Goal: Task Accomplishment & Management: Manage account settings

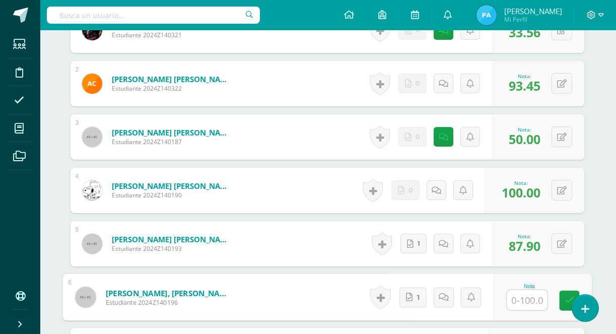
scroll to position [359, 1]
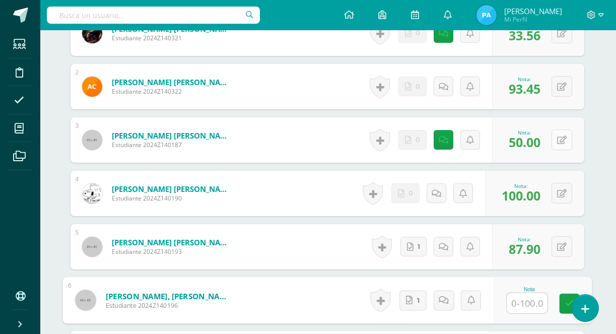
click at [563, 145] on button at bounding box center [562, 139] width 21 height 21
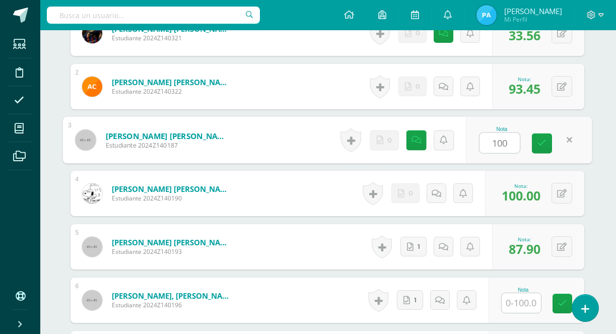
type input "100"
click at [530, 146] on div "Nota 100" at bounding box center [529, 140] width 126 height 47
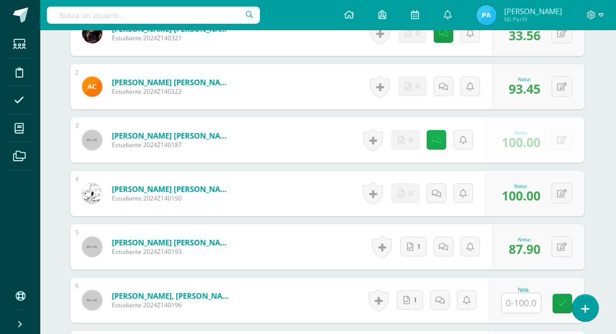
click at [416, 141] on link "0" at bounding box center [405, 140] width 28 height 20
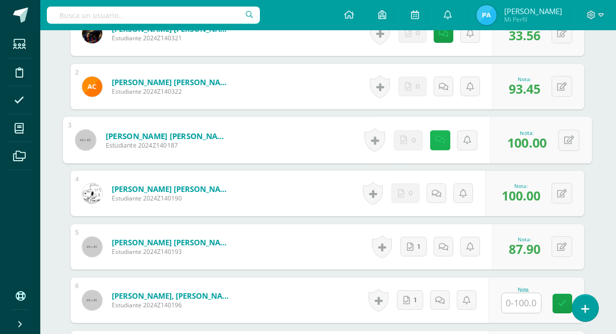
click at [432, 134] on link at bounding box center [440, 140] width 20 height 20
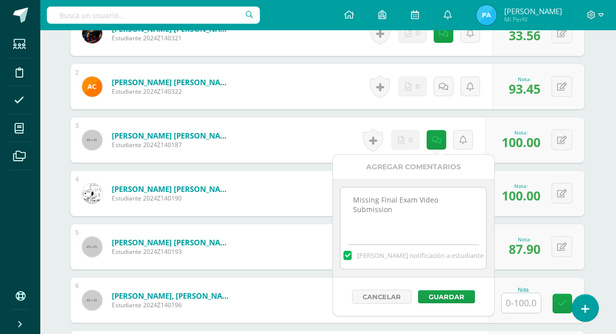
drag, startPoint x: 434, startPoint y: 210, endPoint x: 352, endPoint y: 198, distance: 83.0
click at [352, 198] on textarea "Missing Final Exam Video Submission" at bounding box center [413, 212] width 146 height 50
click at [428, 291] on button "Guardar" at bounding box center [446, 296] width 57 height 13
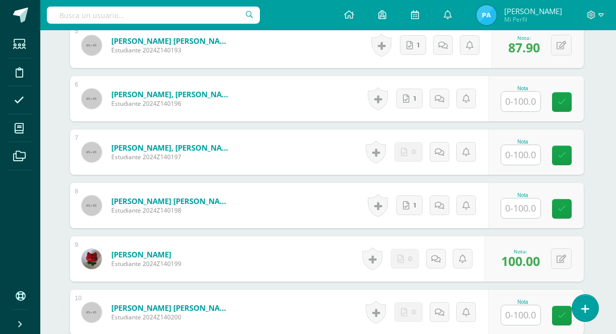
scroll to position [562, 2]
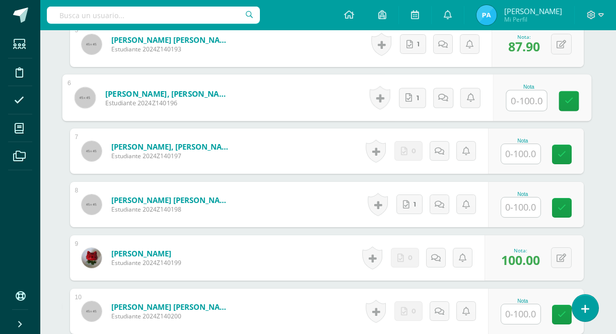
click at [518, 91] on input "text" at bounding box center [526, 101] width 40 height 20
click at [559, 99] on link at bounding box center [569, 101] width 20 height 20
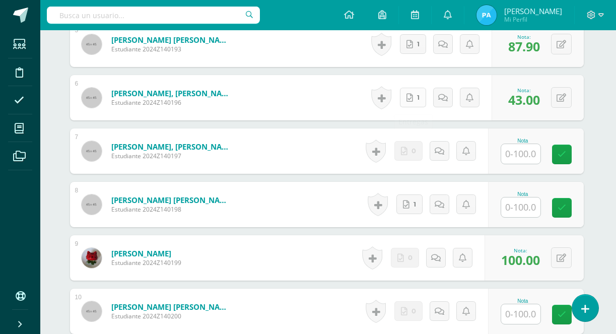
click at [413, 99] on link "1" at bounding box center [413, 98] width 26 height 20
click at [569, 105] on button at bounding box center [568, 97] width 21 height 21
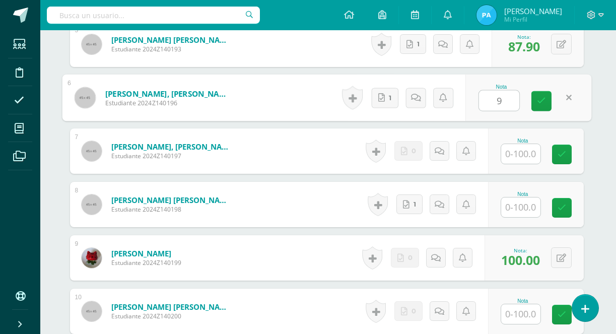
type input "98"
click at [535, 105] on link at bounding box center [541, 101] width 20 height 20
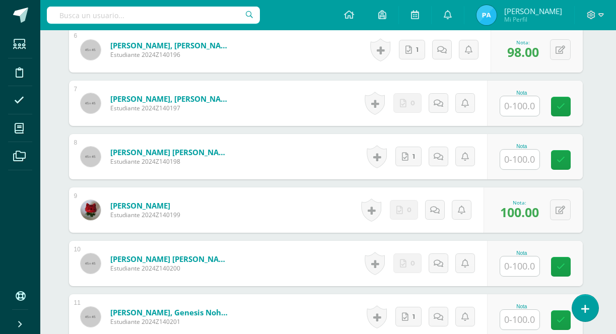
scroll to position [611, 3]
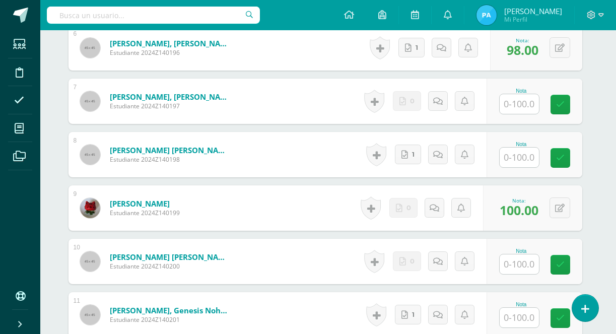
click at [516, 109] on input "text" at bounding box center [519, 104] width 39 height 20
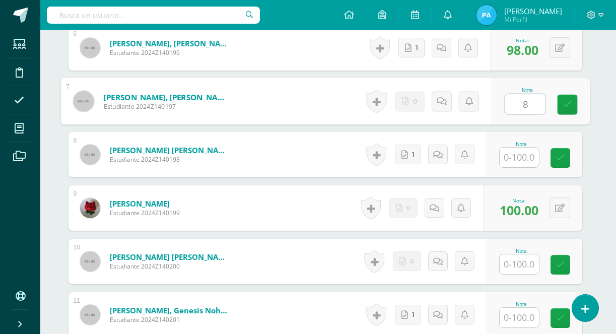
type input "86"
click at [561, 109] on link at bounding box center [567, 105] width 20 height 20
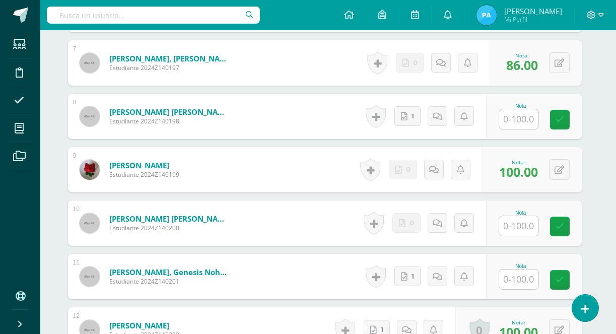
scroll to position [650, 4]
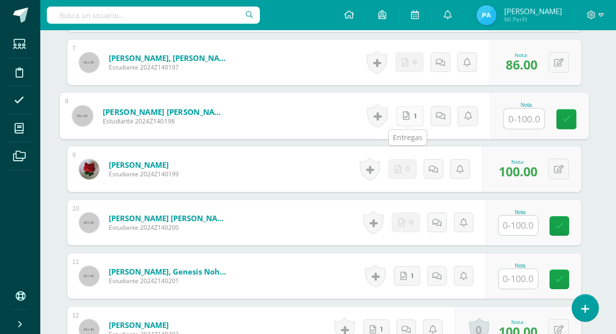
click at [403, 117] on icon at bounding box center [406, 115] width 7 height 9
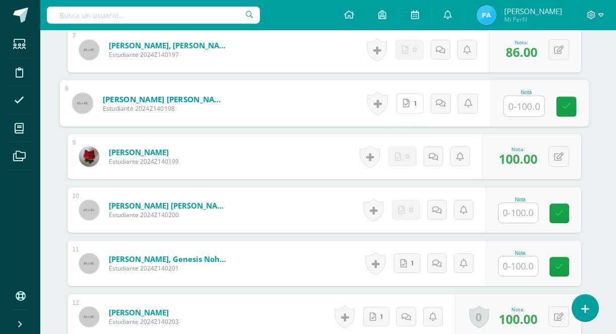
scroll to position [664, 4]
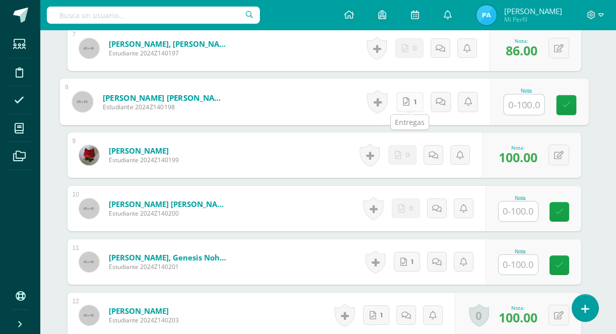
click at [408, 103] on icon at bounding box center [406, 101] width 7 height 9
click at [517, 208] on input "text" at bounding box center [518, 211] width 39 height 20
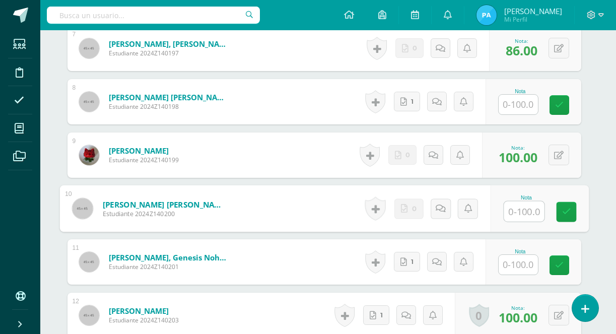
click at [520, 105] on input "text" at bounding box center [518, 105] width 39 height 20
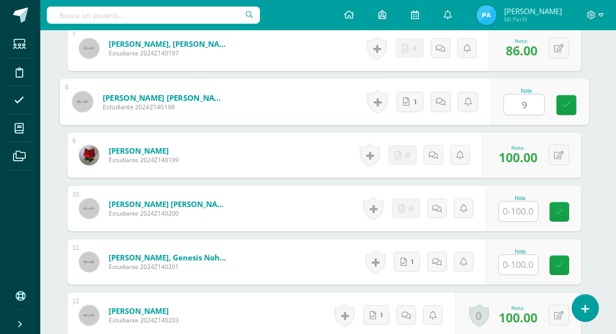
type input "92"
click at [564, 107] on icon at bounding box center [566, 105] width 9 height 9
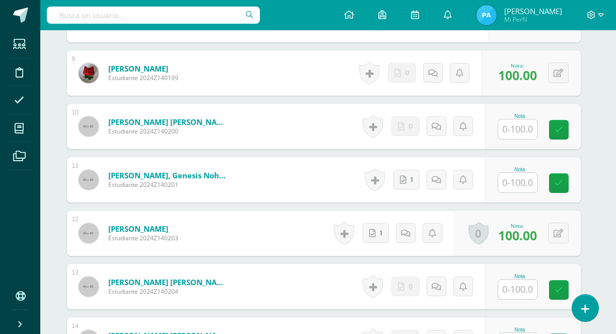
scroll to position [746, 5]
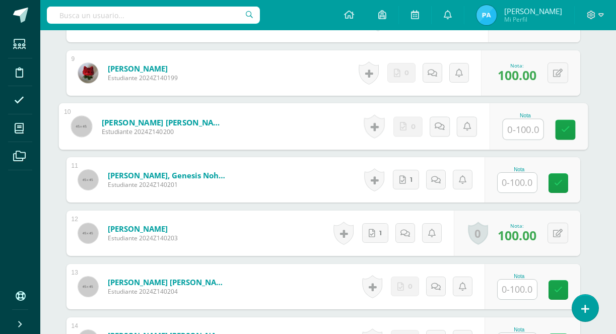
click at [522, 136] on input "text" at bounding box center [523, 129] width 40 height 20
type input "100"
click at [564, 131] on icon at bounding box center [565, 129] width 9 height 9
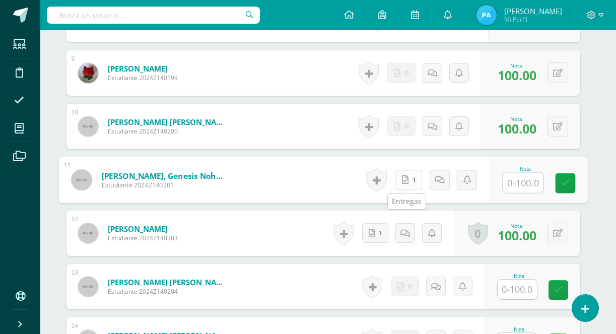
click at [402, 178] on icon at bounding box center [405, 179] width 7 height 9
click at [409, 182] on link "1" at bounding box center [408, 180] width 27 height 20
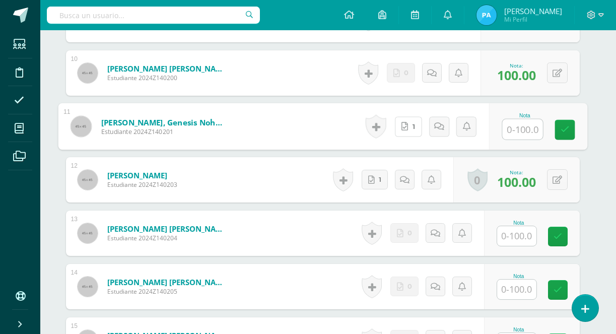
scroll to position [803, 6]
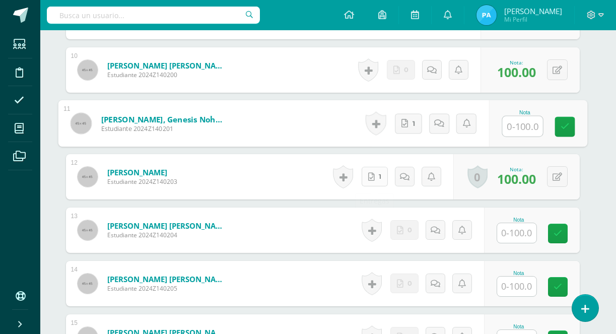
click at [380, 182] on span "1" at bounding box center [380, 176] width 3 height 19
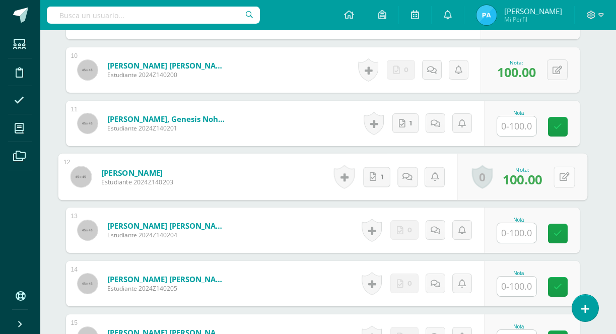
click at [561, 175] on icon at bounding box center [564, 176] width 10 height 9
type input "93"
click at [530, 180] on link at bounding box center [537, 180] width 20 height 20
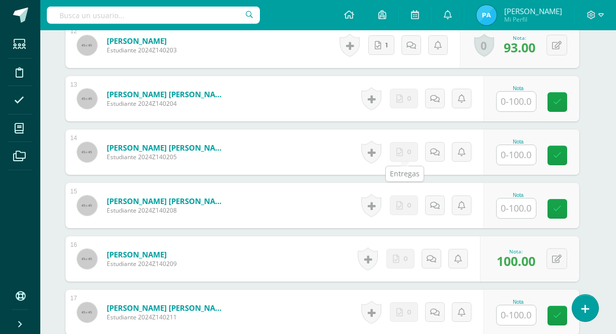
scroll to position [937, 6]
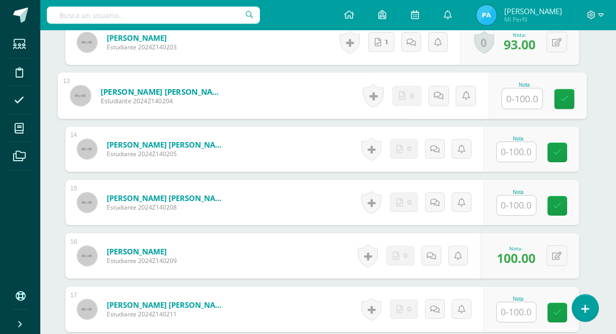
click at [505, 94] on input "text" at bounding box center [522, 99] width 40 height 20
type input "91.45"
click at [564, 102] on icon at bounding box center [564, 99] width 9 height 9
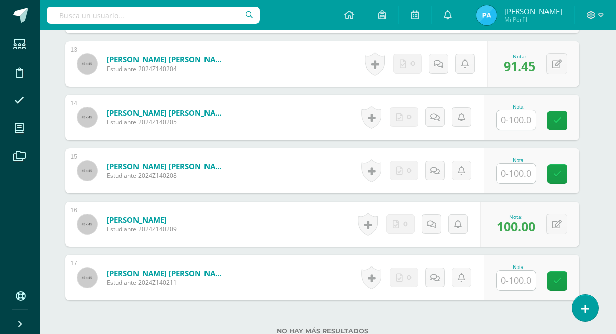
scroll to position [969, 6]
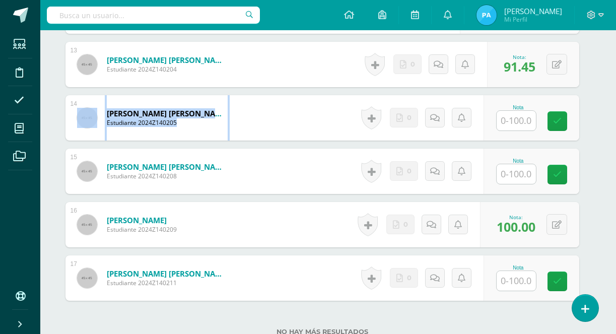
drag, startPoint x: 230, startPoint y: 114, endPoint x: 92, endPoint y: 119, distance: 138.1
click at [92, 119] on div "Ramírez Clemente, Mérilin Jisell Estudiante 2024Z140205" at bounding box center [152, 117] width 175 height 45
copy div "Ramírez Clemente, Mérilin Jisell Estudiante 2024Z140205"
click at [429, 120] on link at bounding box center [435, 118] width 20 height 20
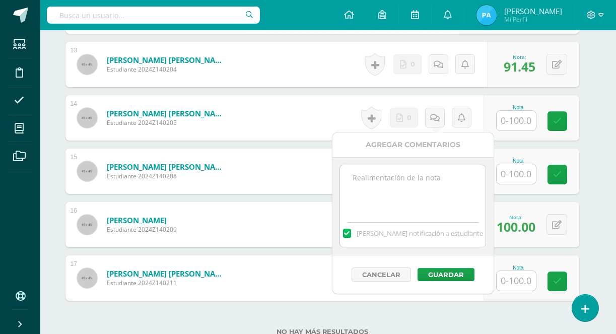
click at [379, 188] on textarea at bounding box center [413, 190] width 146 height 50
paste textarea "Missing Final Exam Video Submission"
type textarea "Missing Final Exam Video Submission"
click at [433, 271] on button "Guardar" at bounding box center [446, 274] width 57 height 13
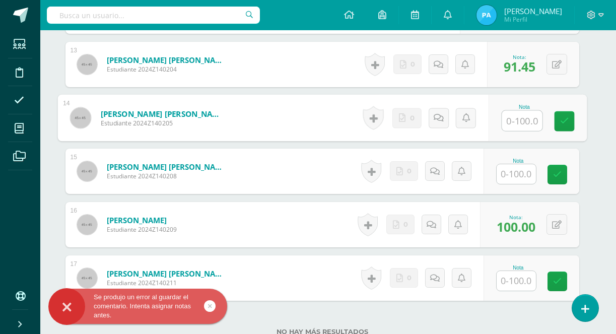
click at [513, 125] on input "text" at bounding box center [522, 121] width 40 height 20
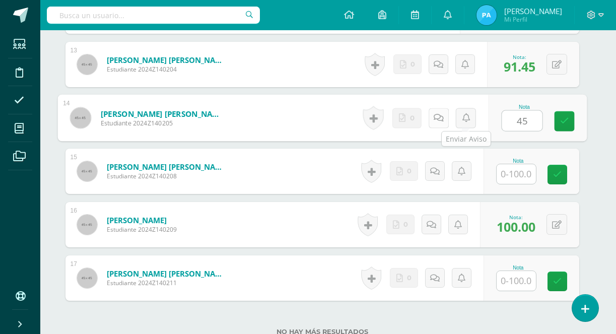
type input "45"
click at [442, 126] on link at bounding box center [438, 118] width 20 height 20
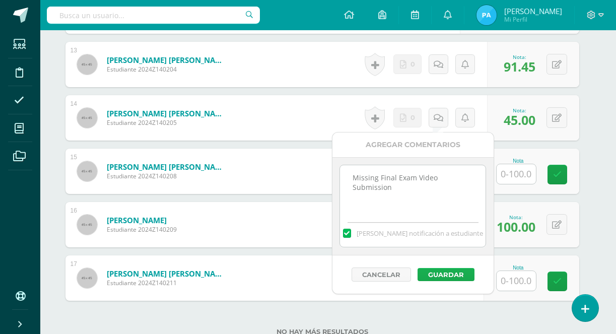
click at [447, 274] on button "Guardar" at bounding box center [446, 274] width 57 height 13
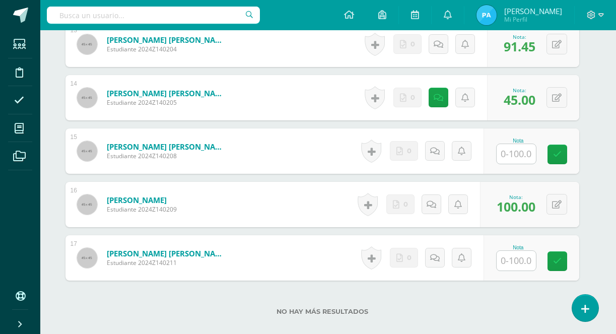
scroll to position [991, 6]
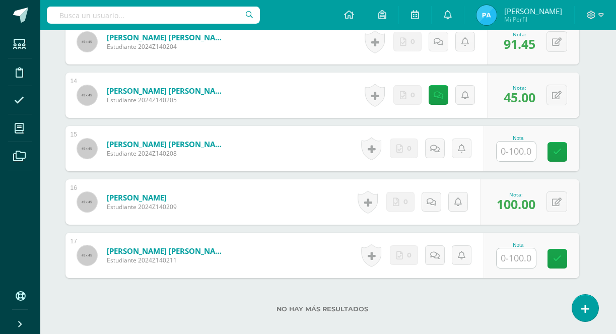
click at [521, 153] on input "text" at bounding box center [516, 152] width 39 height 20
type input "41"
click at [521, 258] on input "text" at bounding box center [516, 258] width 39 height 20
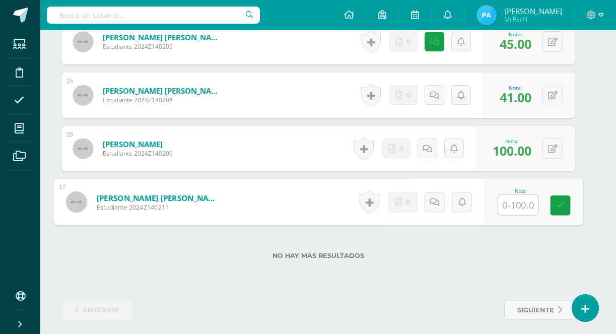
scroll to position [1048, 10]
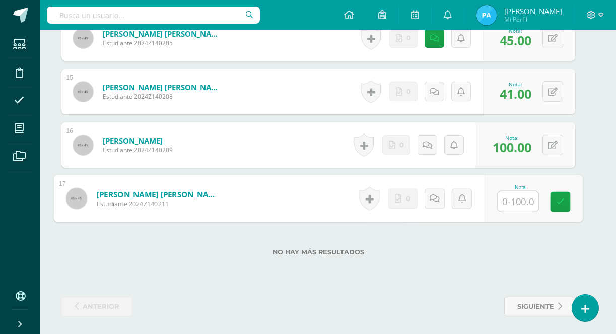
click at [525, 208] on input "text" at bounding box center [518, 201] width 40 height 20
type input "32"
click at [432, 198] on icon at bounding box center [434, 198] width 10 height 9
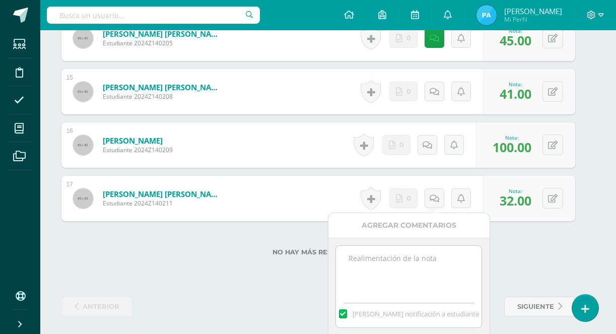
click at [418, 270] on textarea at bounding box center [409, 271] width 146 height 50
paste textarea "Missing Final Exam Video Submission"
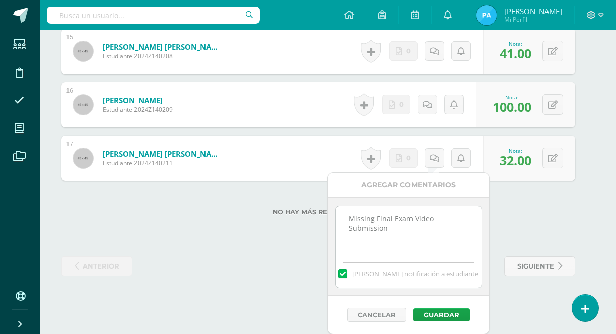
scroll to position [1088, 10]
type textarea "Missing Final Exam Video Submission"
click at [434, 317] on button "Guardar" at bounding box center [441, 315] width 57 height 13
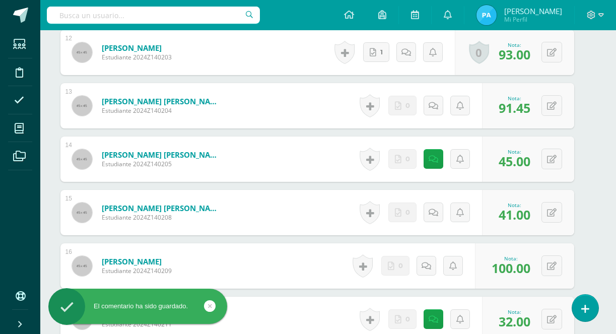
scroll to position [802, 11]
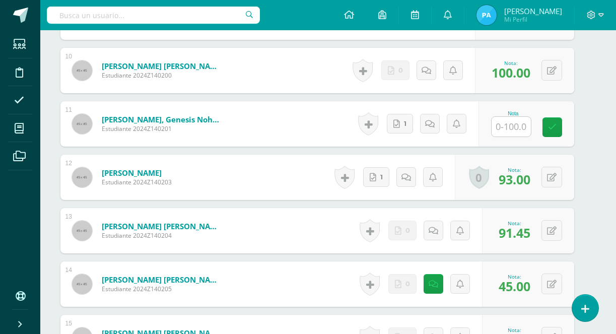
click at [510, 126] on input "text" at bounding box center [511, 127] width 39 height 20
type input "92"
click at [554, 132] on link at bounding box center [559, 127] width 20 height 20
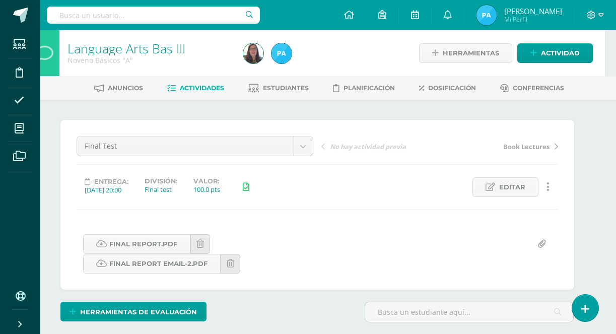
scroll to position [0, 11]
click at [260, 89] on link "Estudiantes" at bounding box center [278, 88] width 60 height 16
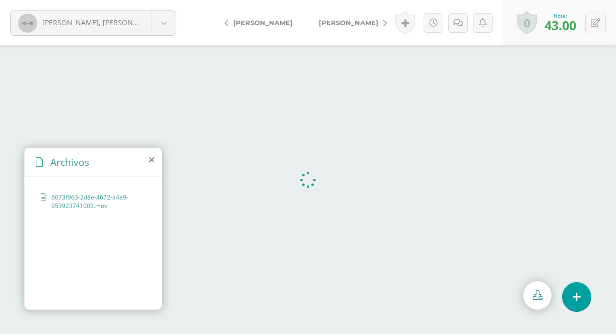
click at [91, 208] on span "8073f963-2d8e-4672-a4a9-953923741003.mov" at bounding box center [95, 201] width 89 height 17
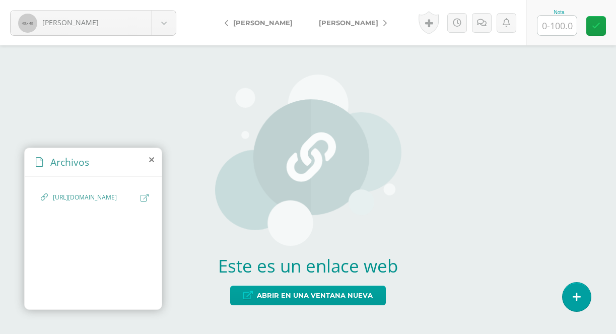
click at [98, 202] on span "https://drive.google.com/file/d/1vBSG8h5RRvXjY_5pN1PhwL1rOXtU0N81/view?usp=shar…" at bounding box center [94, 198] width 83 height 10
click at [87, 202] on span "https://drive.google.com/file/d/1vBSG8h5RRvXjY_5pN1PhwL1rOXtU0N81/view?usp=shar…" at bounding box center [94, 198] width 83 height 10
click at [99, 202] on span "https://drive.google.com/file/d/1vBSG8h5RRvXjY_5pN1PhwL1rOXtU0N81/view?usp=shar…" at bounding box center [94, 198] width 83 height 10
click at [142, 200] on icon at bounding box center [145, 198] width 8 height 8
click at [97, 202] on span "[URL][DOMAIN_NAME]" at bounding box center [94, 198] width 83 height 10
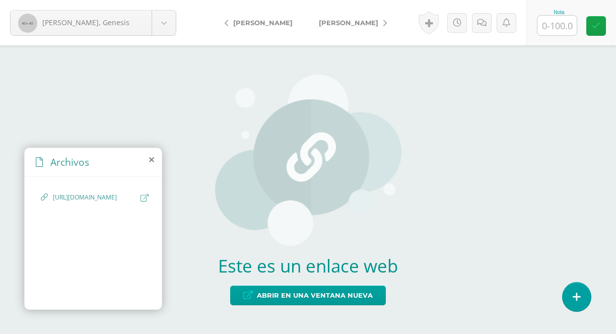
click at [83, 202] on span "[URL][DOMAIN_NAME]" at bounding box center [94, 198] width 83 height 10
click at [144, 199] on icon at bounding box center [145, 198] width 8 height 8
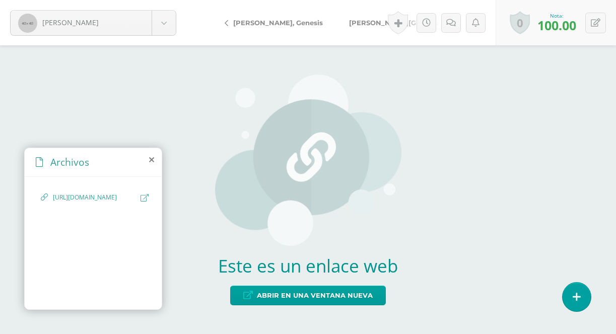
click at [77, 202] on span "[URL][DOMAIN_NAME]" at bounding box center [94, 198] width 83 height 10
click at [99, 202] on span "[URL][DOMAIN_NAME]" at bounding box center [94, 198] width 83 height 10
click at [143, 197] on icon at bounding box center [145, 198] width 8 height 8
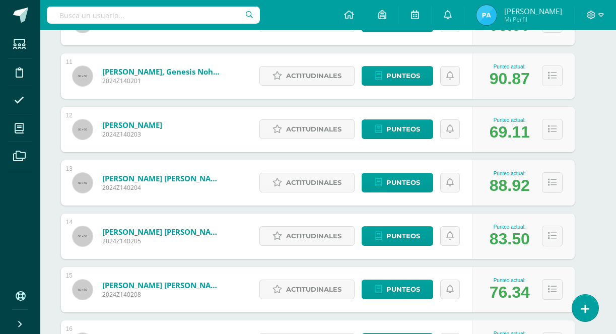
scroll to position [701, 11]
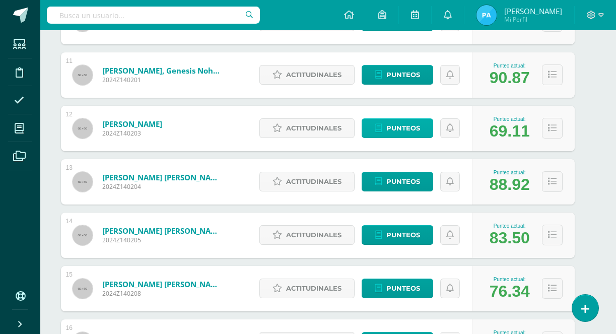
click at [374, 130] on link "Punteos" at bounding box center [398, 128] width 72 height 20
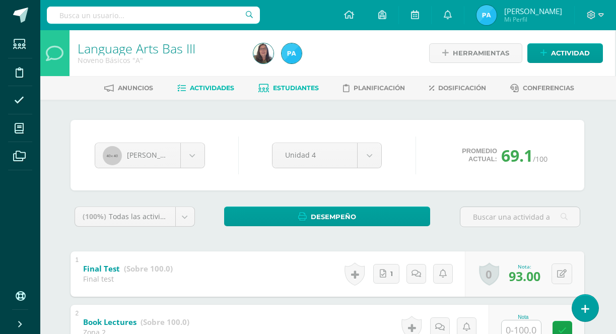
scroll to position [0, 1]
click at [209, 90] on span "Actividades" at bounding box center [212, 88] width 44 height 8
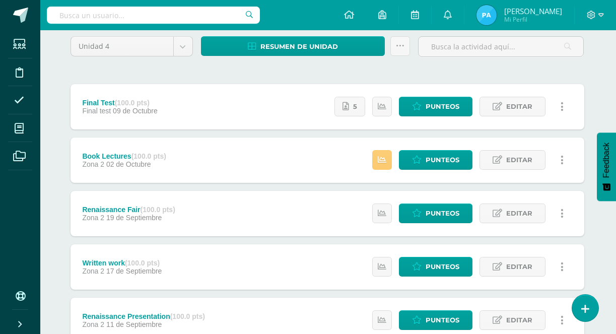
scroll to position [84, 1]
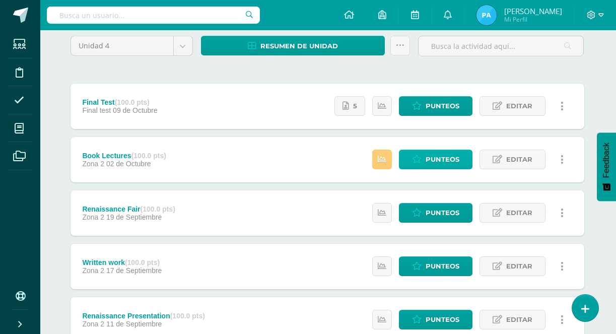
click at [431, 163] on span "Punteos" at bounding box center [443, 159] width 34 height 19
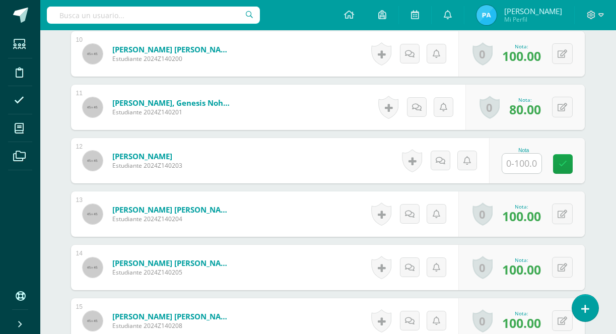
scroll to position [806, 1]
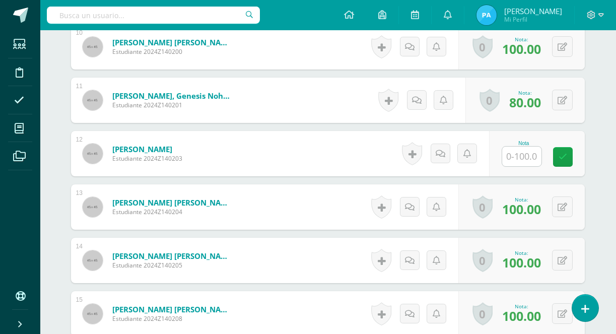
click at [515, 153] on input "text" at bounding box center [521, 157] width 39 height 20
type input "90"
click at [570, 158] on icon at bounding box center [569, 157] width 9 height 9
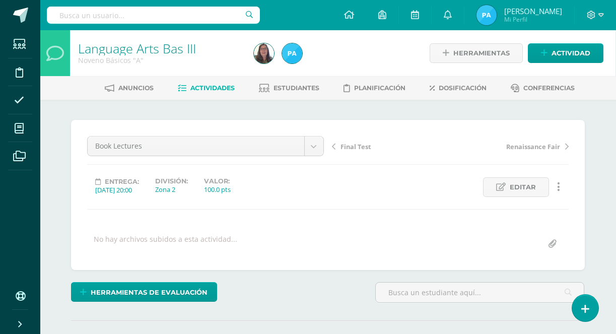
scroll to position [0, 1]
click at [208, 88] on span "Actividades" at bounding box center [212, 88] width 44 height 8
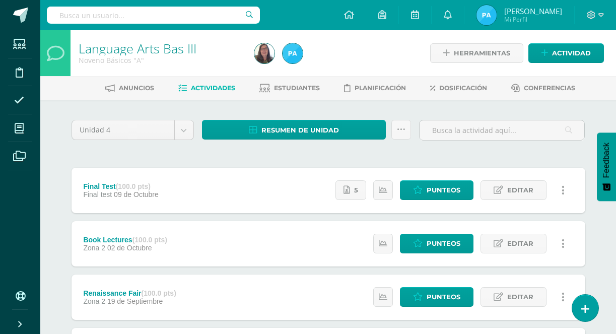
scroll to position [3, 0]
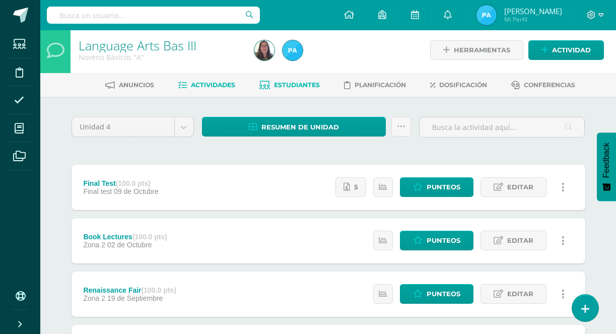
click at [277, 84] on span "Estudiantes" at bounding box center [297, 85] width 46 height 8
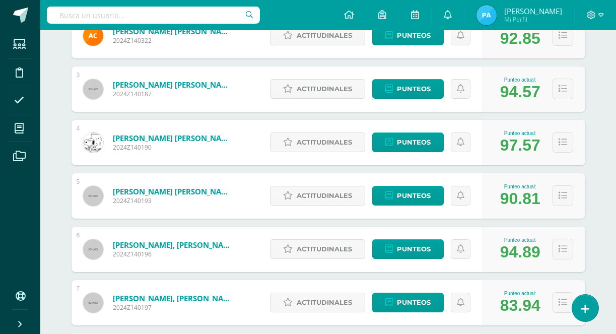
scroll to position [256, 0]
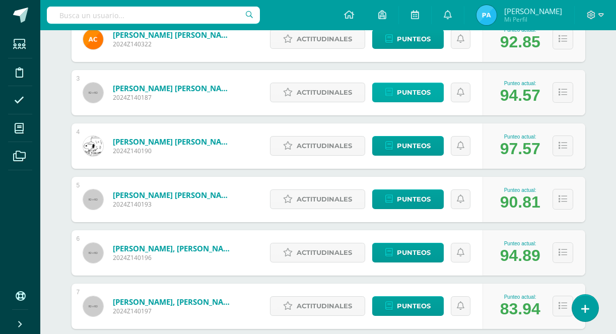
click at [397, 91] on span "Punteos" at bounding box center [414, 92] width 34 height 19
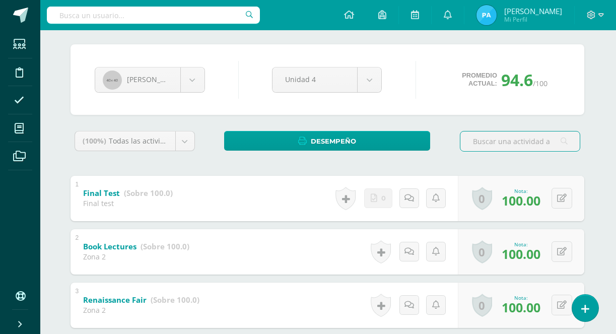
scroll to position [27, 1]
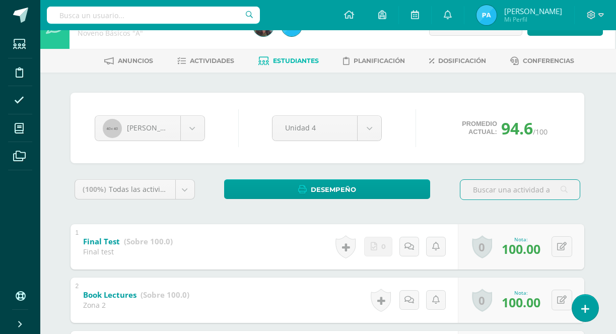
click at [296, 59] on span "Estudiantes" at bounding box center [296, 61] width 46 height 8
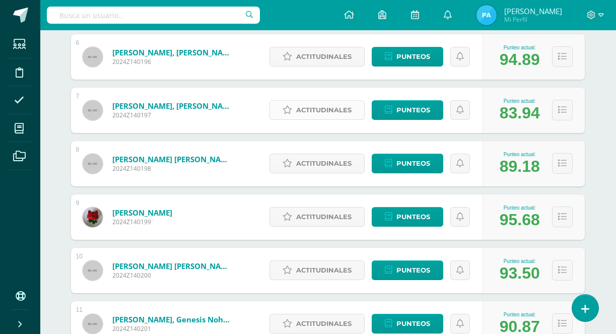
scroll to position [452, 1]
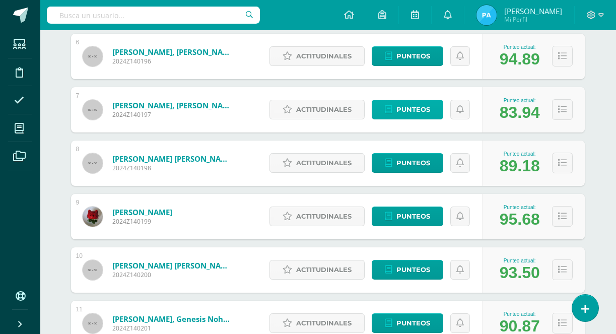
click at [414, 114] on span "Punteos" at bounding box center [413, 109] width 34 height 19
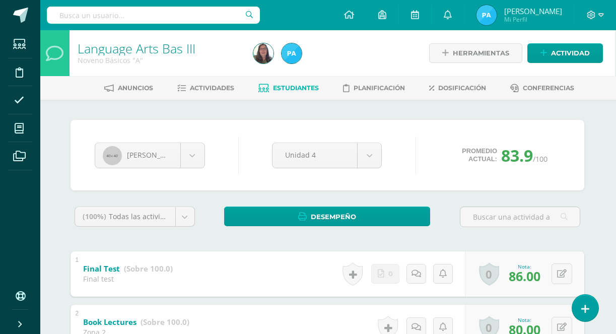
scroll to position [0, 1]
click at [292, 89] on span "Estudiantes" at bounding box center [296, 88] width 46 height 8
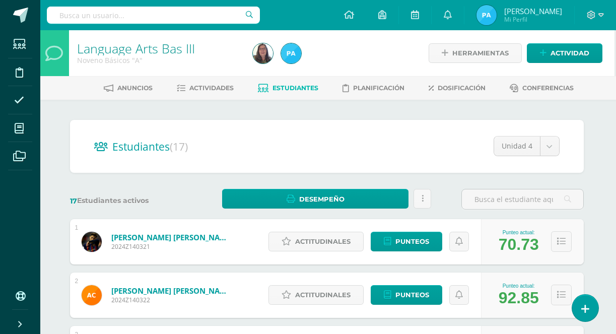
scroll to position [0, 2]
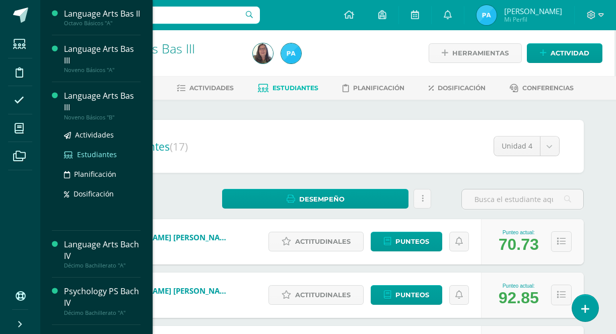
click at [93, 159] on span "Estudiantes" at bounding box center [97, 155] width 40 height 10
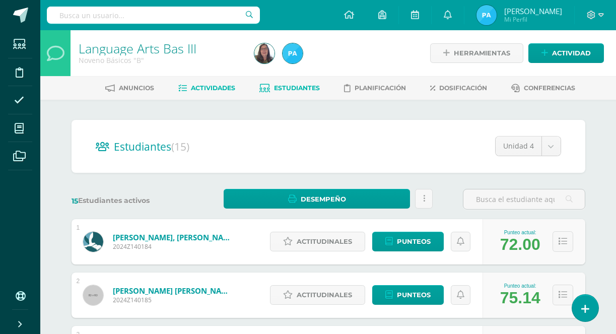
click at [199, 84] on link "Actividades" at bounding box center [206, 88] width 57 height 16
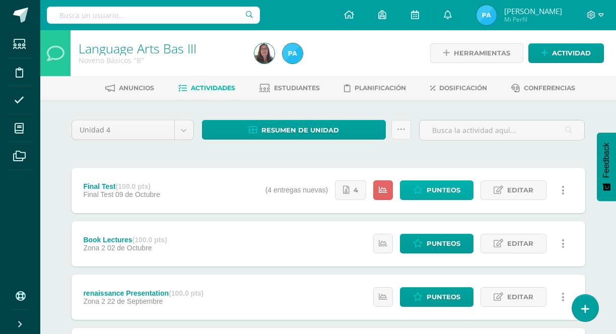
click at [427, 196] on link "Punteos" at bounding box center [437, 190] width 74 height 20
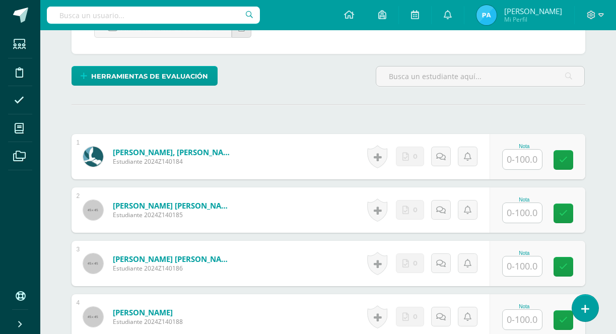
scroll to position [246, 0]
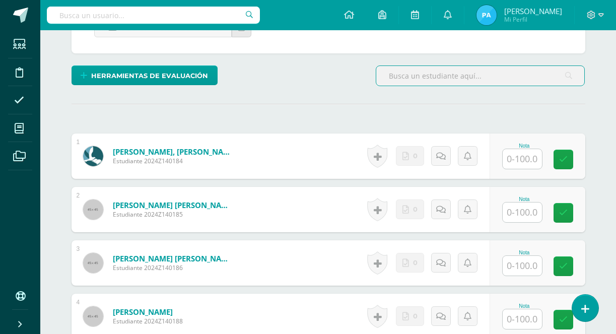
click at [511, 163] on input "text" at bounding box center [522, 159] width 39 height 20
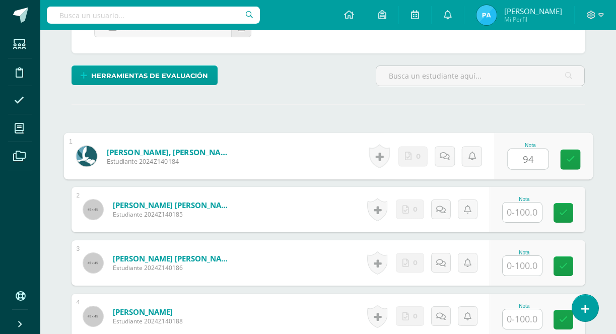
click at [519, 219] on input "text" at bounding box center [522, 212] width 39 height 20
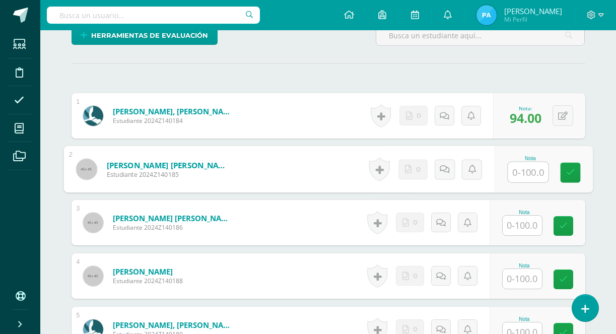
scroll to position [287, 0]
click at [566, 111] on icon at bounding box center [563, 115] width 10 height 9
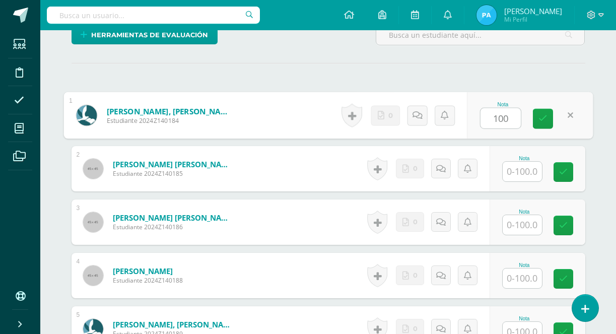
type input "100"
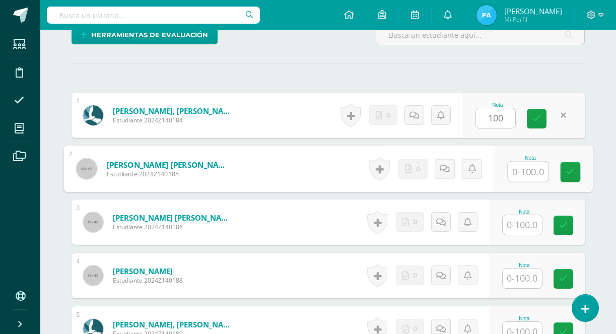
click at [522, 169] on input "text" at bounding box center [528, 172] width 40 height 20
type input "100"
click at [564, 179] on link at bounding box center [570, 172] width 20 height 20
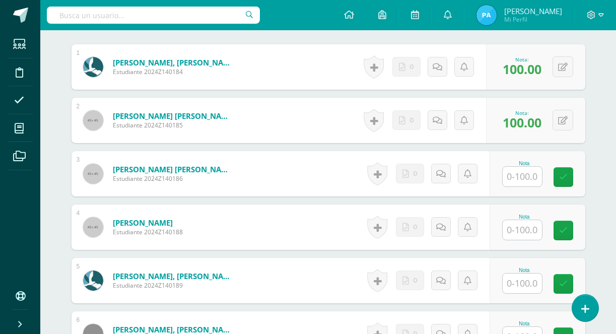
scroll to position [338, 0]
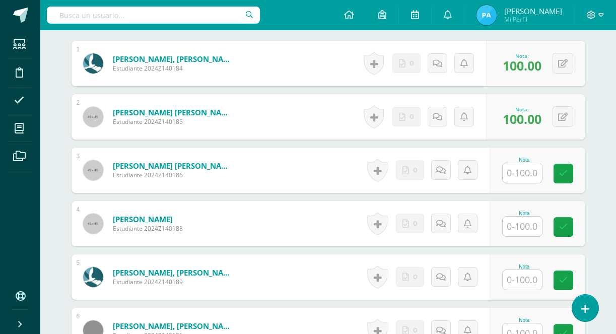
click at [521, 171] on input "text" at bounding box center [522, 173] width 39 height 20
click at [571, 177] on icon at bounding box center [570, 173] width 9 height 9
click at [557, 168] on button at bounding box center [563, 170] width 21 height 21
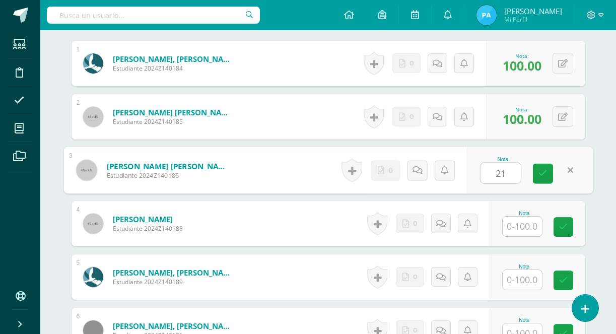
type input "2"
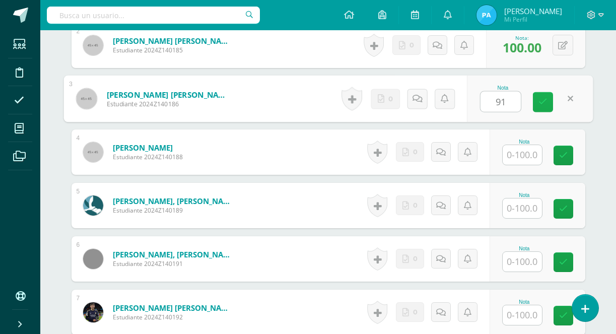
scroll to position [413, 0]
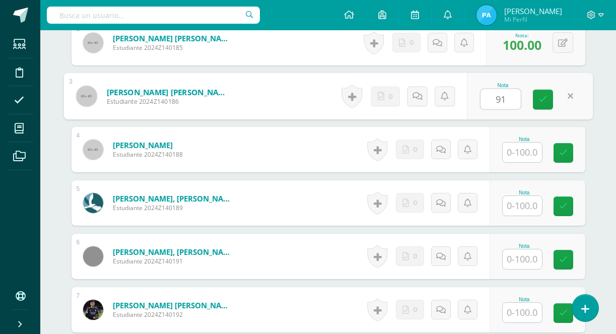
type input "91"
click at [532, 151] on input "text" at bounding box center [522, 153] width 39 height 20
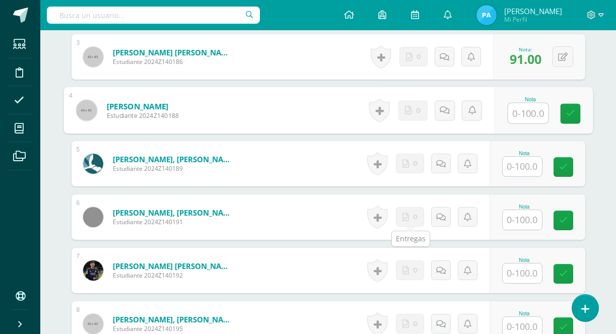
scroll to position [452, 0]
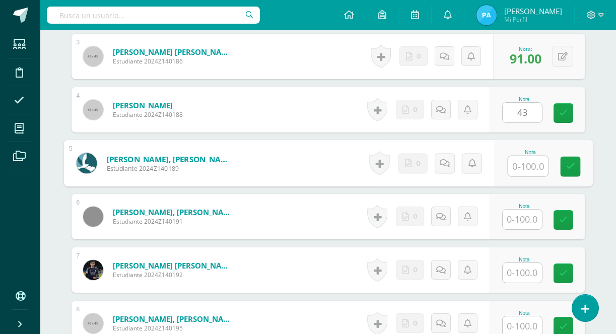
click at [532, 173] on input "text" at bounding box center [528, 166] width 40 height 20
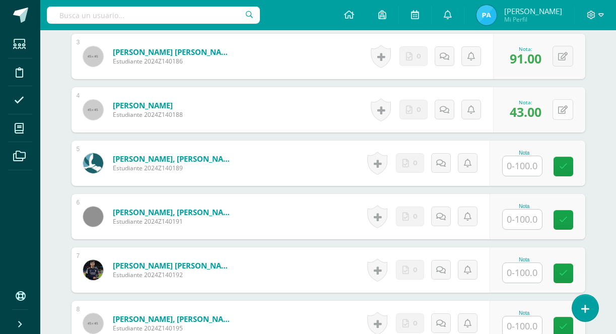
click at [565, 102] on button at bounding box center [563, 109] width 21 height 21
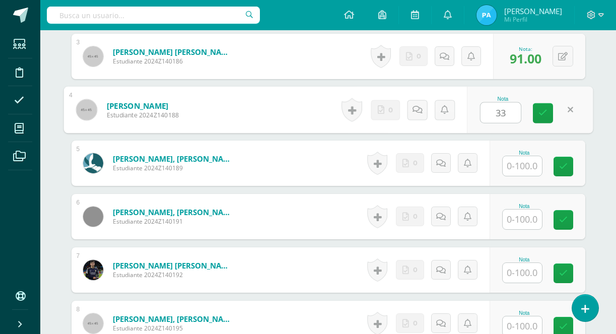
type input "33"
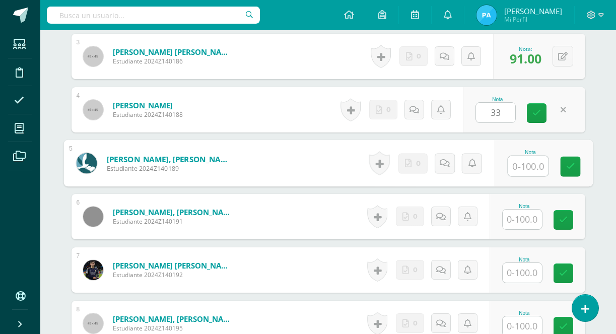
click at [518, 168] on input "text" at bounding box center [528, 166] width 40 height 20
type input "46"
click at [570, 173] on link at bounding box center [570, 167] width 20 height 20
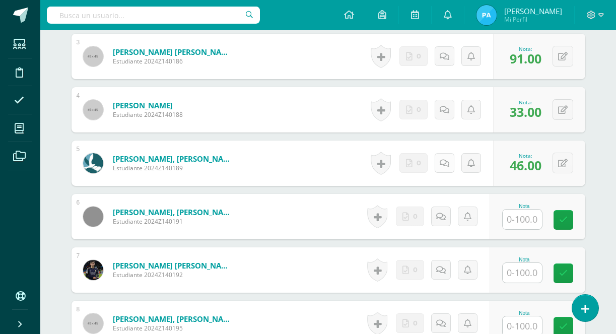
click at [443, 158] on link at bounding box center [445, 163] width 20 height 20
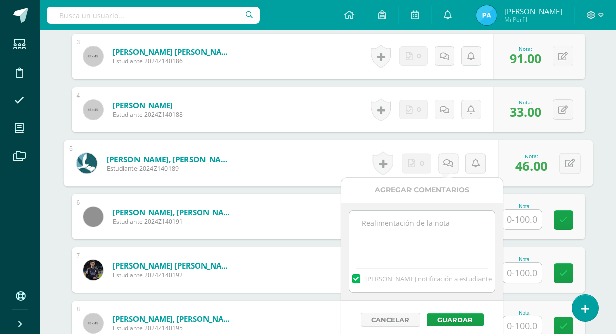
click at [397, 230] on textarea at bounding box center [422, 236] width 146 height 50
paste textarea "Subject: Missing Final Exam Video Submission"
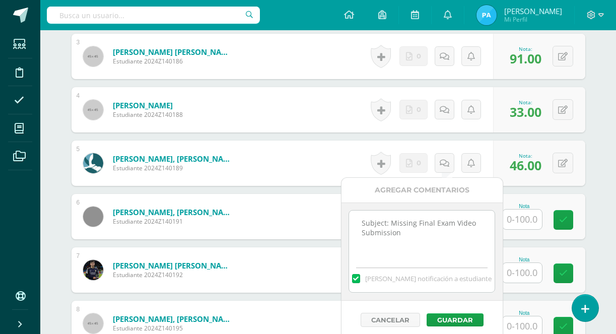
drag, startPoint x: 390, startPoint y: 225, endPoint x: 357, endPoint y: 225, distance: 33.2
click at [357, 225] on textarea "Subject: Missing Final Exam Video Submission" at bounding box center [422, 236] width 146 height 50
drag, startPoint x: 407, startPoint y: 234, endPoint x: 347, endPoint y: 224, distance: 61.2
click at [347, 224] on div "Missing Final Exam Video Submission Mandar notificación a estudiante" at bounding box center [421, 251] width 161 height 98
type textarea "Missing Final Exam Video Submission"
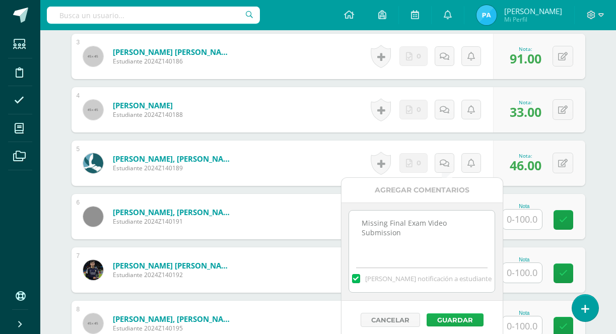
click at [453, 321] on button "Guardar" at bounding box center [455, 319] width 57 height 13
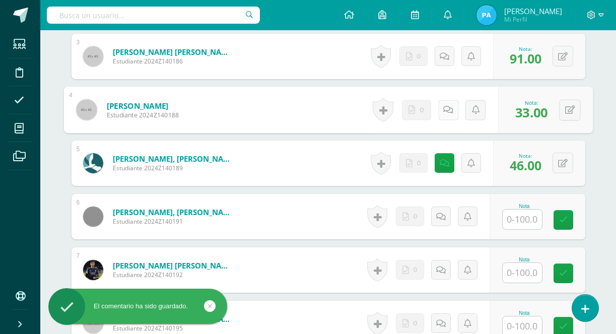
click at [446, 105] on link at bounding box center [448, 110] width 20 height 20
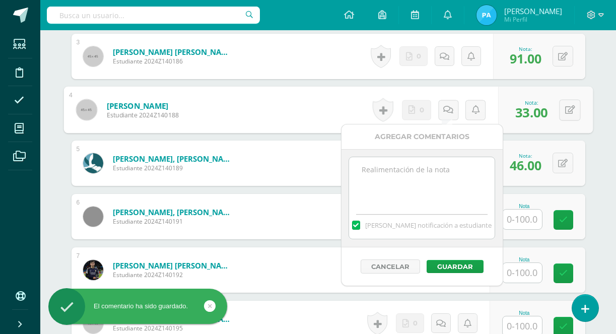
click at [399, 181] on textarea at bounding box center [422, 182] width 146 height 50
paste textarea "Missing Final Exam Video Submission"
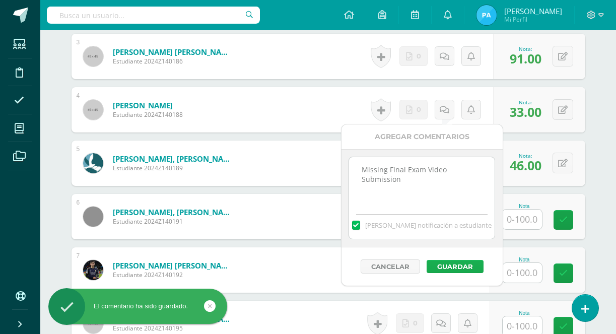
type textarea "Missing Final Exam Video Submission"
click at [437, 266] on button "Guardar" at bounding box center [455, 266] width 57 height 13
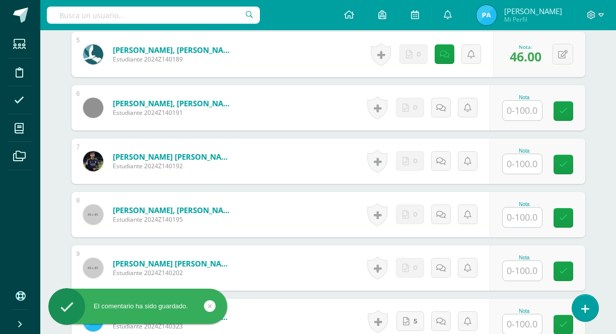
scroll to position [566, 0]
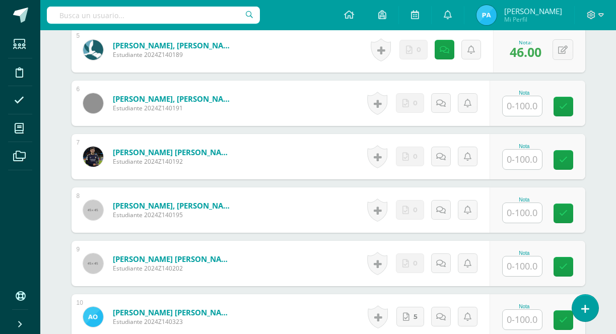
click at [519, 116] on input "text" at bounding box center [522, 106] width 39 height 20
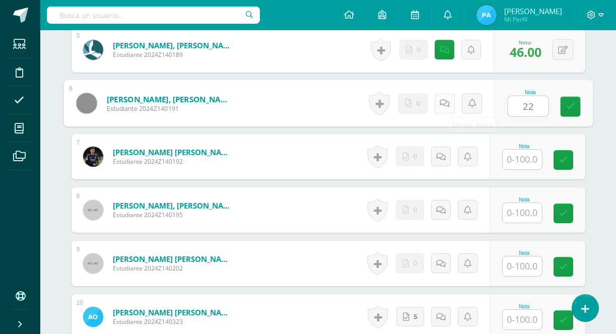
type input "22"
click at [440, 100] on icon at bounding box center [444, 103] width 10 height 9
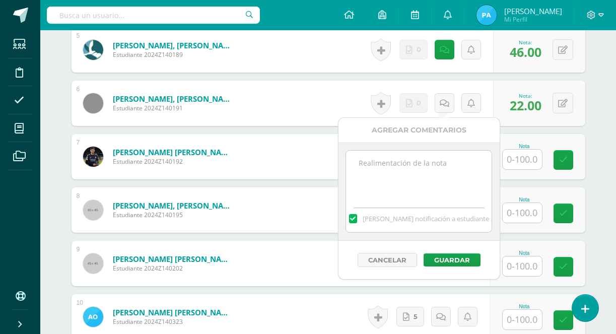
click at [422, 183] on textarea at bounding box center [419, 176] width 146 height 50
paste textarea "Hi [Student’s Name], I hope you’re doing well. I wanted to let you know that I …"
type textarea "Hi [Student’s Name], I hope you’re doing well. I wanted to let you know that I …"
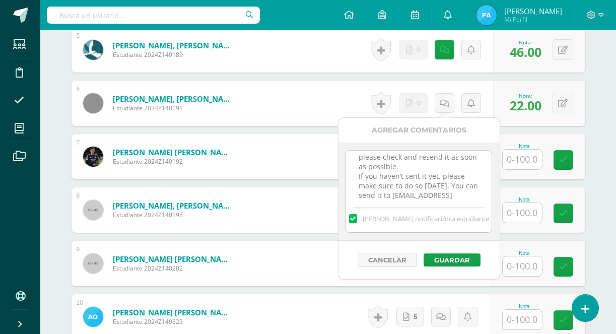
scroll to position [0, 0]
drag, startPoint x: 421, startPoint y: 200, endPoint x: 354, endPoint y: 154, distance: 81.5
click at [354, 154] on textarea "Hi [Student’s Name], I hope you’re doing well. I wanted to let you know that I …" at bounding box center [419, 176] width 146 height 50
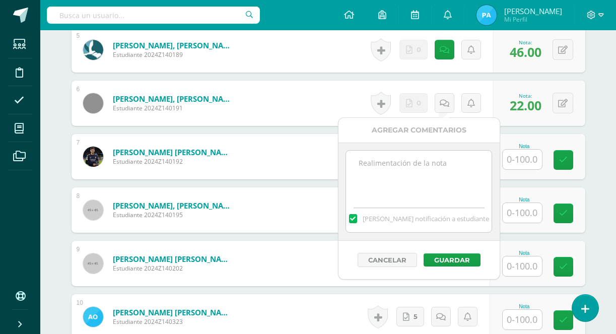
click at [376, 171] on textarea at bounding box center [419, 176] width 146 height 50
paste textarea "Missing Final Exam Video Submission"
type textarea "Missing Final Exam Video Submission"
click at [453, 261] on button "Guardar" at bounding box center [452, 259] width 57 height 13
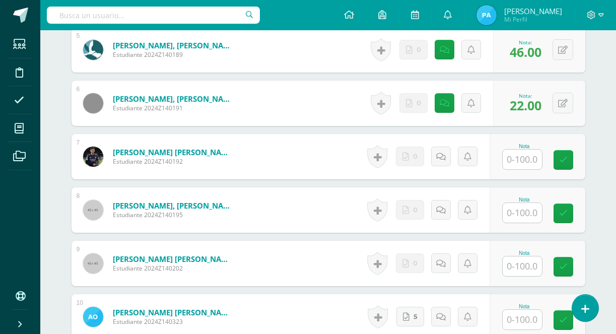
click at [530, 156] on input "text" at bounding box center [522, 160] width 39 height 20
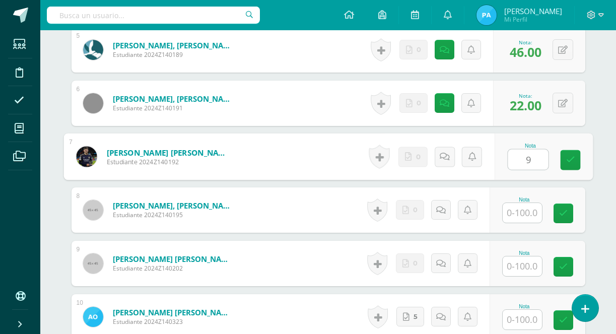
type input "93"
click at [579, 164] on link at bounding box center [570, 160] width 20 height 20
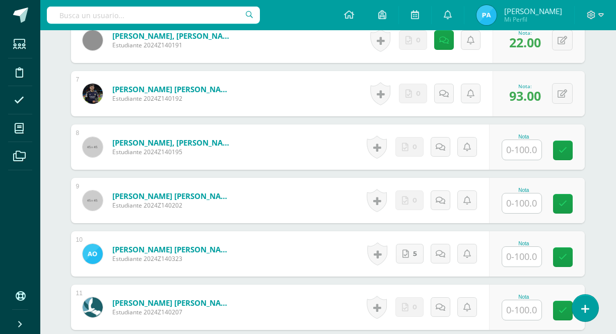
scroll to position [628, 1]
click at [169, 0] on html "El comentario ha sido guardado. El comentario ha sido guardado. El comentario h…" at bounding box center [307, 15] width 616 height 1287
click at [336, 221] on form "Monterroso Calderón, Valeria Raquel Estudiante 2024Z140202 Nota 0 Logros N/A" at bounding box center [328, 200] width 514 height 45
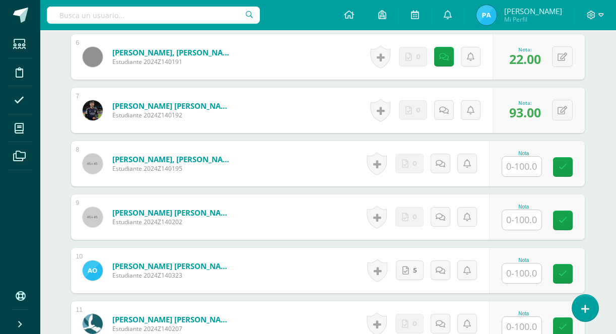
scroll to position [612, 1]
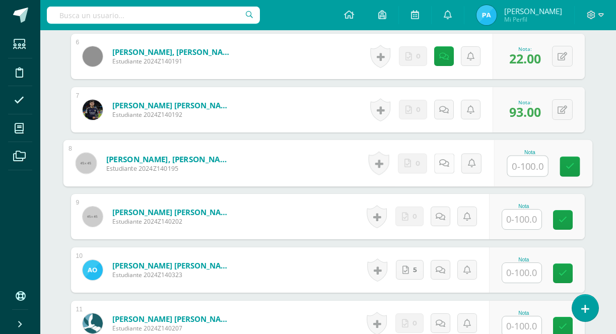
click at [442, 165] on icon at bounding box center [444, 163] width 10 height 9
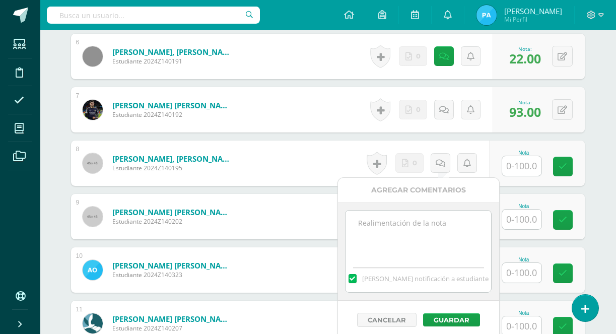
click at [414, 232] on textarea at bounding box center [419, 236] width 146 height 50
paste textarea "Missing Final Exam Video Submission"
type textarea "Missing Final Exam Video Submission"
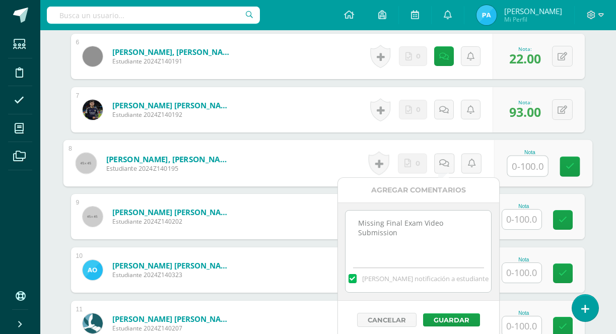
click at [518, 165] on input "text" at bounding box center [527, 166] width 40 height 20
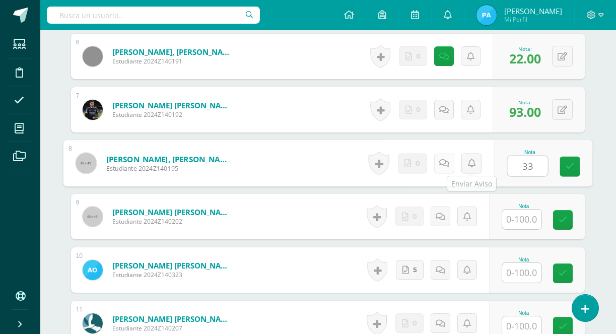
type input "33"
click at [450, 161] on link at bounding box center [444, 163] width 20 height 20
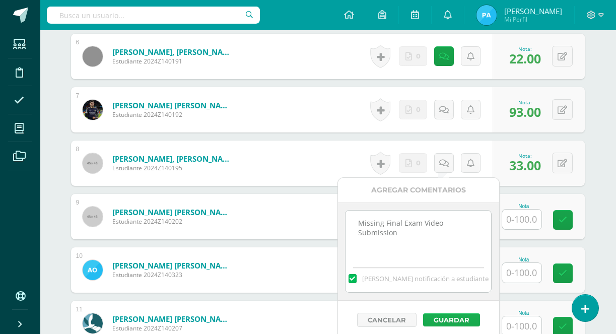
click at [439, 317] on button "Guardar" at bounding box center [451, 319] width 57 height 13
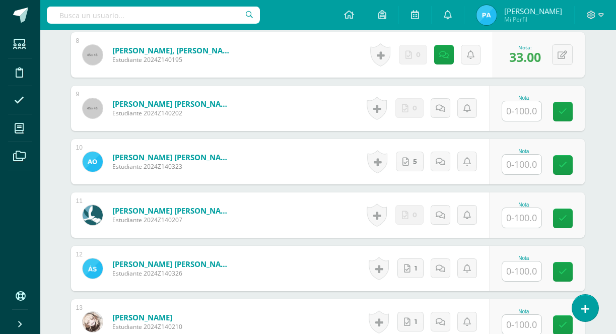
scroll to position [723, 1]
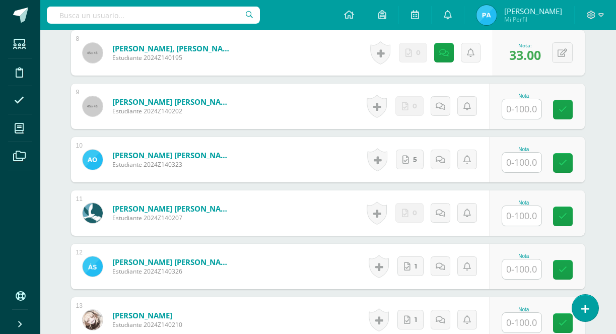
click at [528, 114] on input "text" at bounding box center [521, 109] width 39 height 20
type input "100"
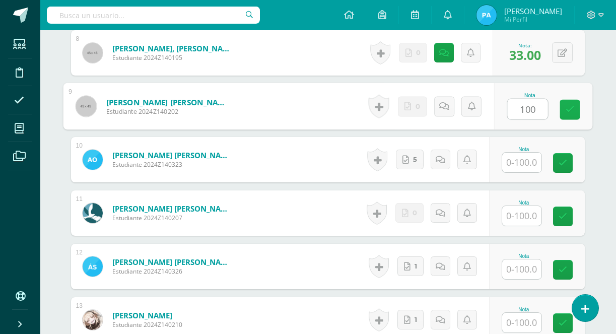
click at [571, 106] on icon at bounding box center [569, 109] width 9 height 9
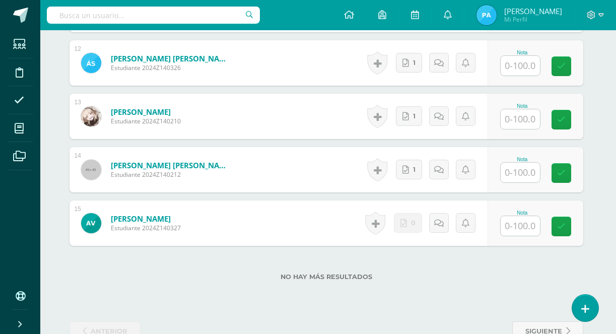
scroll to position [927, 2]
click at [520, 231] on input "text" at bounding box center [520, 226] width 39 height 20
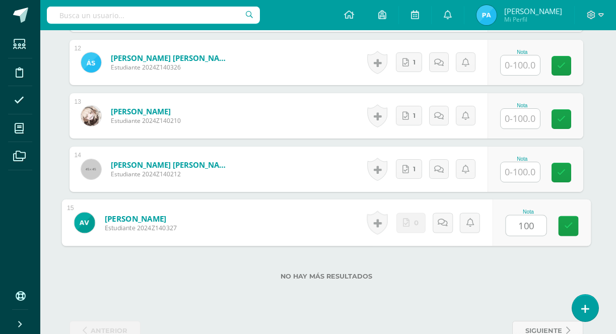
type input "100"
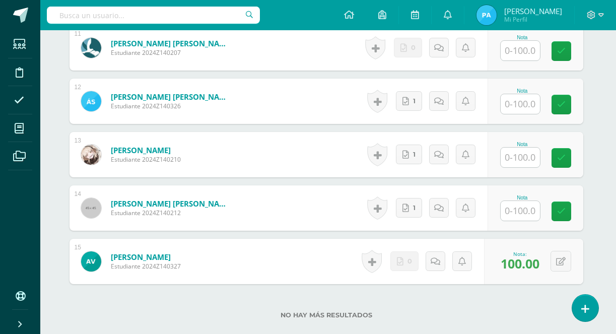
scroll to position [887, 2]
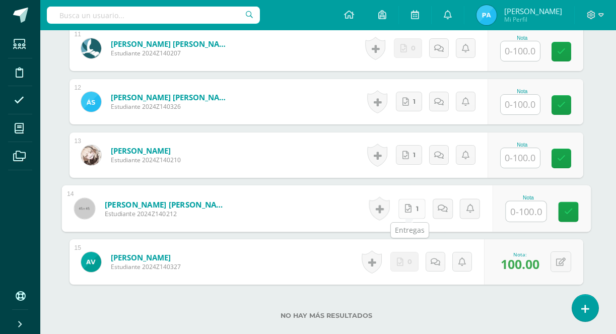
click at [413, 212] on link "1" at bounding box center [411, 208] width 27 height 20
click at [523, 215] on input "text" at bounding box center [526, 211] width 40 height 20
type input "45"
click at [437, 215] on link at bounding box center [442, 208] width 20 height 20
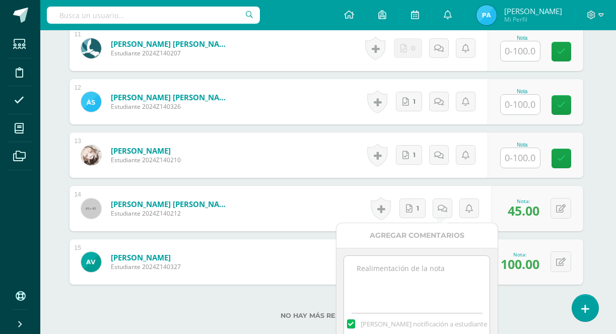
click at [394, 279] on textarea at bounding box center [417, 281] width 146 height 50
paste textarea "Hi [Student’s Name], I hope you’re doing well. I wanted to let you know that I …"
type textarea "Hi [Student’s Name], I hope you’re doing well. I wanted to let you know that I …"
click at [421, 265] on textarea at bounding box center [417, 281] width 146 height 50
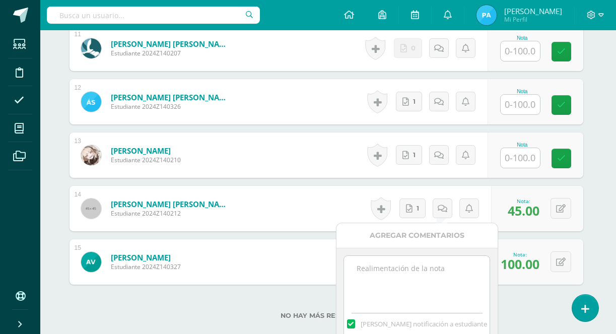
paste textarea "Missing Final Exam Video Submission"
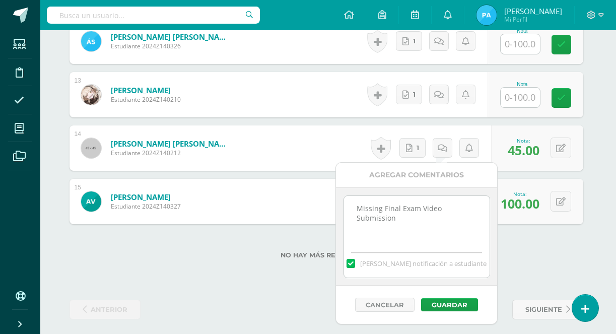
scroll to position [949, 2]
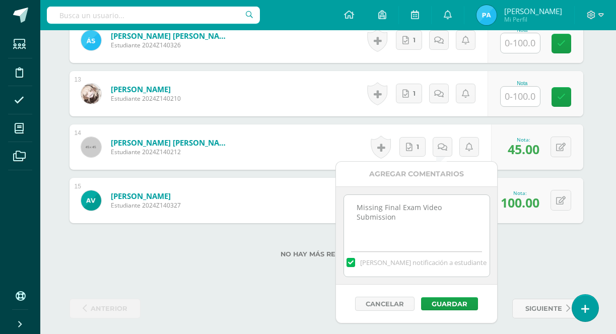
drag, startPoint x: 382, startPoint y: 209, endPoint x: 321, endPoint y: 210, distance: 61.0
click at [321, 212] on form "Villatoro Ayala, Abby Isabella Estudiante 2024Z140327 Nota 100.00 0 Logros 100.…" at bounding box center [327, 200] width 514 height 45
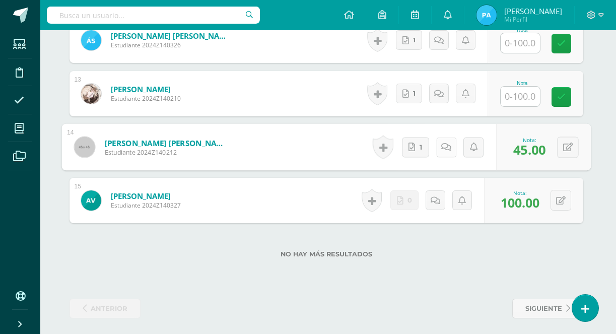
click at [446, 147] on link at bounding box center [446, 147] width 20 height 20
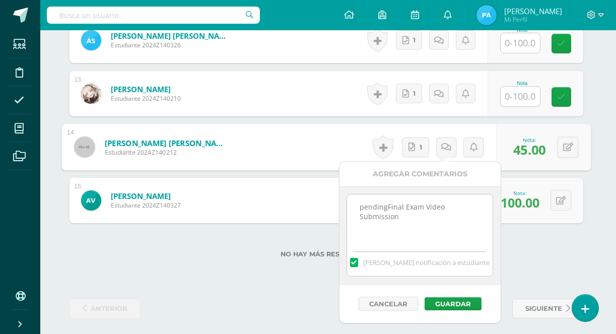
click at [363, 208] on textarea "pendingFinal Exam Video Submission" at bounding box center [420, 219] width 146 height 50
click at [388, 205] on textarea "PendingFinal Exam Video Submission" at bounding box center [420, 219] width 146 height 50
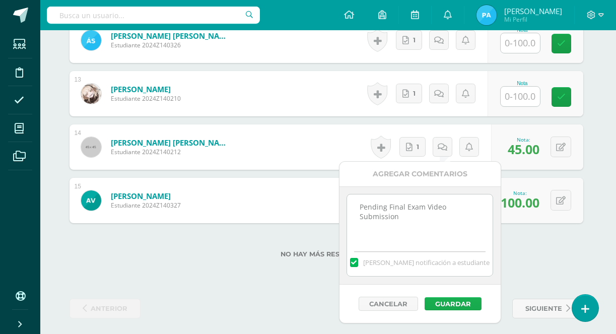
type textarea "Pending Final Exam Video Submission"
click at [445, 303] on button "Guardar" at bounding box center [453, 303] width 57 height 13
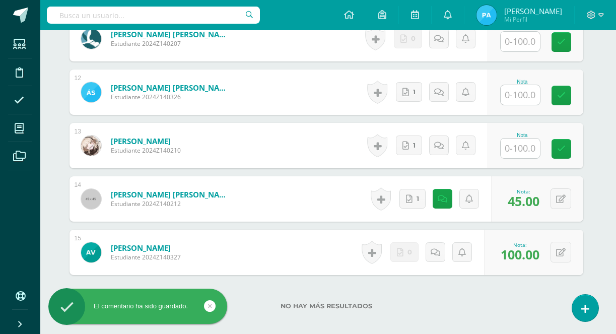
scroll to position [884, 2]
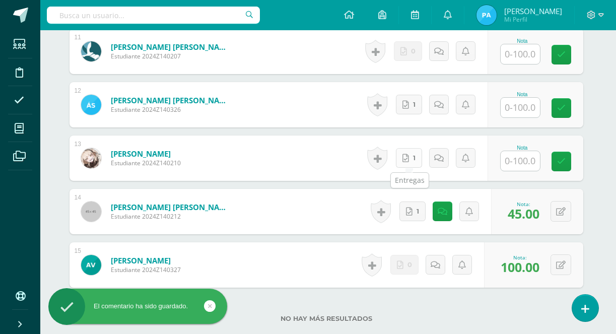
click at [406, 158] on icon at bounding box center [405, 158] width 7 height 9
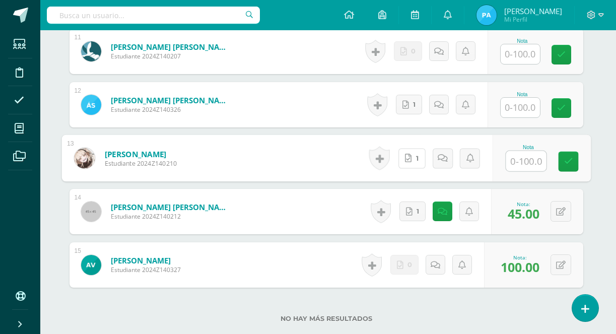
scroll to position [869, 2]
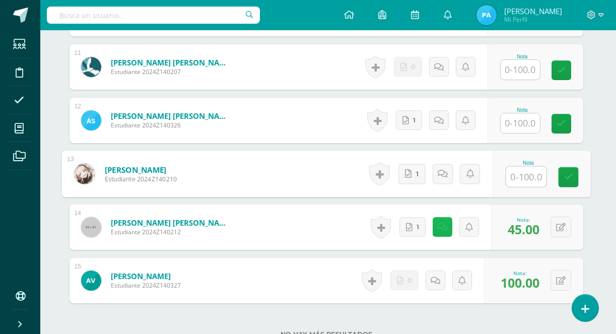
click at [438, 226] on icon at bounding box center [443, 227] width 10 height 9
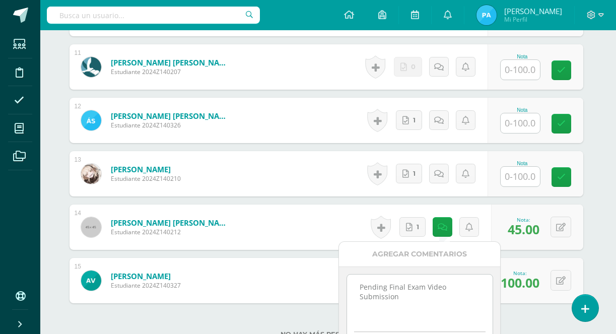
drag, startPoint x: 404, startPoint y: 298, endPoint x: 354, endPoint y: 285, distance: 51.9
click at [354, 285] on textarea "Pending Final Exam Video Submission" at bounding box center [420, 299] width 146 height 50
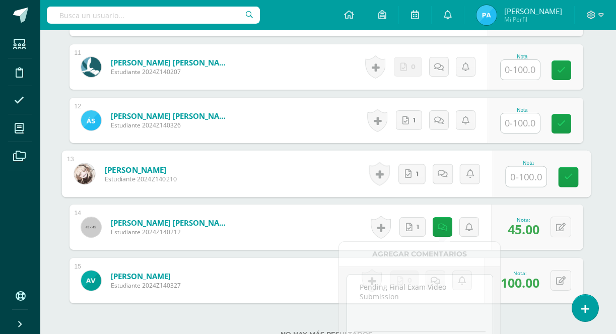
click at [508, 176] on input "text" at bounding box center [526, 177] width 40 height 20
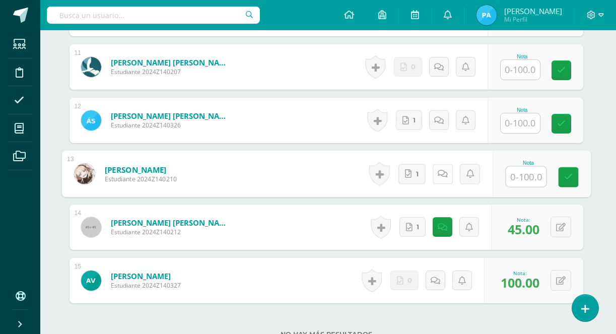
click at [438, 179] on link at bounding box center [442, 174] width 20 height 20
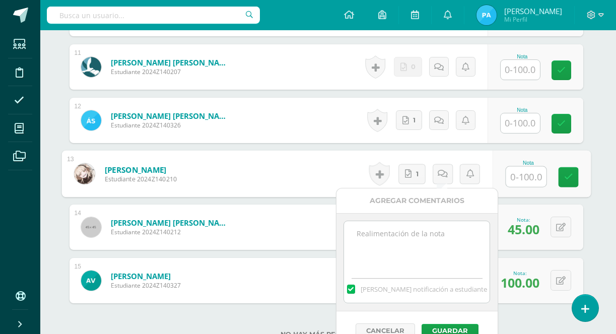
click at [416, 259] on textarea at bounding box center [417, 246] width 146 height 50
paste textarea "Pending Final Exam Video Submission"
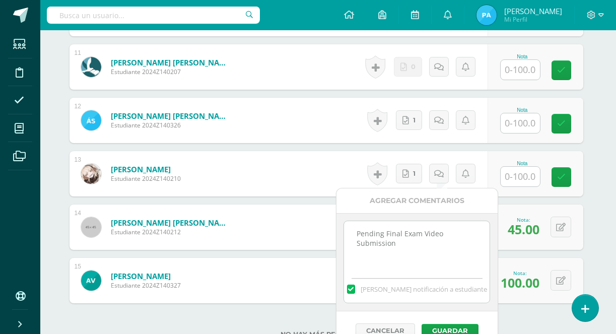
type textarea "Pending Final Exam Video Submission"
click at [531, 178] on input "text" at bounding box center [520, 177] width 39 height 20
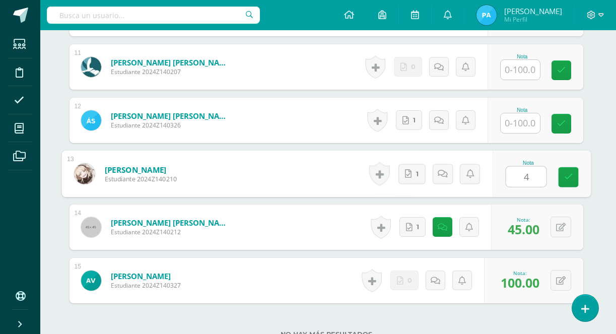
type input "43"
click at [563, 180] on link at bounding box center [568, 177] width 20 height 20
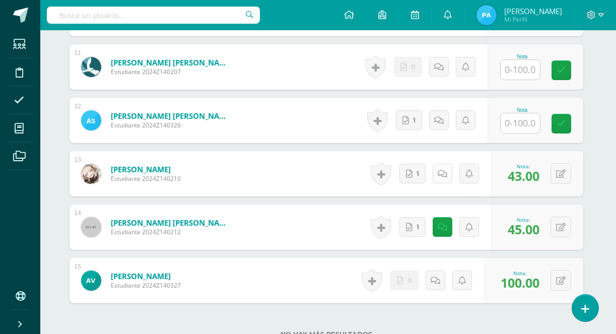
click at [445, 177] on icon at bounding box center [443, 174] width 10 height 9
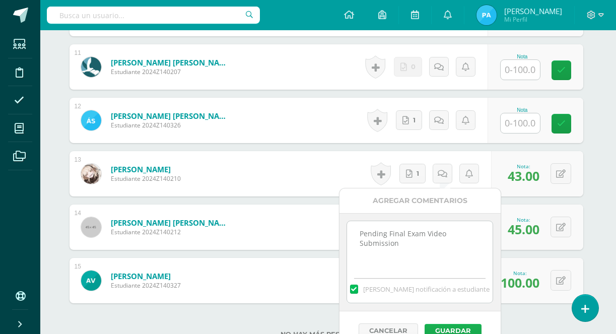
click at [440, 326] on button "Guardar" at bounding box center [453, 330] width 57 height 13
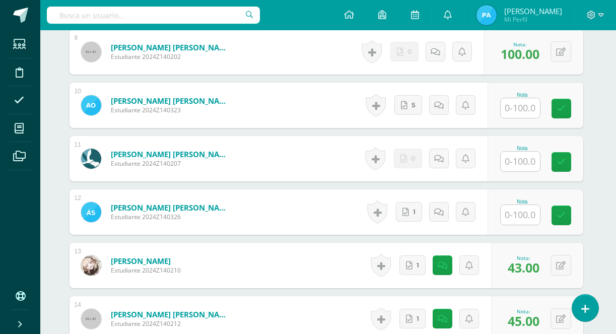
scroll to position [775, 2]
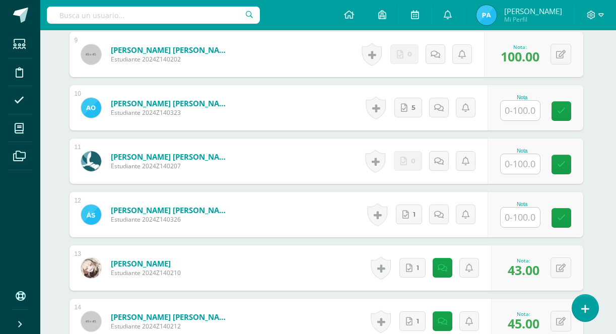
click at [525, 216] on input "text" at bounding box center [520, 218] width 39 height 20
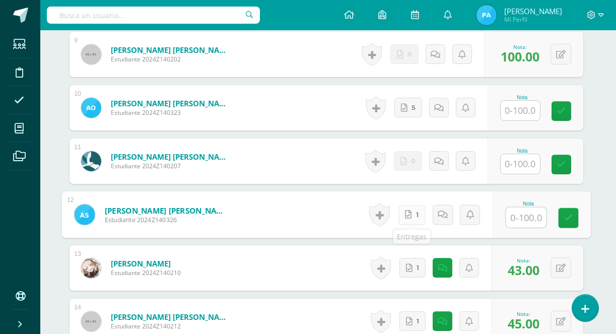
click at [406, 220] on link "1" at bounding box center [411, 214] width 27 height 20
click at [520, 222] on input "text" at bounding box center [526, 218] width 40 height 20
type input "9"
type input "88"
click at [568, 220] on icon at bounding box center [568, 218] width 9 height 9
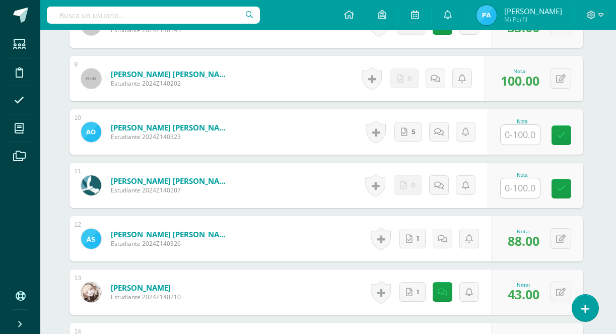
scroll to position [749, 2]
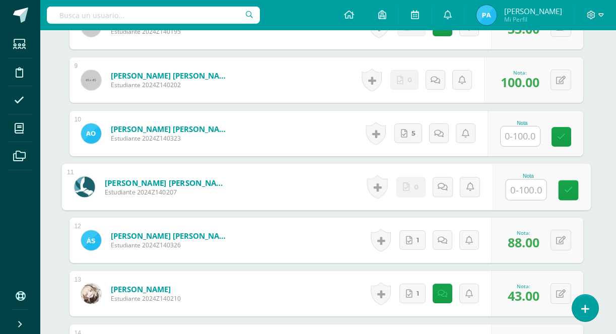
click at [513, 192] on input "text" at bounding box center [526, 190] width 40 height 20
type input "98"
click at [567, 190] on icon at bounding box center [568, 190] width 9 height 9
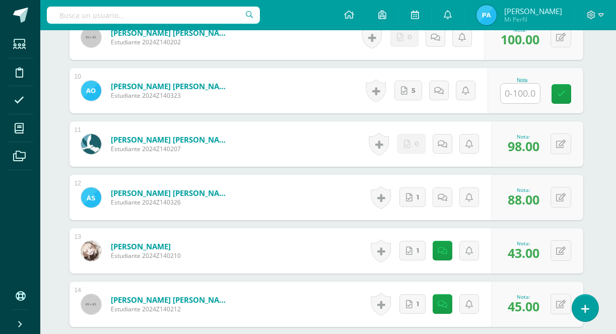
scroll to position [839, 2]
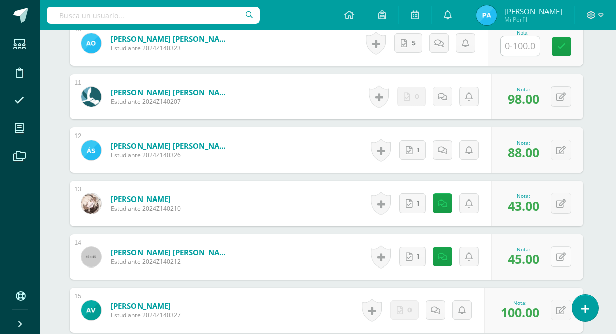
click at [555, 256] on button at bounding box center [561, 256] width 21 height 21
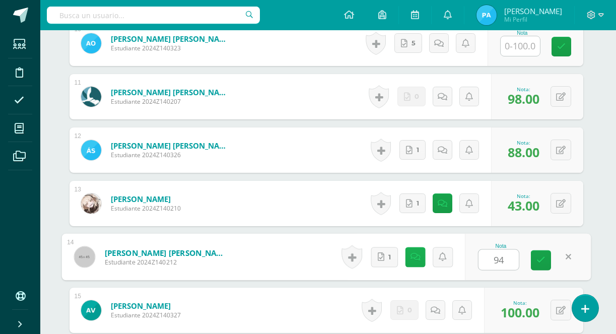
type input "94"
click at [411, 255] on icon at bounding box center [415, 256] width 10 height 9
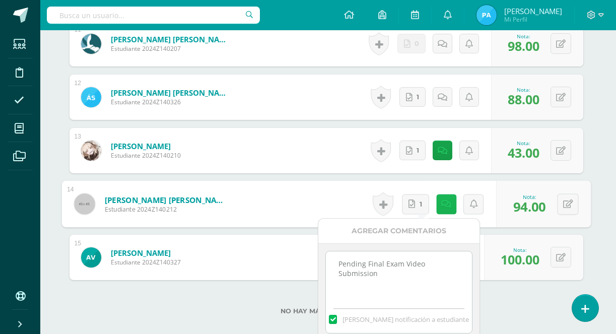
scroll to position [898, 2]
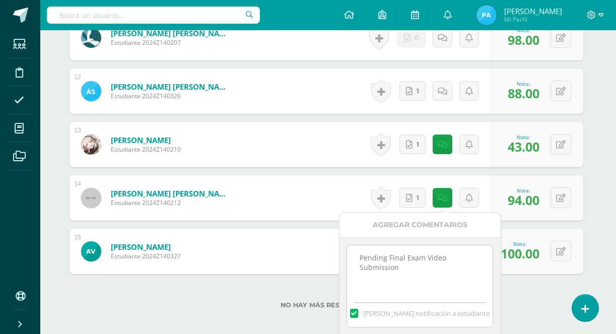
drag, startPoint x: 408, startPoint y: 279, endPoint x: 345, endPoint y: 242, distance: 73.3
click at [345, 242] on div "Pending Final Exam Video Submission Mandar notificación a estudiante" at bounding box center [419, 286] width 161 height 98
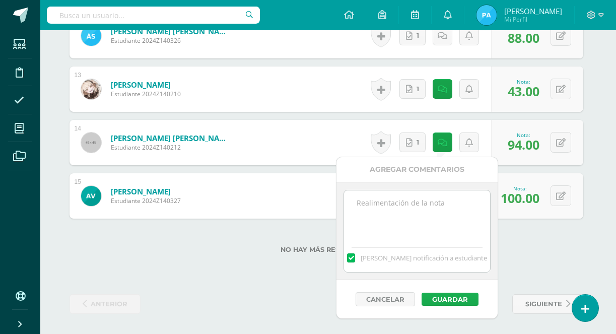
scroll to position [953, 2]
click at [449, 302] on button "Guardar" at bounding box center [449, 299] width 57 height 13
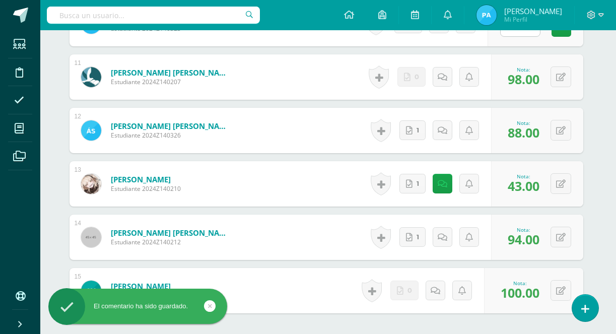
scroll to position [853, 2]
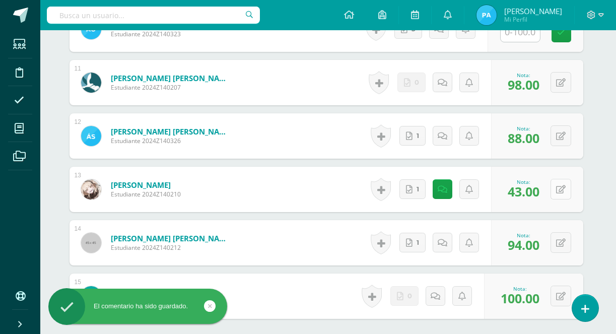
click at [560, 190] on icon at bounding box center [561, 189] width 10 height 9
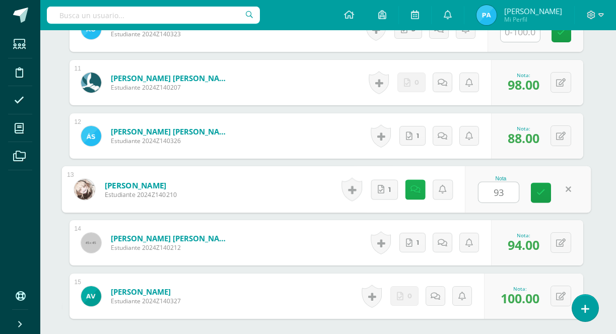
type input "93"
click at [413, 186] on icon at bounding box center [415, 189] width 10 height 9
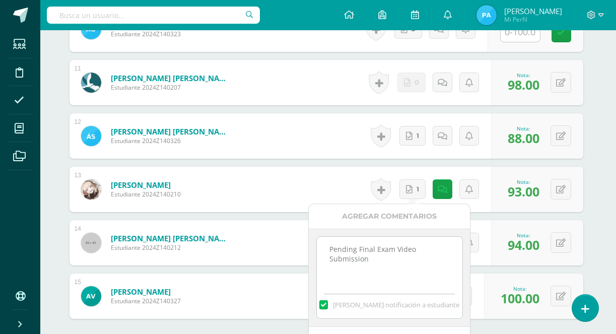
drag, startPoint x: 400, startPoint y: 268, endPoint x: 315, endPoint y: 241, distance: 89.4
click at [315, 241] on div "Pending Final Exam Video Submission Mandar notificación a estudiante" at bounding box center [389, 278] width 161 height 98
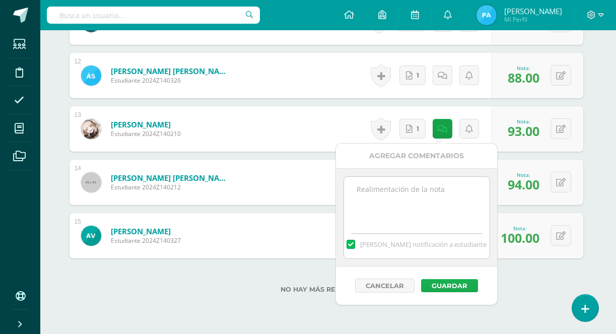
click at [434, 283] on button "Guardar" at bounding box center [449, 285] width 57 height 13
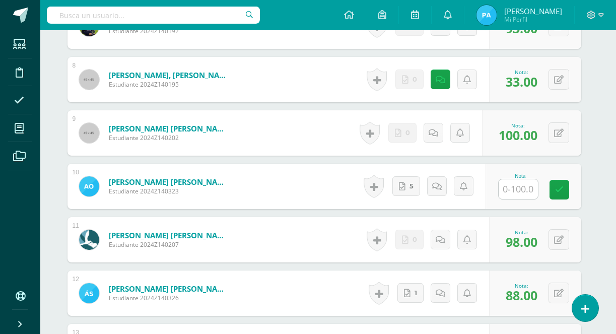
scroll to position [697, 4]
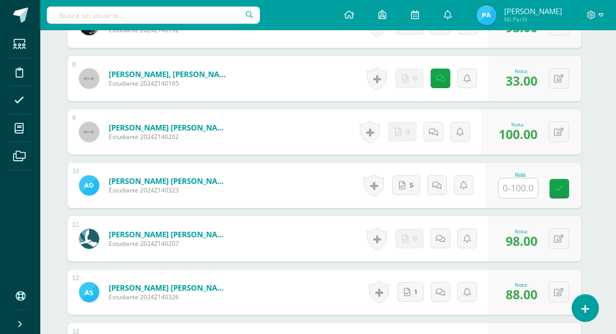
click at [516, 182] on input "text" at bounding box center [518, 188] width 39 height 20
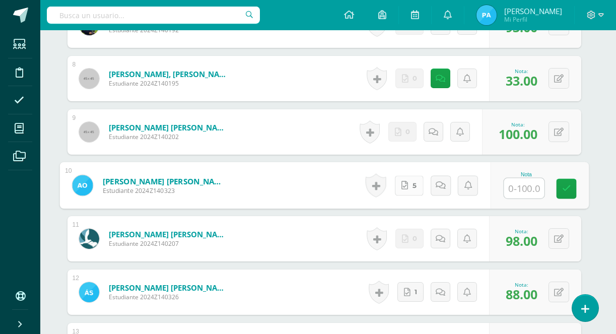
click at [407, 175] on link "5" at bounding box center [408, 185] width 29 height 20
click at [514, 184] on input "text" at bounding box center [524, 188] width 40 height 20
type input "96"
click at [569, 192] on icon at bounding box center [566, 188] width 9 height 9
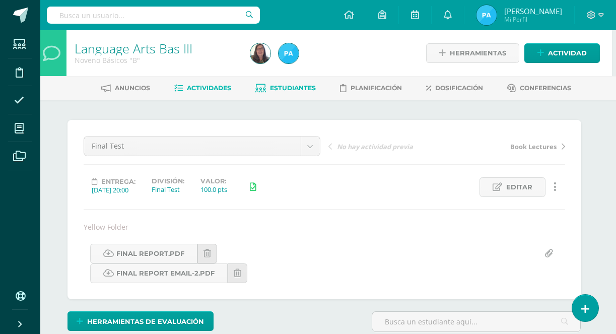
scroll to position [0, 4]
click at [290, 85] on span "Estudiantes" at bounding box center [293, 88] width 46 height 8
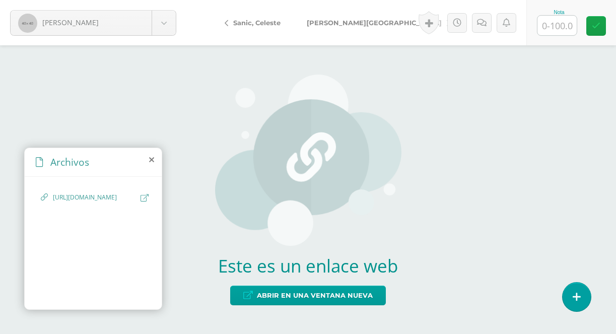
click at [95, 202] on span "[URL][DOMAIN_NAME]" at bounding box center [94, 198] width 83 height 10
click at [144, 198] on icon at bounding box center [145, 198] width 8 height 8
click at [144, 196] on icon at bounding box center [145, 198] width 8 height 8
click at [146, 199] on icon at bounding box center [145, 198] width 8 height 8
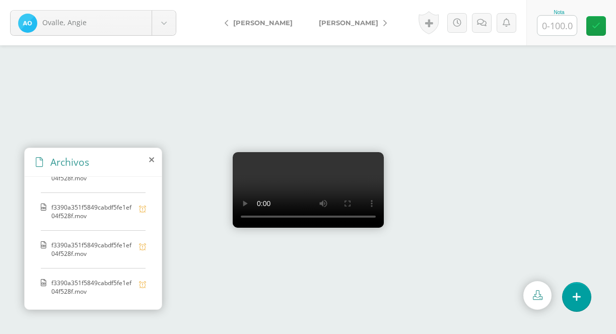
scroll to position [65, 0]
click at [304, 191] on video at bounding box center [308, 190] width 151 height 76
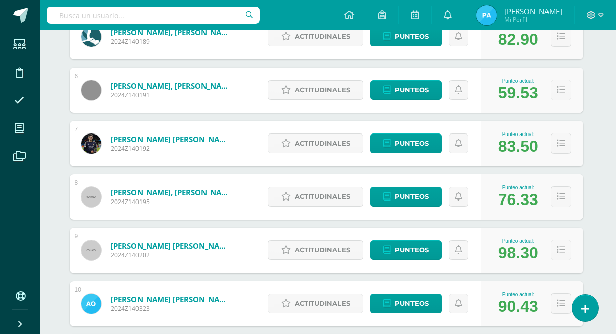
scroll to position [422, 2]
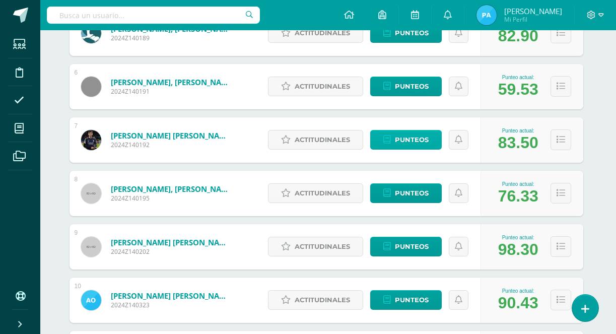
click at [384, 141] on icon at bounding box center [387, 139] width 8 height 9
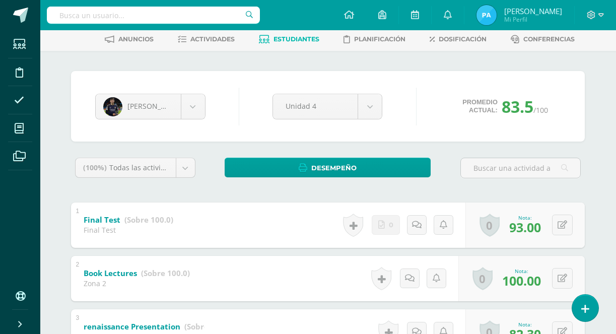
scroll to position [34, 1]
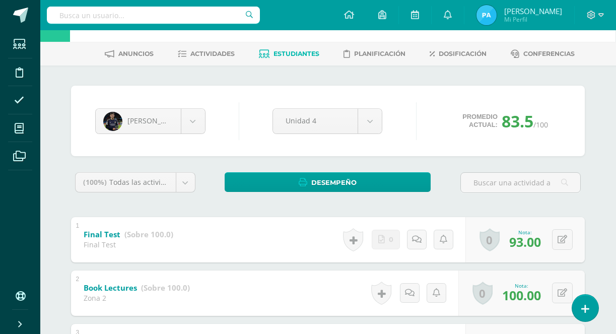
click at [302, 49] on link "Estudiantes" at bounding box center [289, 54] width 60 height 16
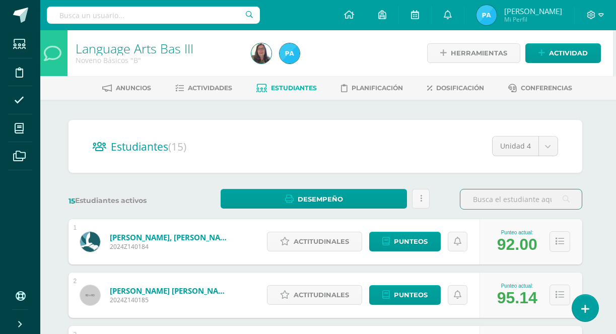
scroll to position [0, 3]
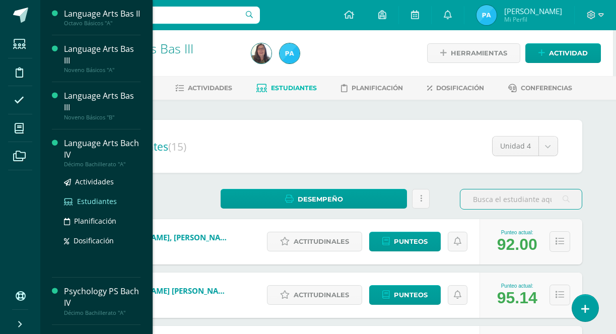
click at [105, 206] on span "Estudiantes" at bounding box center [97, 201] width 40 height 10
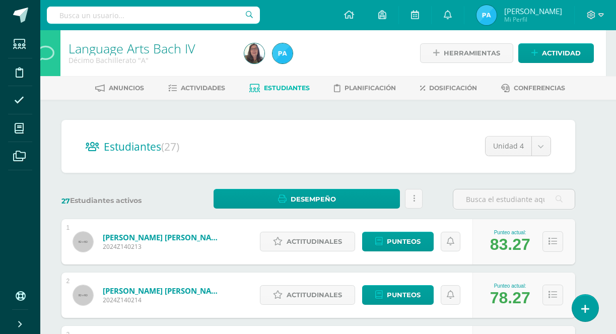
scroll to position [0, 10]
click at [211, 84] on link "Actividades" at bounding box center [196, 88] width 57 height 16
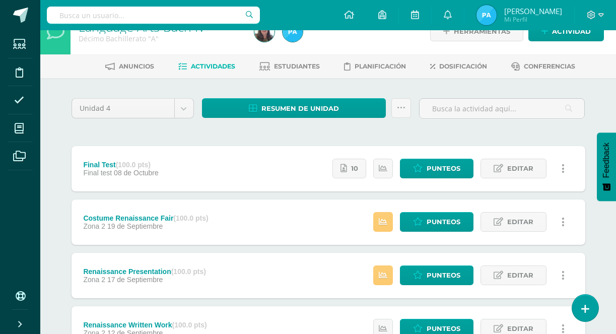
scroll to position [26, 0]
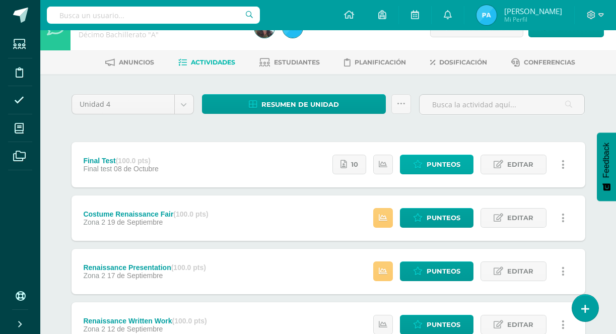
click at [416, 169] on link "Punteos" at bounding box center [437, 165] width 74 height 20
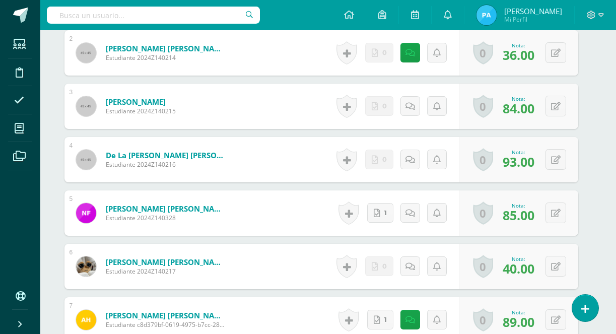
scroll to position [484, 7]
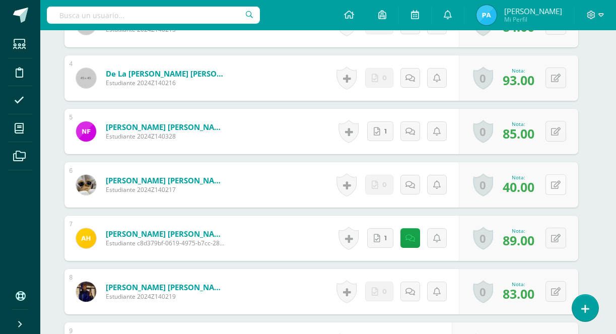
click at [558, 183] on icon at bounding box center [556, 185] width 10 height 9
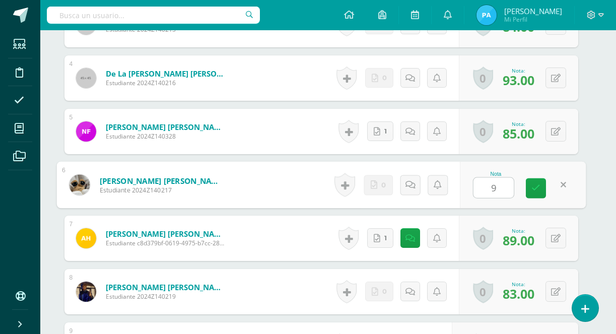
type input "90"
click at [541, 188] on link at bounding box center [536, 188] width 20 height 20
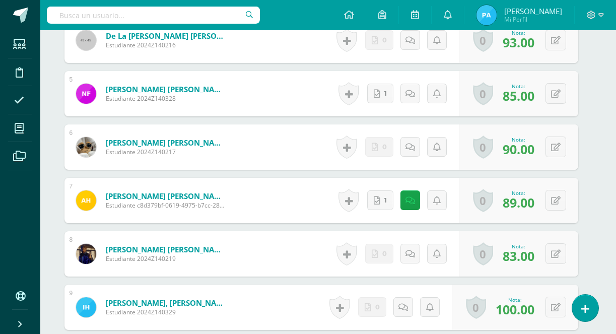
scroll to position [522, 8]
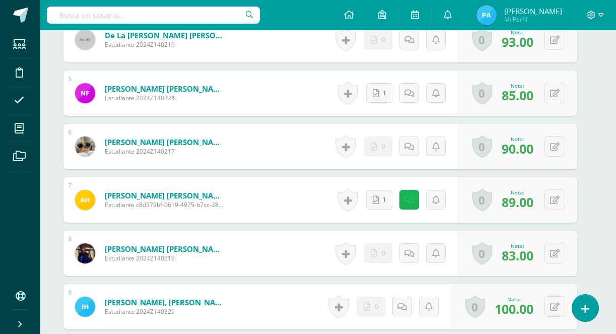
click at [405, 202] on icon at bounding box center [409, 200] width 10 height 9
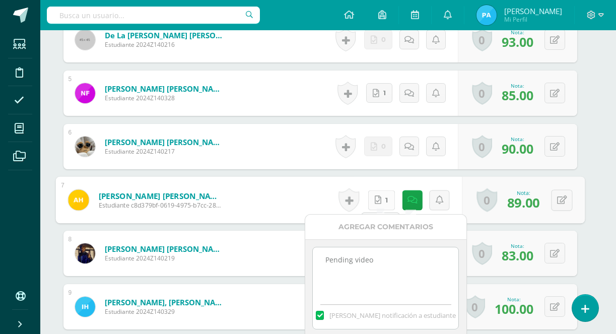
click at [381, 200] on link "1" at bounding box center [381, 200] width 27 height 20
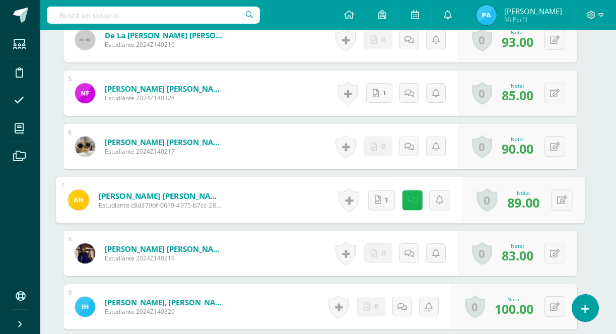
click at [419, 200] on link at bounding box center [412, 200] width 20 height 20
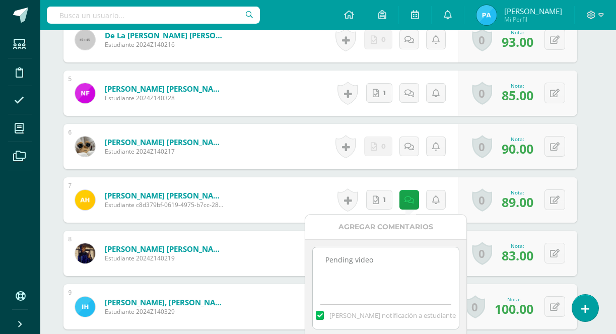
drag, startPoint x: 401, startPoint y: 259, endPoint x: 288, endPoint y: 249, distance: 113.3
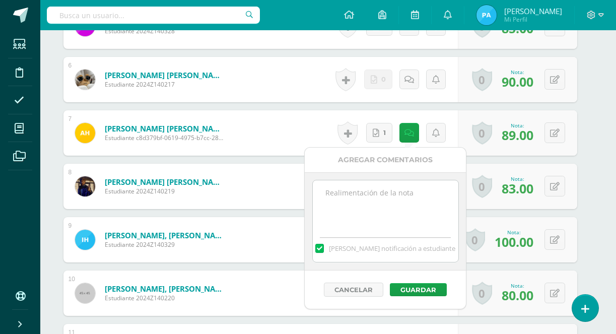
scroll to position [614, 8]
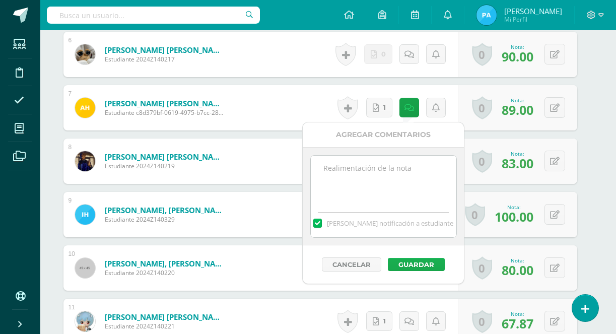
click at [399, 269] on button "Guardar" at bounding box center [416, 264] width 57 height 13
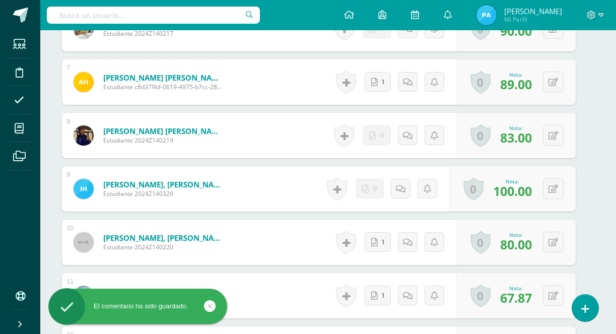
scroll to position [641, 10]
click at [555, 134] on icon at bounding box center [553, 135] width 10 height 9
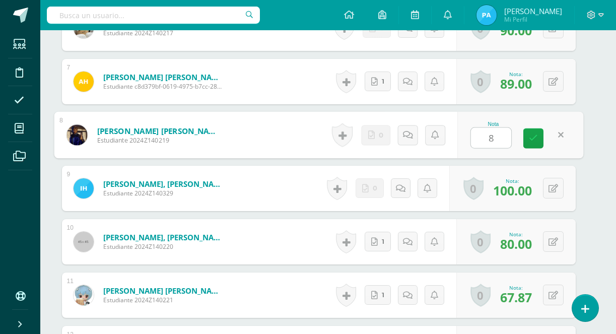
type input "86"
click at [535, 140] on icon at bounding box center [533, 138] width 9 height 9
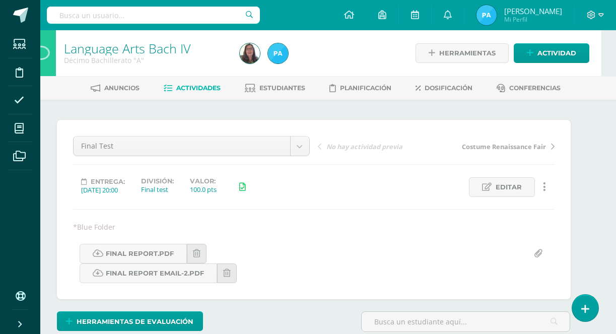
scroll to position [0, 15]
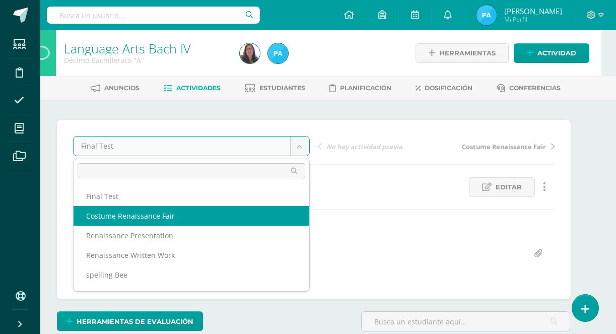
select select "/dashboard/teacher/grade-activity/32765/"
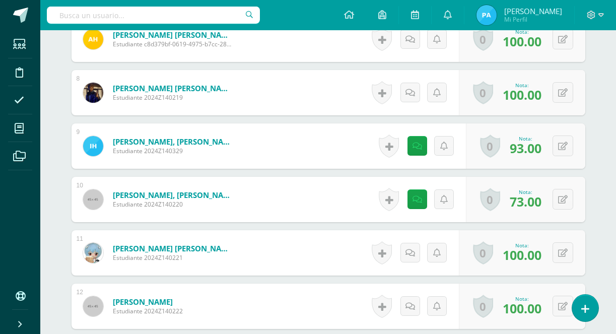
scroll to position [712, 0]
click at [416, 144] on icon at bounding box center [418, 146] width 10 height 9
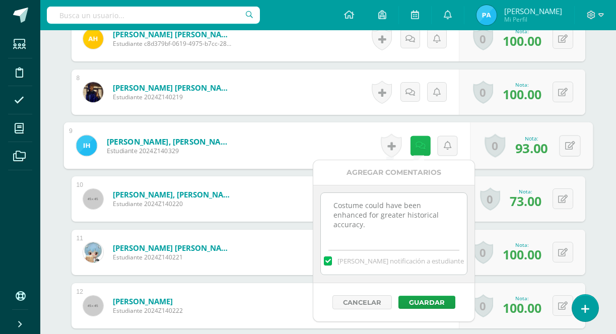
scroll to position [712, 0]
click at [321, 154] on form "[PERSON_NAME], [PERSON_NAME] Estudiante 2024Z140329 Nota 93.00 0 [GEOGRAPHIC_DA…" at bounding box center [327, 145] width 529 height 47
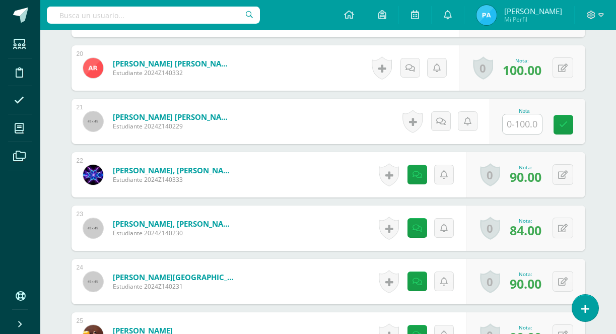
scroll to position [1378, 0]
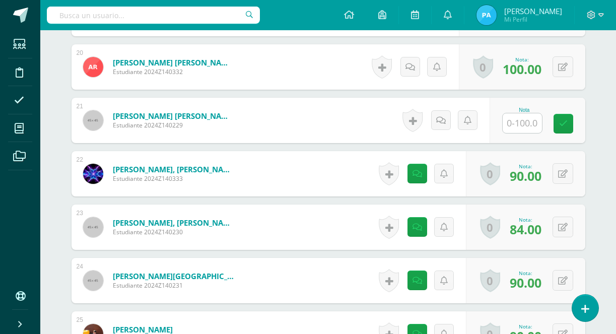
click at [528, 125] on input "text" at bounding box center [522, 123] width 39 height 20
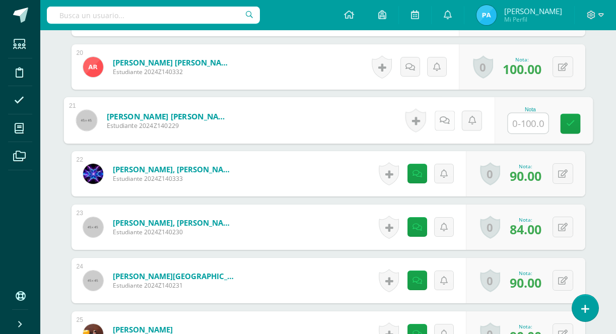
click at [442, 118] on icon at bounding box center [444, 120] width 10 height 9
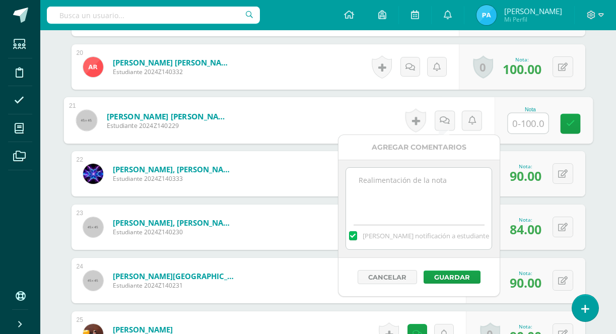
click at [399, 188] on textarea at bounding box center [419, 193] width 146 height 50
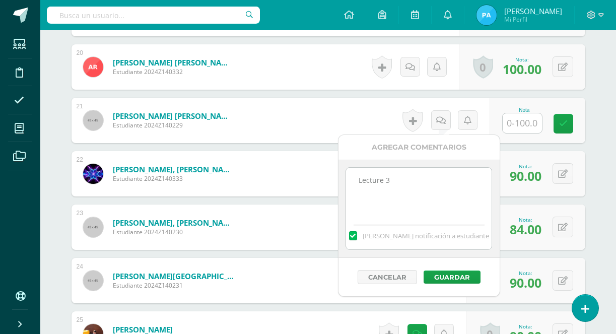
click at [357, 231] on label at bounding box center [353, 235] width 8 height 9
click at [0, 0] on input "Mandar notificación a estudiante" at bounding box center [0, 0] width 0 height 0
click at [359, 179] on textarea "Lecture 3" at bounding box center [419, 193] width 146 height 50
type textarea "Equivalente a: Lecture 3"
click at [453, 279] on button "Guardar" at bounding box center [452, 276] width 57 height 13
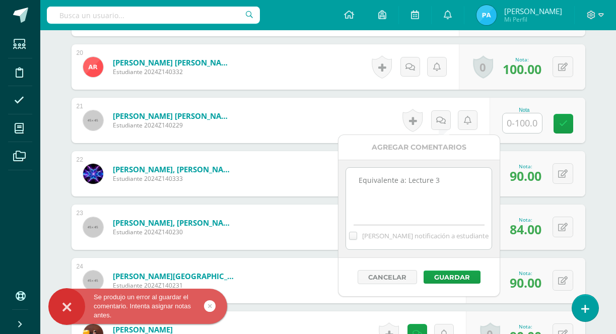
click at [528, 123] on input "text" at bounding box center [522, 123] width 39 height 20
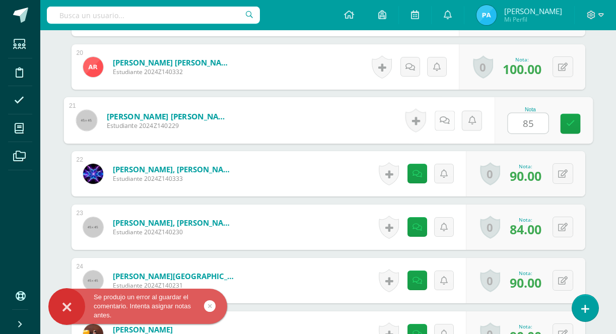
type input "85"
click at [445, 119] on icon at bounding box center [444, 120] width 10 height 9
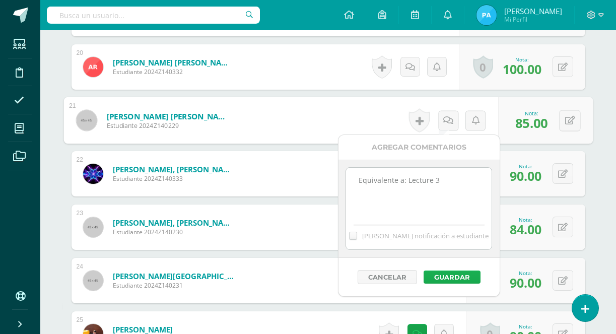
click at [452, 274] on button "Guardar" at bounding box center [452, 276] width 57 height 13
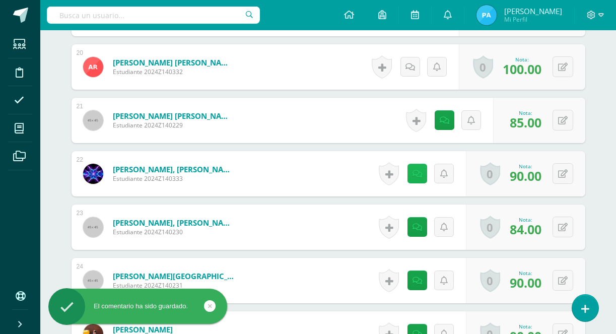
click at [416, 176] on icon at bounding box center [418, 174] width 10 height 9
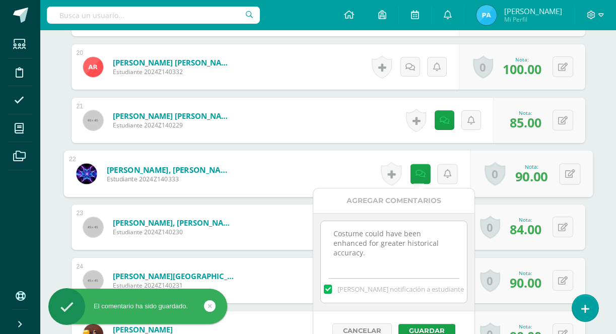
click at [331, 176] on form "Sanabria Rafael, Melannie Dajhan Estudiante 2024Z140333 Nota 90.00 0 Logros Log…" at bounding box center [327, 174] width 529 height 47
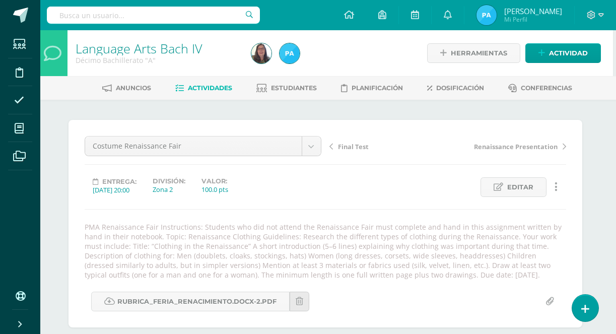
scroll to position [0, 3]
click at [215, 87] on span "Actividades" at bounding box center [210, 88] width 44 height 8
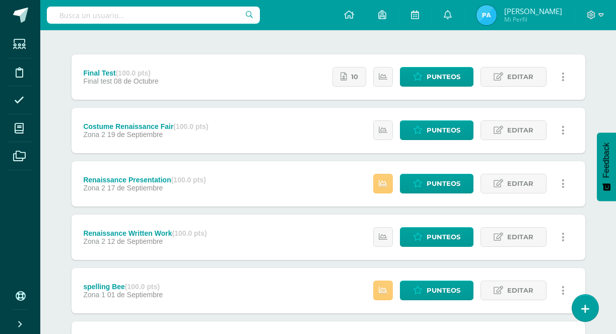
scroll to position [114, 0]
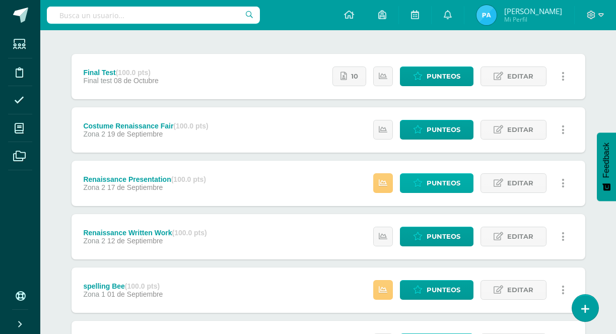
click at [416, 186] on icon at bounding box center [418, 183] width 10 height 9
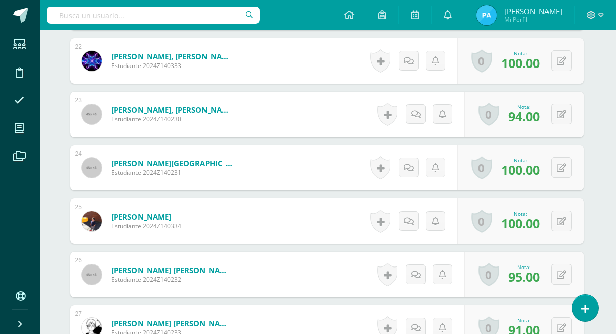
scroll to position [1372, 2]
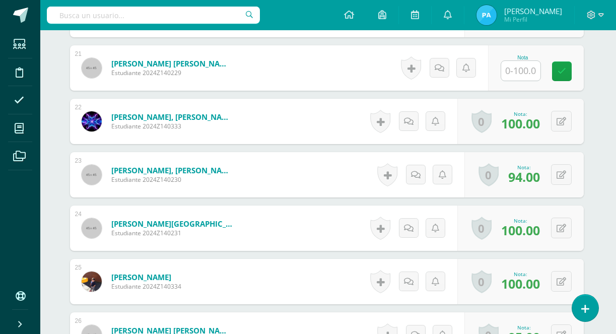
click at [517, 76] on input "text" at bounding box center [520, 71] width 39 height 20
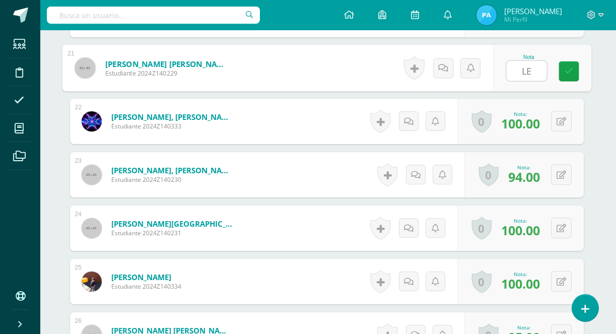
type input "L"
type input "0"
click at [438, 70] on icon at bounding box center [443, 67] width 10 height 9
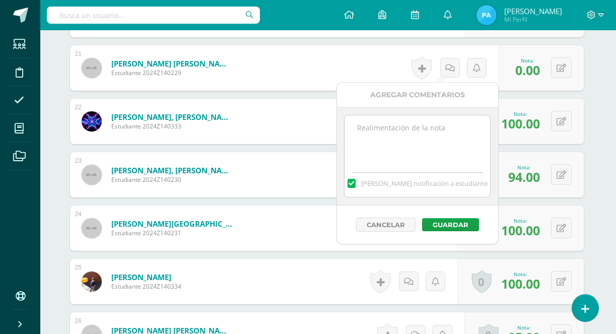
click at [384, 141] on textarea at bounding box center [418, 140] width 146 height 50
click at [378, 140] on textarea "No entregado. E" at bounding box center [418, 140] width 146 height 50
drag, startPoint x: 378, startPoint y: 140, endPoint x: 351, endPoint y: 130, distance: 28.8
click at [351, 130] on textarea "No entregado. E" at bounding box center [418, 140] width 146 height 50
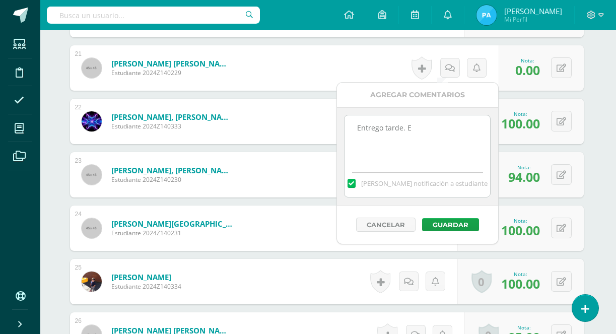
click at [428, 125] on textarea "Entrego tarde. E" at bounding box center [418, 140] width 146 height 50
click at [422, 125] on textarea "Entrego tarde. E" at bounding box center [418, 140] width 146 height 50
type textarea "Entrego tarde. Equivalente lectura 4."
click at [360, 177] on div "[PERSON_NAME] notificación a estudiante" at bounding box center [418, 181] width 146 height 31
click at [368, 187] on label "[PERSON_NAME] notificación a estudiante" at bounding box center [418, 183] width 146 height 9
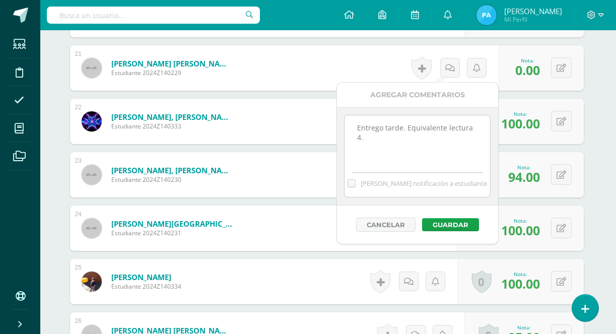
click at [0, 0] on input "[PERSON_NAME] notificación a estudiante" at bounding box center [0, 0] width 0 height 0
click at [437, 226] on button "Guardar" at bounding box center [450, 224] width 57 height 13
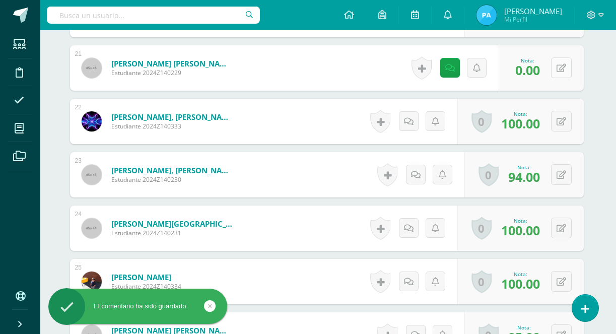
click at [559, 73] on button at bounding box center [561, 67] width 21 height 21
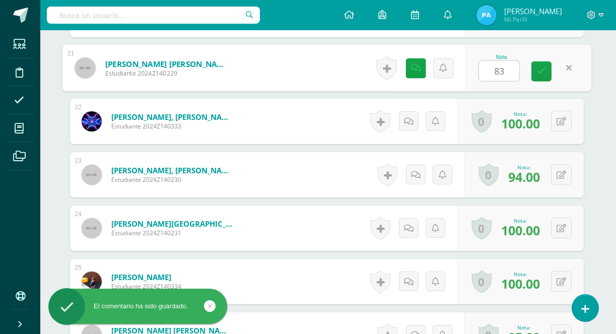
type input "8"
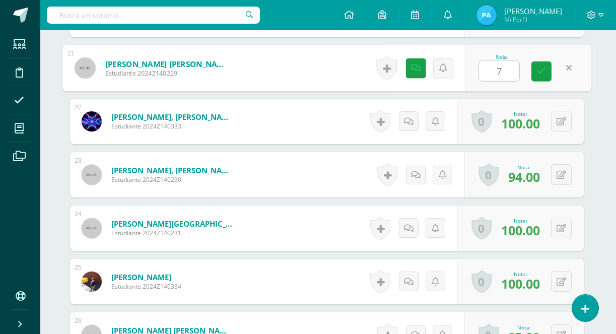
type input "78"
click at [539, 72] on icon at bounding box center [541, 71] width 9 height 9
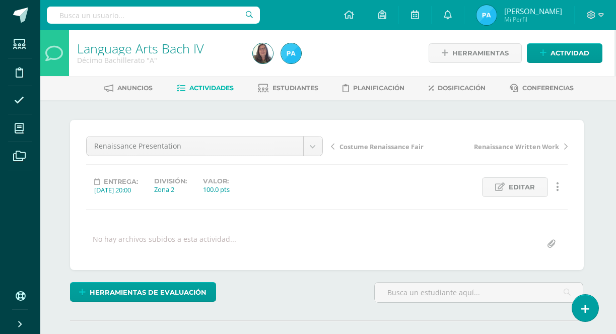
scroll to position [0, 2]
click at [219, 90] on span "Actividades" at bounding box center [211, 88] width 44 height 8
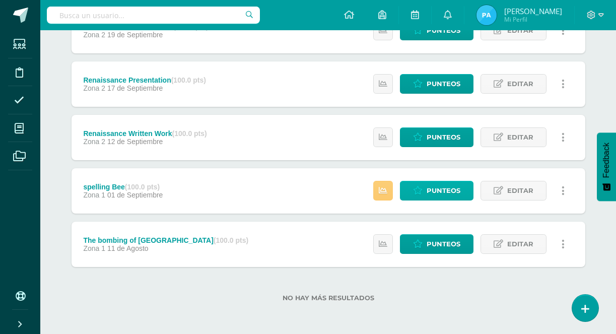
scroll to position [213, 0]
click at [434, 192] on span "Punteos" at bounding box center [444, 190] width 34 height 19
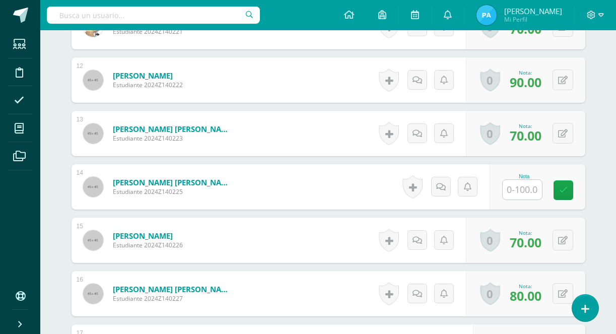
scroll to position [880, 0]
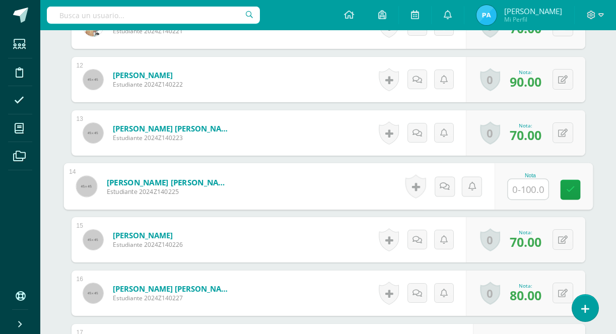
click at [525, 185] on input "text" at bounding box center [528, 189] width 40 height 20
type input "89"
click at [569, 188] on icon at bounding box center [570, 189] width 9 height 9
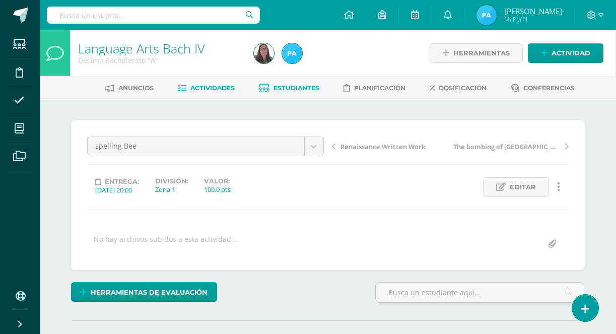
scroll to position [0, 1]
click at [280, 91] on span "Estudiantes" at bounding box center [296, 88] width 46 height 8
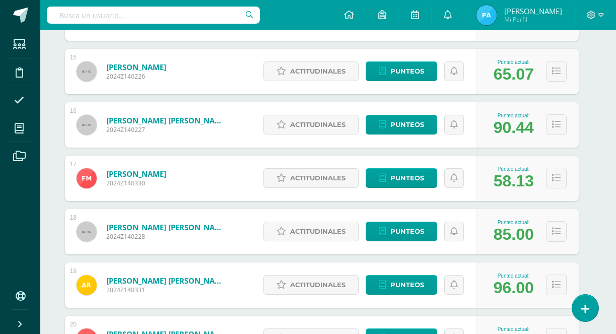
scroll to position [928, 7]
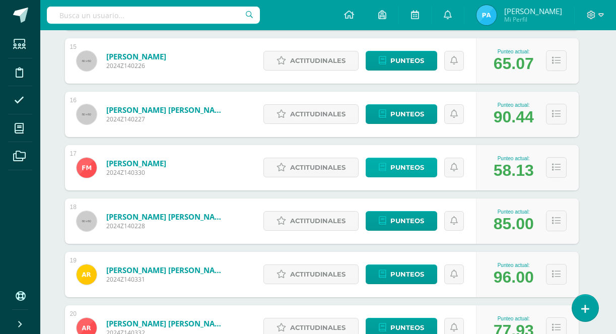
click at [386, 174] on link "Punteos" at bounding box center [402, 168] width 72 height 20
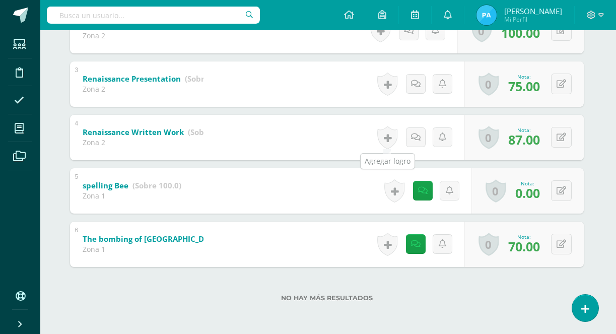
scroll to position [297, 2]
click at [425, 191] on icon at bounding box center [423, 190] width 10 height 9
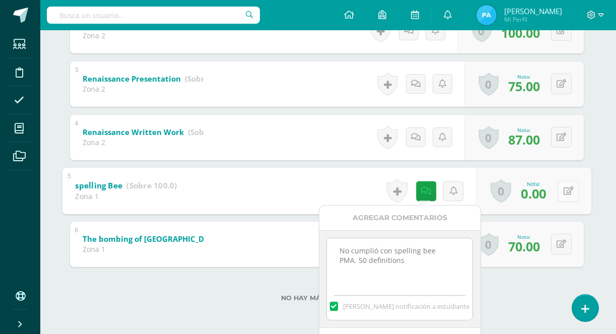
click at [570, 192] on icon at bounding box center [568, 190] width 10 height 9
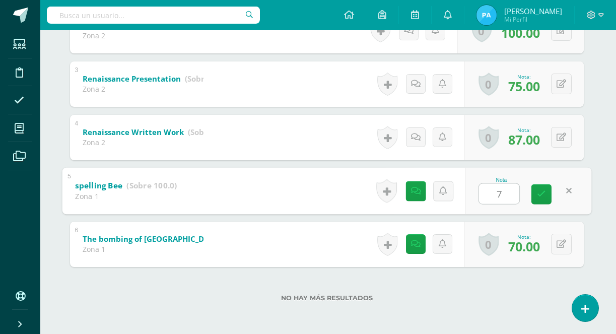
type input "70"
click at [538, 192] on icon at bounding box center [541, 194] width 9 height 9
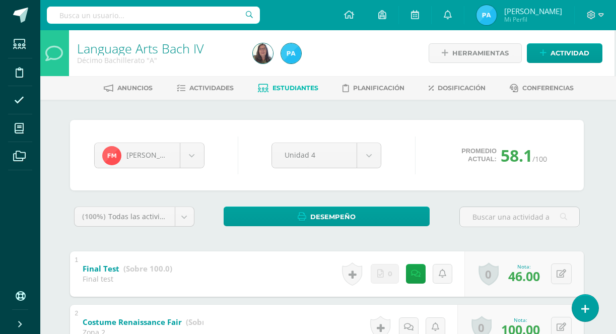
scroll to position [0, 2]
click at [306, 87] on span "Estudiantes" at bounding box center [295, 88] width 46 height 8
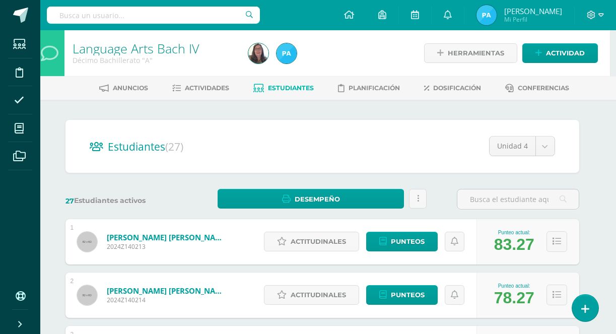
scroll to position [0, 6]
click at [208, 86] on span "Actividades" at bounding box center [207, 88] width 44 height 8
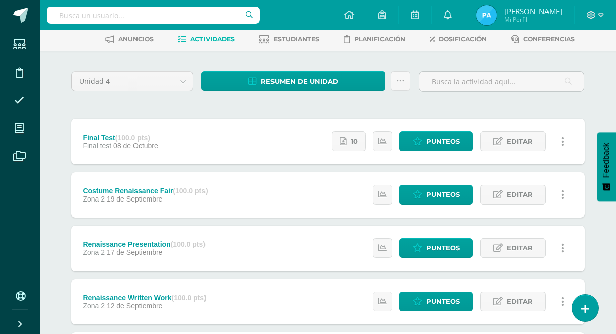
scroll to position [49, 1]
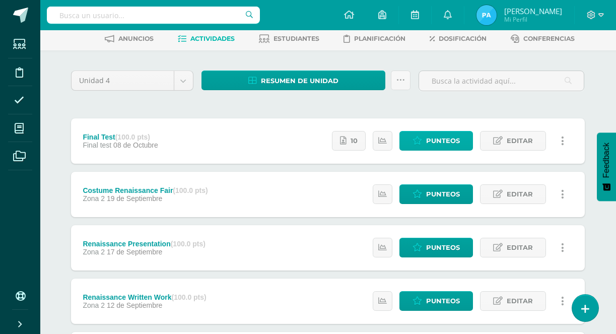
click at [443, 144] on span "Punteos" at bounding box center [443, 140] width 34 height 19
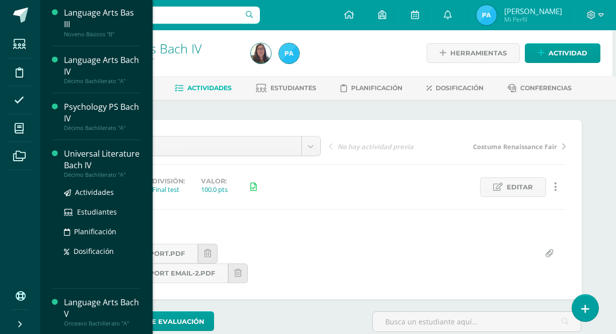
scroll to position [89, 0]
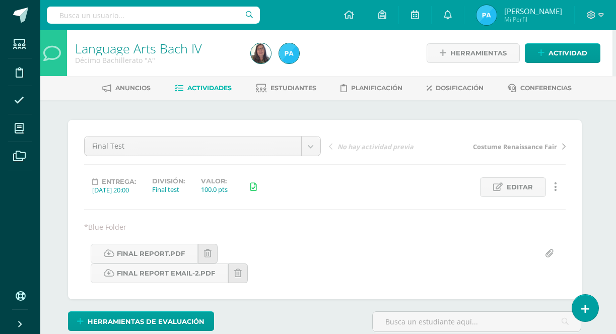
click at [258, 218] on div "Final Test Final Test Costume Renaissance Fair Renaissance Presentation Renaiss…" at bounding box center [325, 209] width 482 height 147
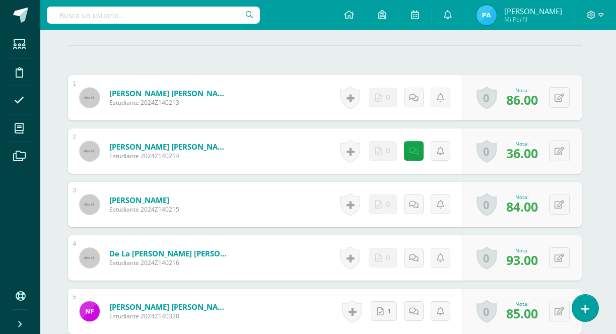
scroll to position [307, 4]
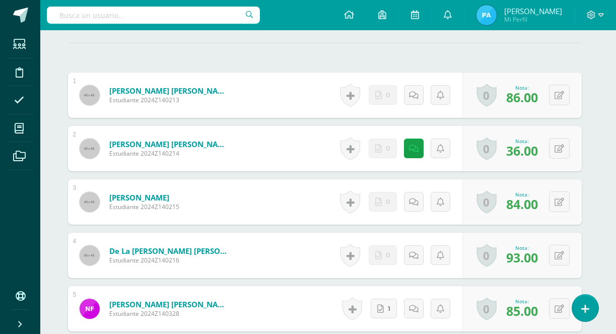
click at [402, 154] on div "Historial de actividad No hay historial para esta actividad 0 Agregar Comentari…" at bounding box center [399, 148] width 126 height 45
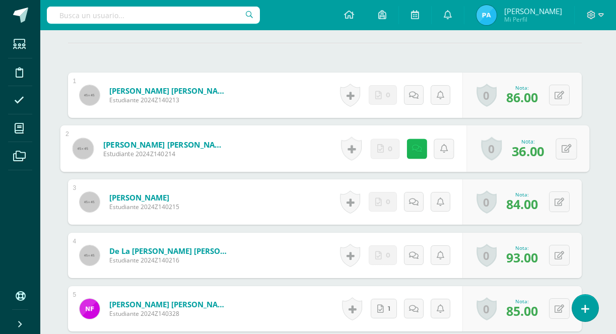
click at [413, 150] on icon at bounding box center [416, 148] width 10 height 9
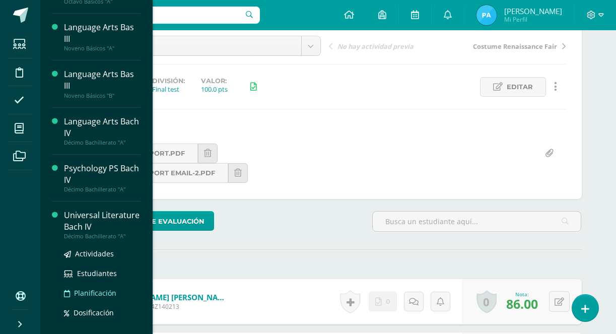
scroll to position [26, 0]
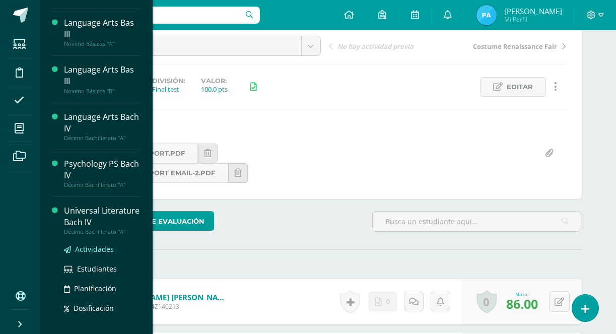
click at [92, 254] on span "Actividades" at bounding box center [94, 249] width 39 height 10
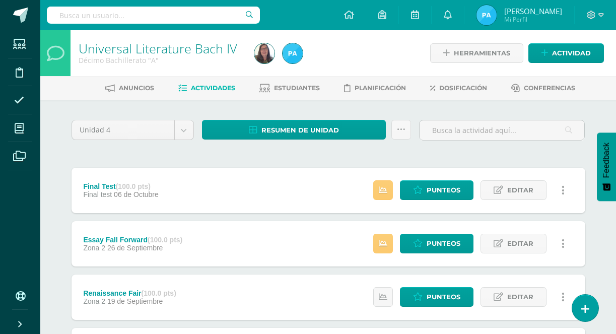
scroll to position [62, 0]
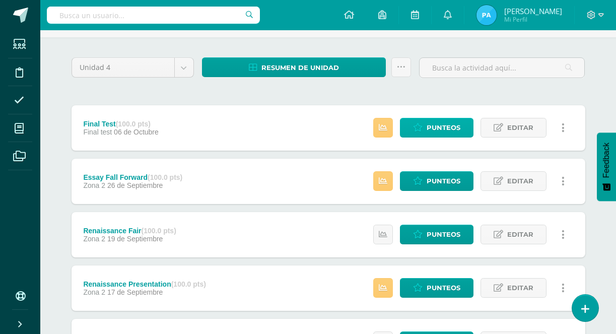
click at [445, 130] on span "Punteos" at bounding box center [444, 127] width 34 height 19
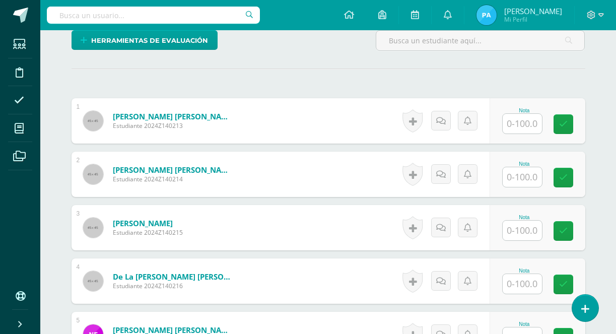
scroll to position [284, 0]
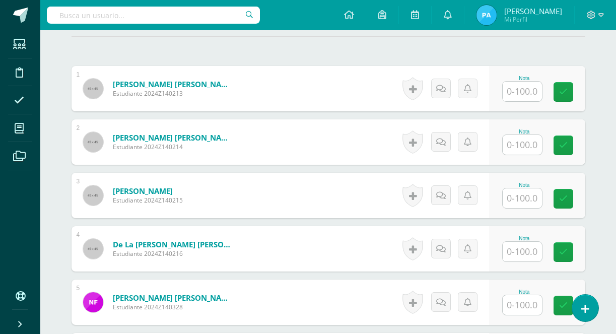
click at [515, 93] on input "text" at bounding box center [522, 92] width 39 height 20
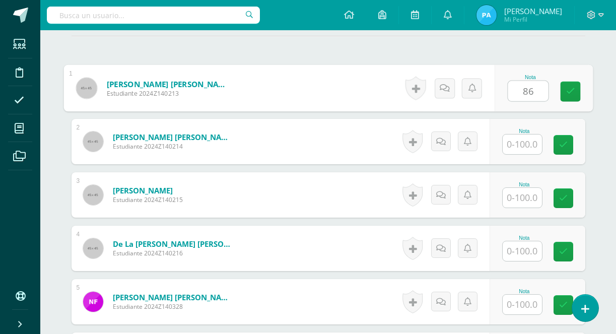
type input "86"
click at [522, 138] on input "text" at bounding box center [522, 144] width 39 height 20
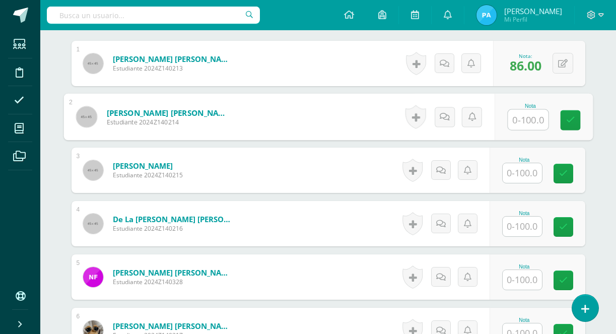
scroll to position [310, 0]
type input "36"
click at [441, 116] on icon at bounding box center [444, 116] width 10 height 9
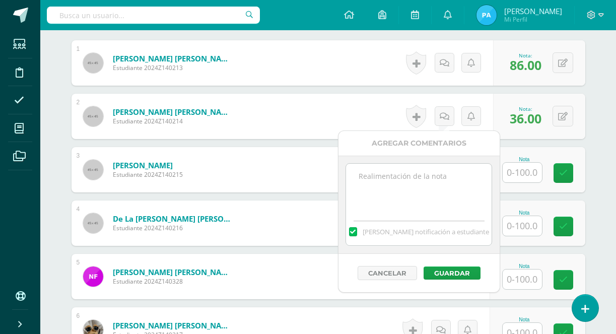
click at [423, 186] on textarea at bounding box center [419, 189] width 146 height 50
paste textarea "Missing Final Exam Video Submission"
type textarea "Missing Final Exam Video Submission"
click at [437, 270] on button "Guardar" at bounding box center [452, 272] width 57 height 13
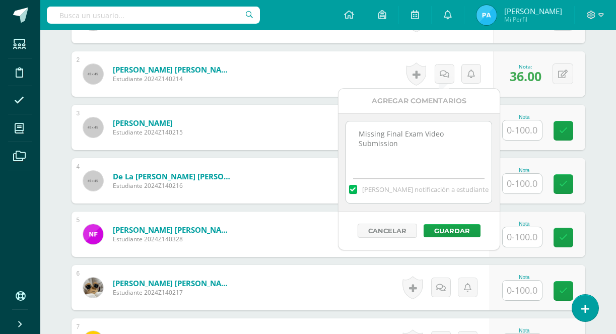
scroll to position [354, 0]
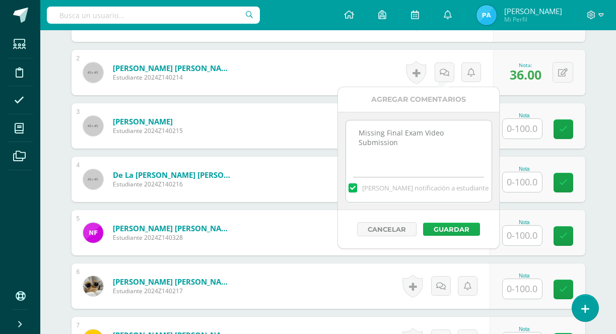
click at [454, 224] on button "Guardar" at bounding box center [451, 229] width 57 height 13
click at [456, 231] on button "Guardar" at bounding box center [451, 229] width 57 height 13
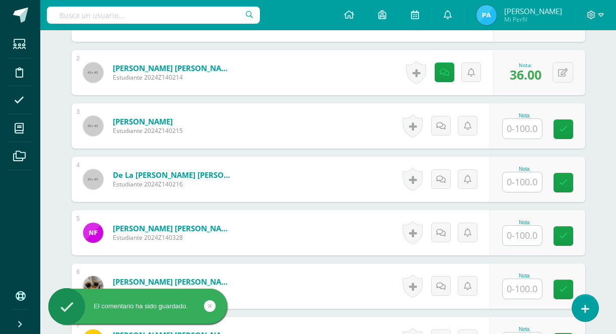
click at [536, 131] on input "text" at bounding box center [522, 129] width 39 height 20
type input "84"
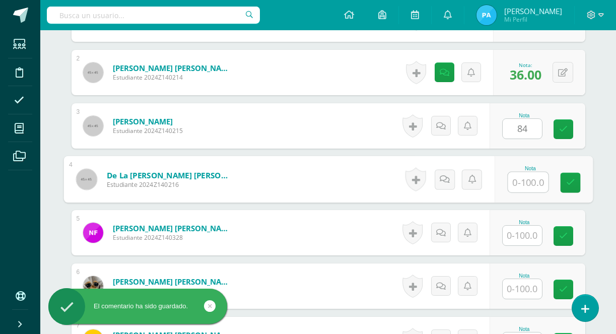
click at [522, 183] on input "text" at bounding box center [528, 182] width 40 height 20
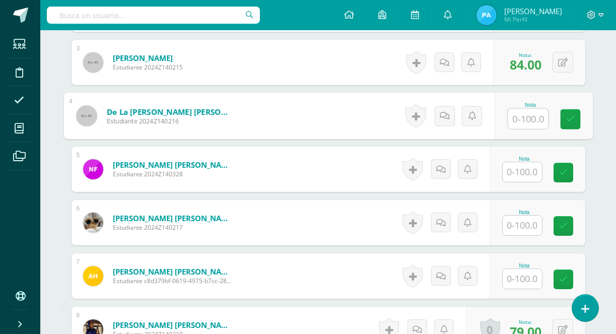
scroll to position [418, 0]
type input "93"
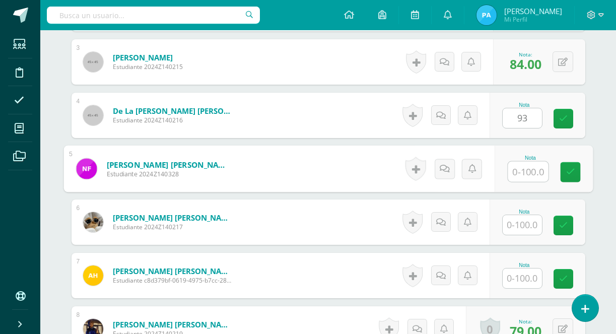
click at [520, 173] on input "text" at bounding box center [528, 172] width 40 height 20
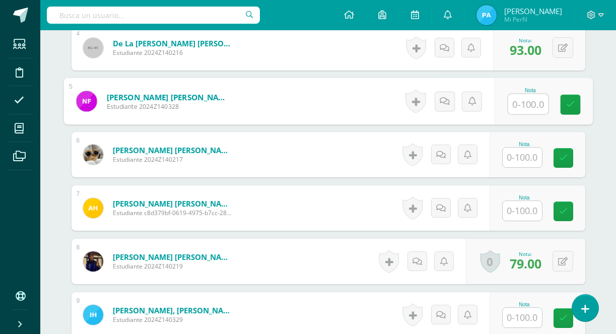
scroll to position [487, 0]
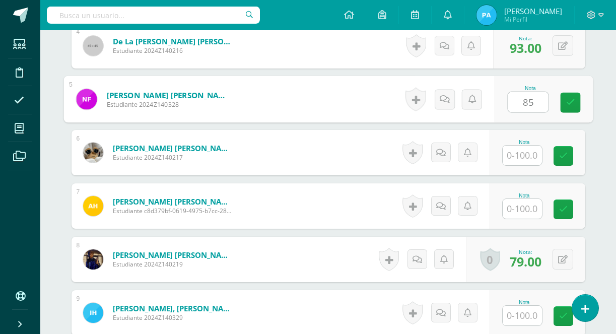
type input "85"
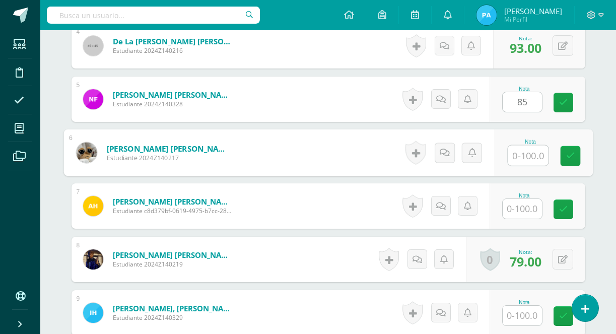
click at [521, 155] on input "text" at bounding box center [528, 156] width 40 height 20
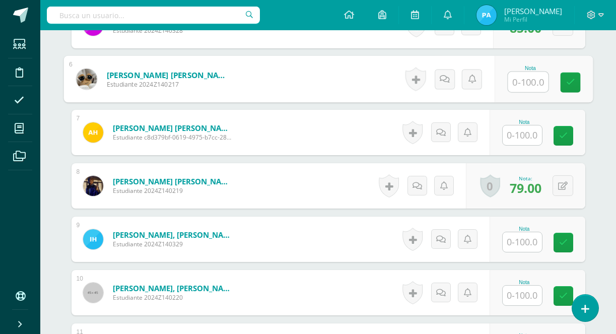
scroll to position [562, 0]
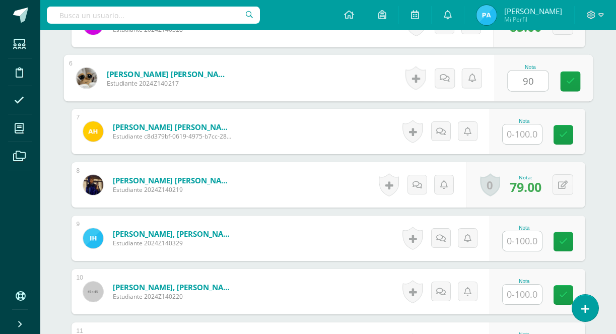
type input "90"
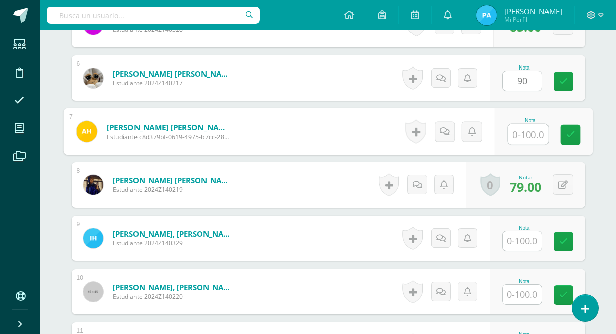
click at [521, 129] on input "text" at bounding box center [528, 134] width 40 height 20
type input "89"
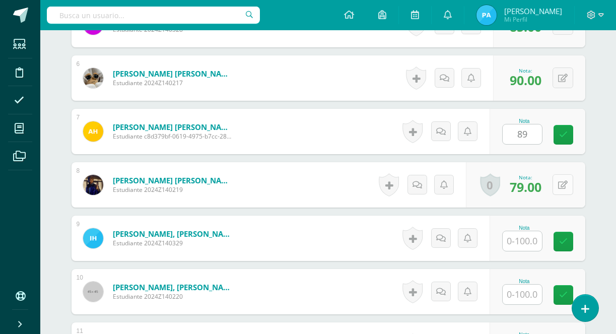
click at [561, 181] on icon at bounding box center [563, 185] width 10 height 9
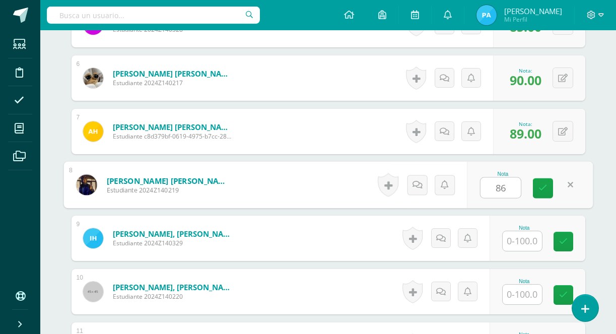
type input "86"
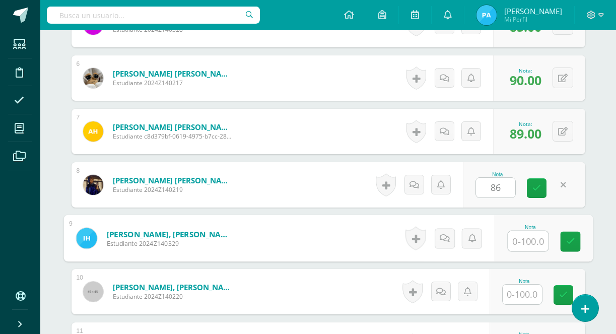
click at [521, 250] on input "text" at bounding box center [528, 241] width 40 height 20
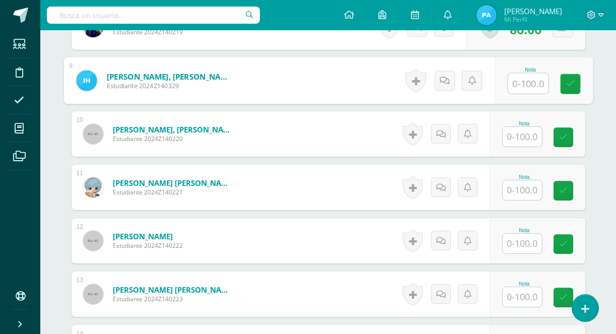
scroll to position [720, 0]
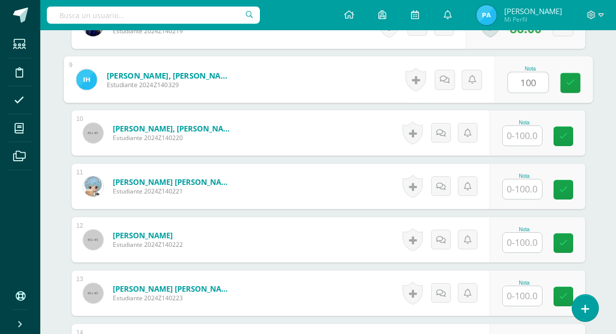
type input "100"
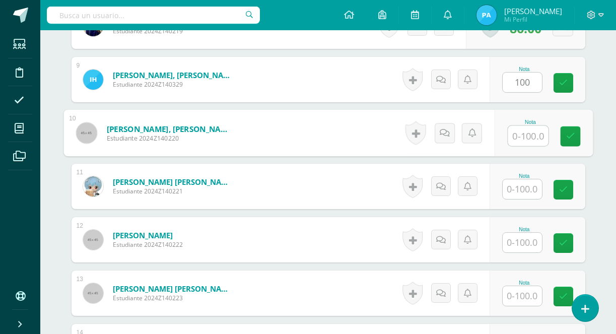
click at [520, 130] on input "text" at bounding box center [528, 136] width 40 height 20
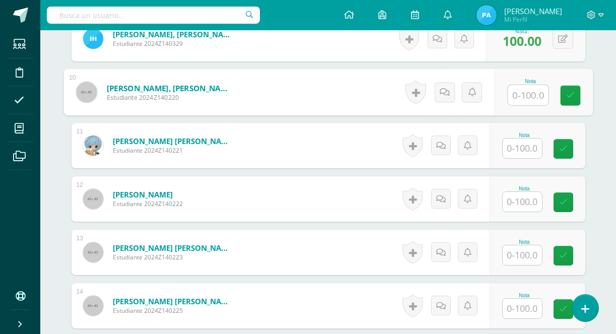
scroll to position [764, 0]
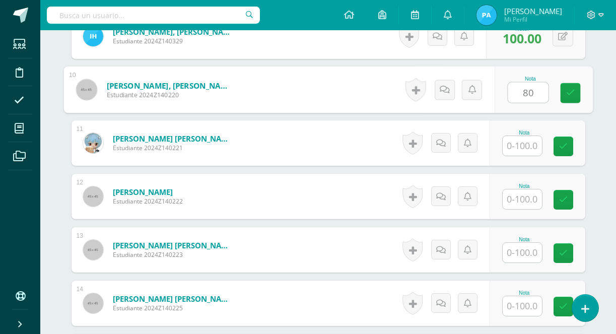
type input "80"
click at [527, 143] on input "text" at bounding box center [522, 146] width 39 height 20
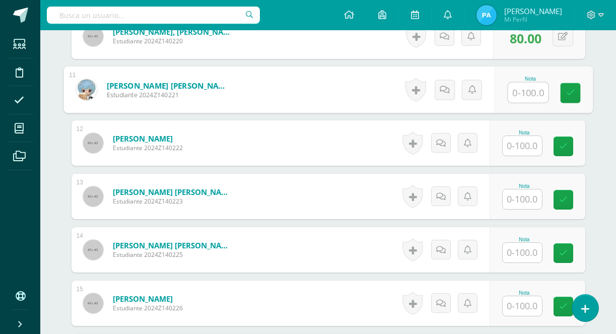
scroll to position [819, 0]
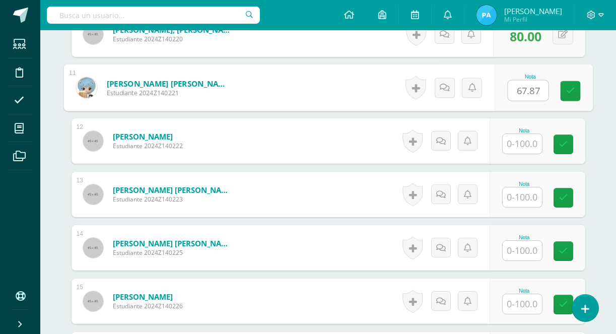
type input "67.87"
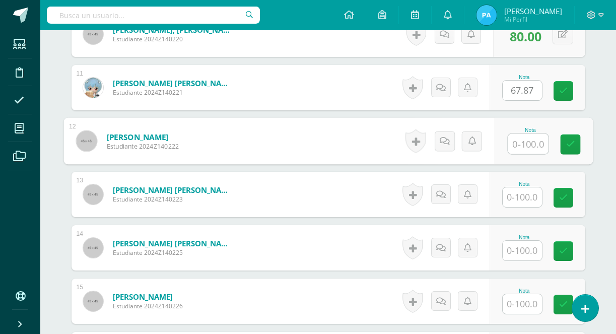
click at [525, 145] on input "text" at bounding box center [528, 144] width 40 height 20
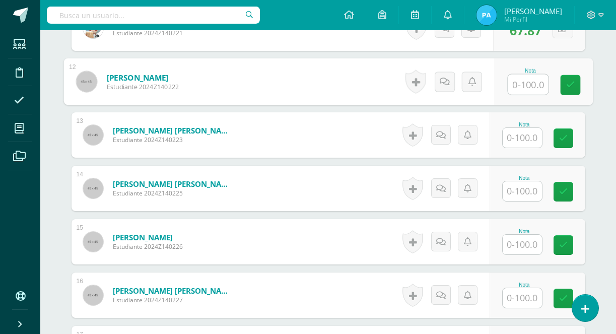
scroll to position [879, 0]
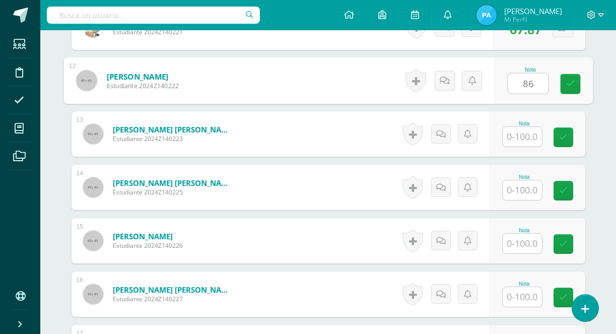
type input "86"
click at [517, 142] on input "text" at bounding box center [522, 137] width 39 height 20
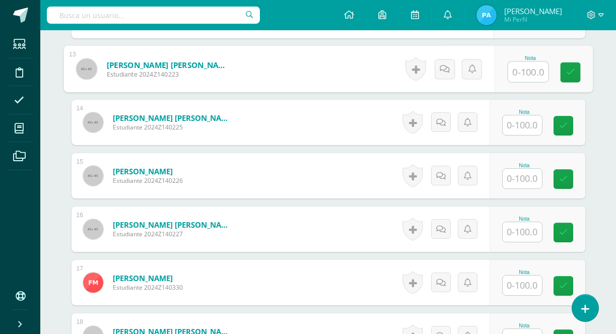
scroll to position [950, 0]
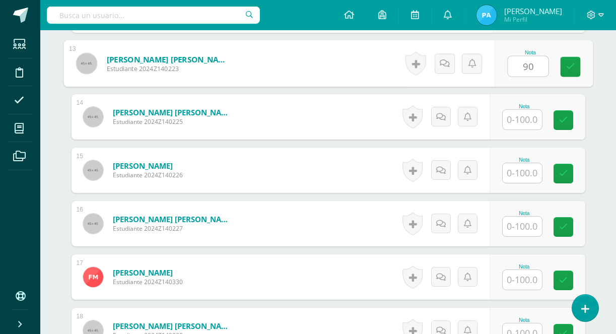
type input "90"
click at [521, 120] on input "text" at bounding box center [522, 120] width 39 height 20
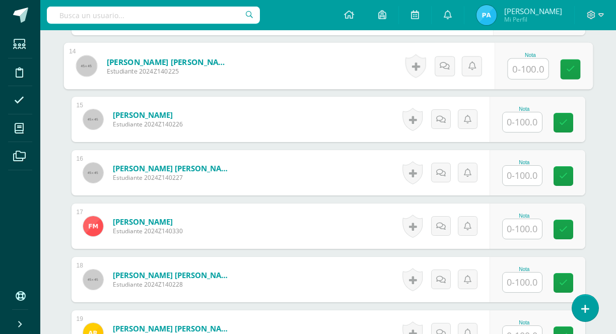
scroll to position [1001, 0]
type input "80"
click at [524, 126] on input "text" at bounding box center [522, 122] width 39 height 20
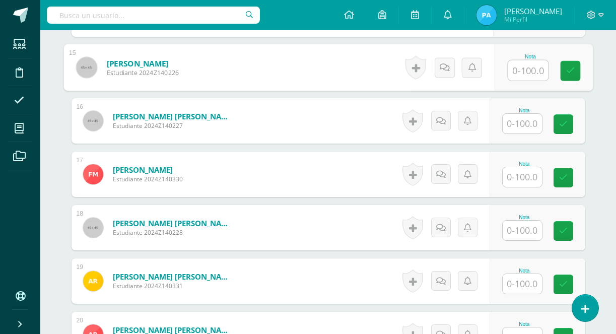
scroll to position [1054, 0]
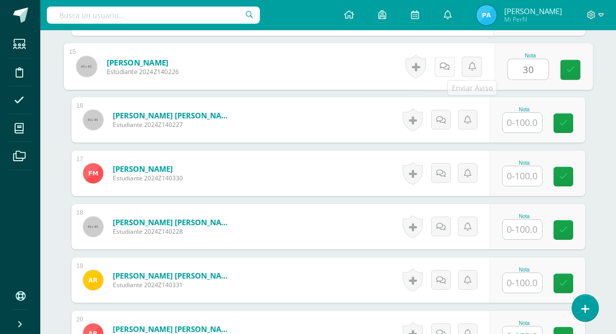
type input "30"
click at [450, 68] on link at bounding box center [444, 66] width 20 height 20
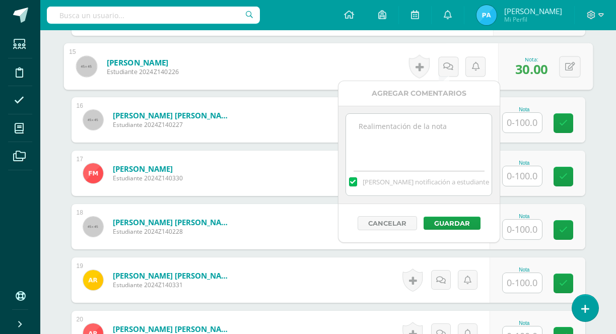
click at [424, 130] on textarea at bounding box center [419, 139] width 146 height 50
paste textarea "Missing Final Exam Video Submission"
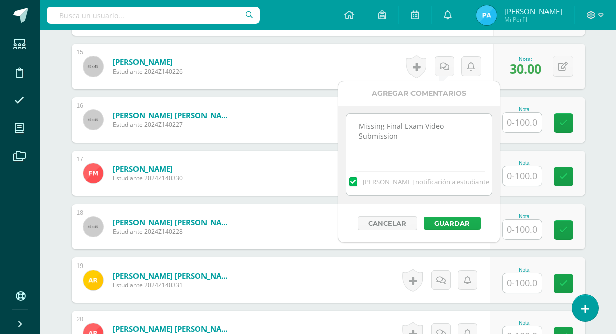
type textarea "Missing Final Exam Video Submission"
click at [447, 225] on button "Guardar" at bounding box center [452, 223] width 57 height 13
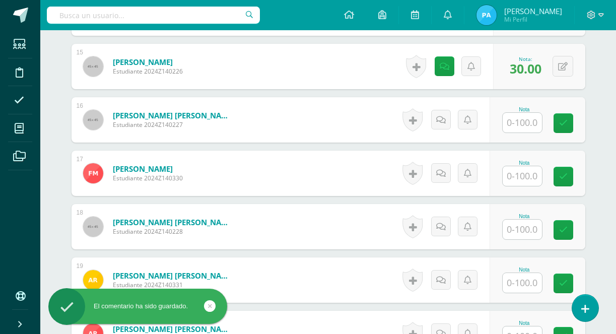
click at [516, 126] on input "text" at bounding box center [522, 123] width 39 height 20
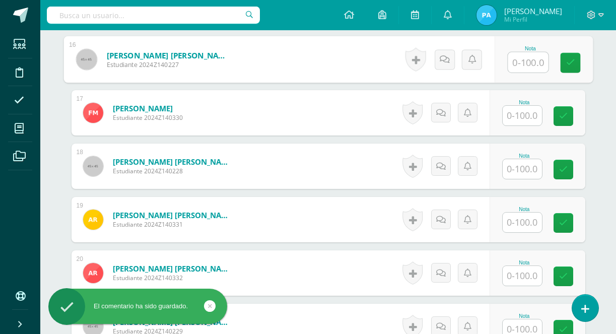
scroll to position [1117, 0]
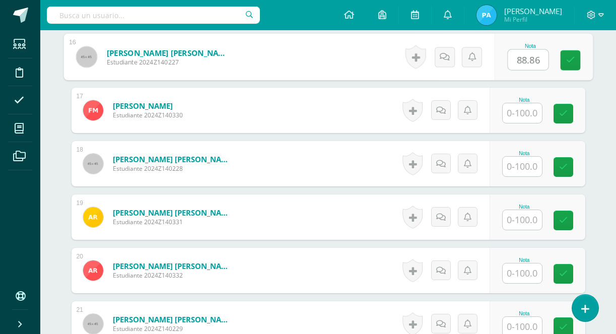
type input "88.86"
click at [527, 116] on input "text" at bounding box center [522, 113] width 39 height 20
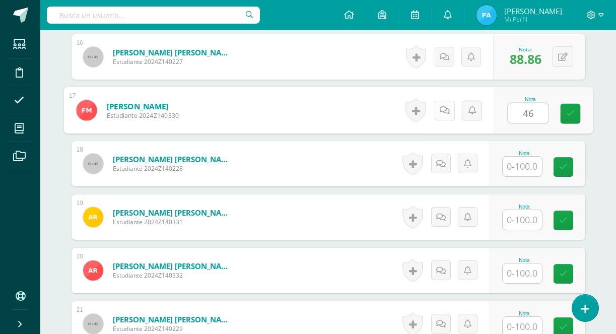
type input "46"
click at [453, 110] on link at bounding box center [444, 110] width 20 height 20
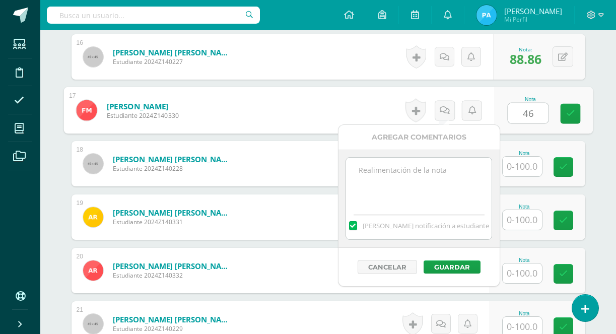
click at [429, 178] on textarea at bounding box center [419, 183] width 146 height 50
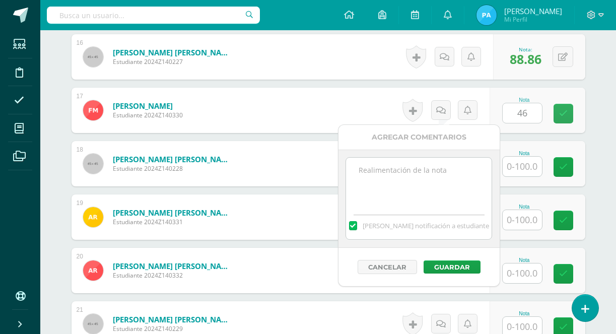
paste textarea "Missing Final Exam Video Submission"
type textarea "Missing Final Exam Video Submission"
click at [431, 269] on button "Guardar" at bounding box center [452, 266] width 57 height 13
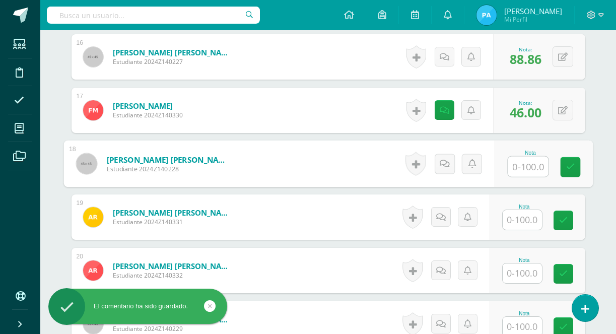
click at [517, 164] on input "text" at bounding box center [528, 167] width 40 height 20
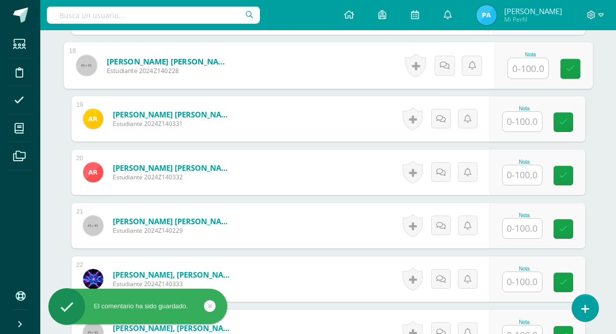
scroll to position [1216, 0]
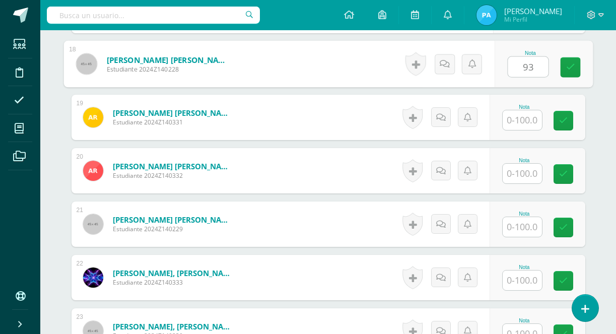
type input "93"
click at [512, 121] on input "text" at bounding box center [522, 120] width 39 height 20
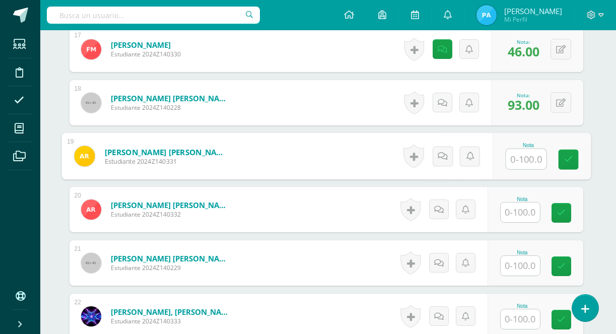
scroll to position [1178, 2]
type input "100"
click at [517, 202] on input "text" at bounding box center [520, 212] width 39 height 20
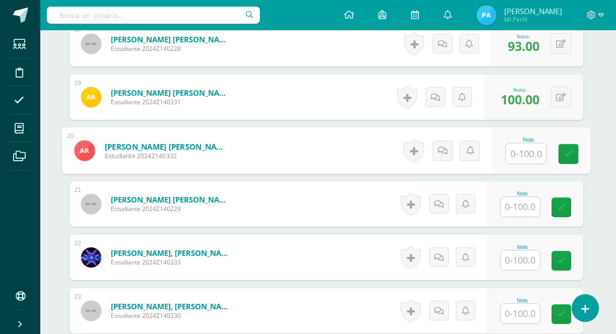
scroll to position [1240, 2]
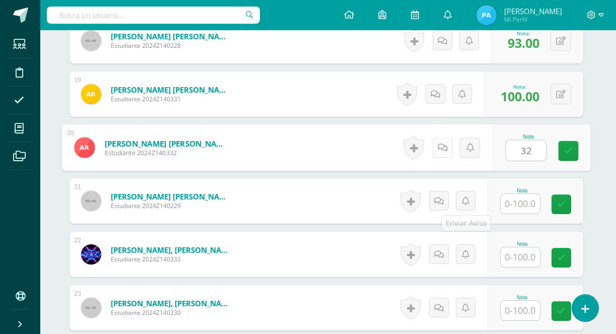
type input "32"
click at [447, 150] on link at bounding box center [442, 148] width 20 height 20
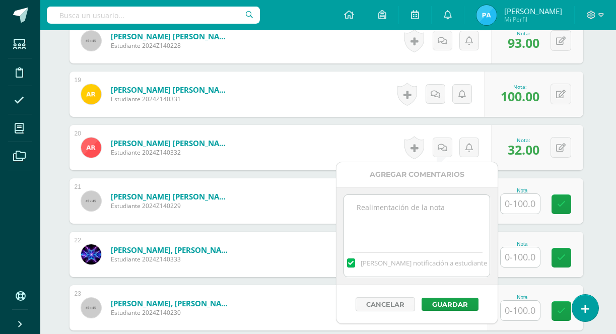
click at [429, 216] on textarea at bounding box center [417, 220] width 146 height 50
paste textarea "Missing Final Exam Video Submission"
type textarea "Missing Final Exam Video Submission"
click at [450, 302] on button "Guardar" at bounding box center [450, 304] width 57 height 13
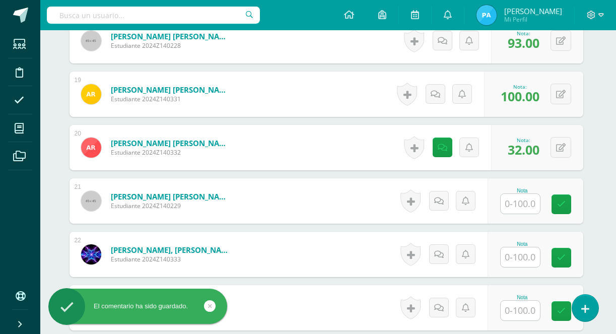
click at [514, 198] on input "text" at bounding box center [520, 204] width 39 height 20
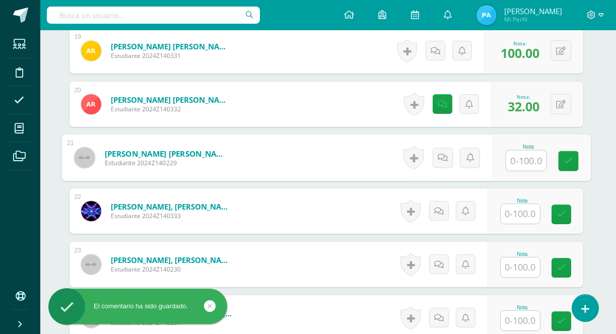
scroll to position [1293, 2]
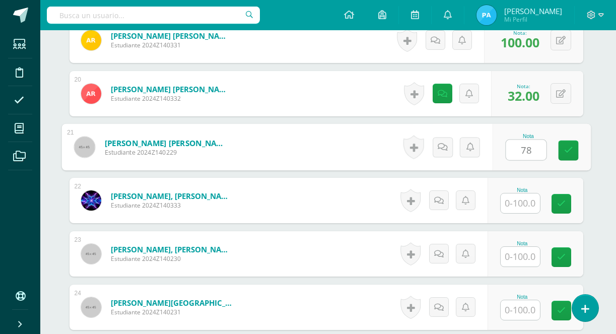
type input "78"
click at [519, 199] on input "text" at bounding box center [520, 203] width 39 height 20
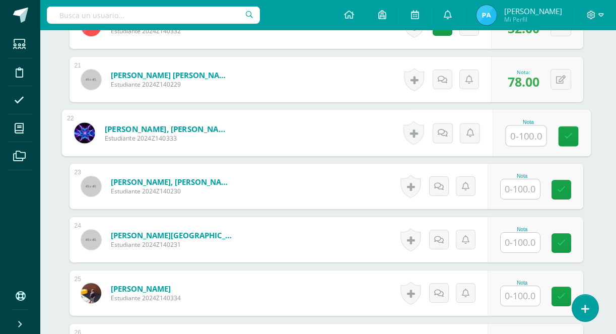
scroll to position [1364, 2]
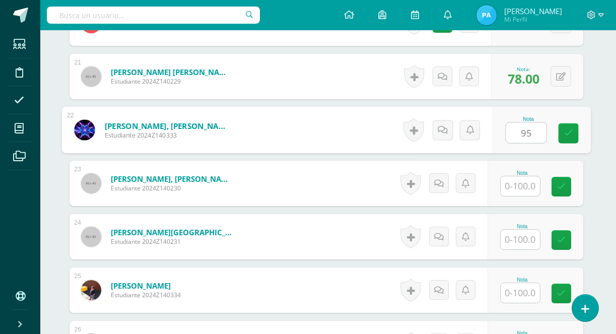
type input "95"
click at [515, 186] on input "text" at bounding box center [520, 186] width 39 height 20
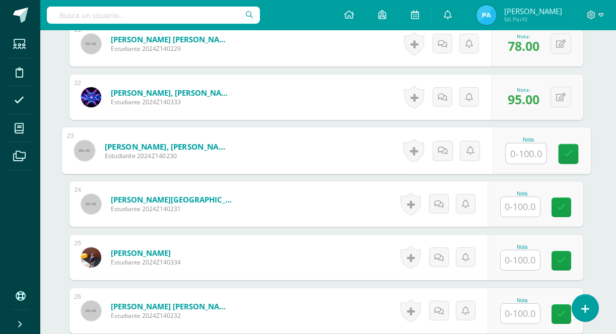
scroll to position [1397, 2]
type input "100"
click at [518, 208] on input "text" at bounding box center [520, 206] width 39 height 20
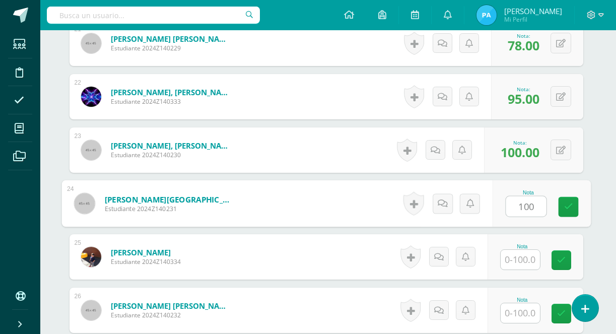
type input "100"
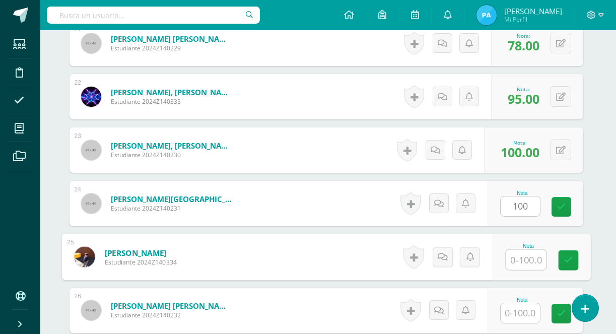
click at [519, 255] on input "text" at bounding box center [526, 260] width 40 height 20
type input "100"
click at [526, 311] on input "text" at bounding box center [520, 313] width 39 height 20
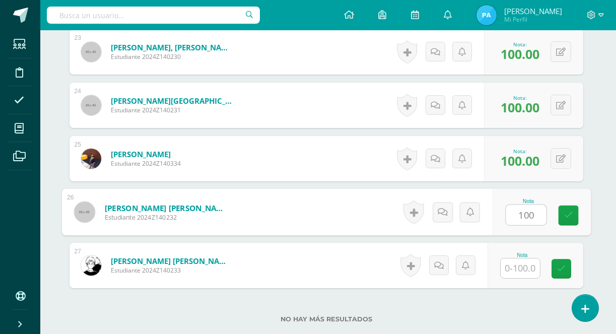
scroll to position [1497, 2]
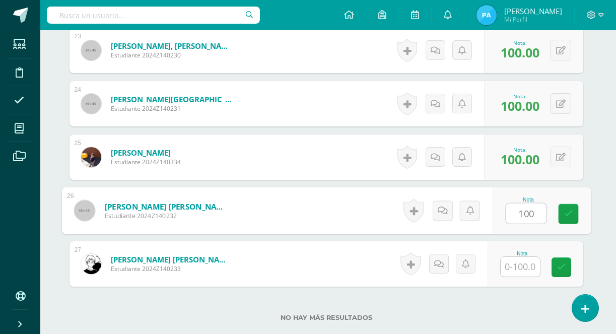
type input "100"
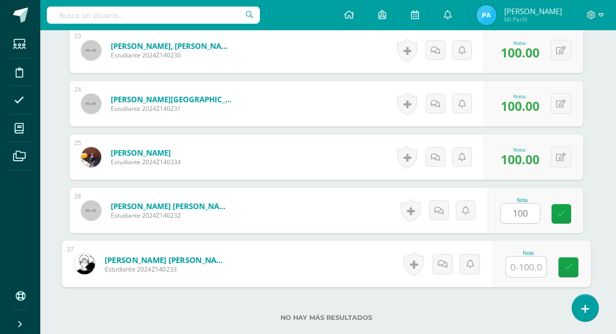
click at [526, 268] on input "text" at bounding box center [526, 267] width 40 height 20
type input "100"
click at [562, 266] on link at bounding box center [568, 267] width 20 height 20
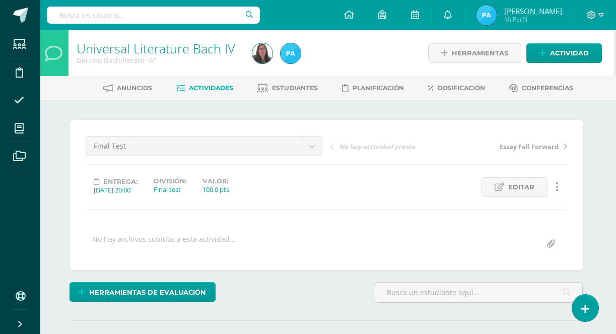
scroll to position [0, 2]
click at [283, 93] on link "Estudiantes" at bounding box center [287, 88] width 60 height 16
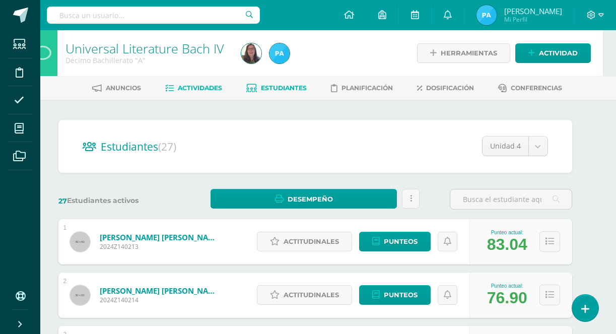
scroll to position [0, 13]
click at [205, 88] on span "Actividades" at bounding box center [200, 88] width 44 height 8
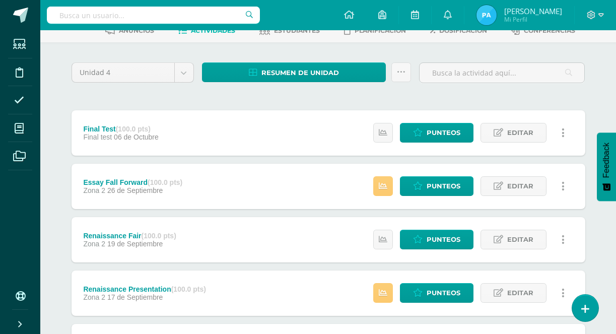
scroll to position [58, 0]
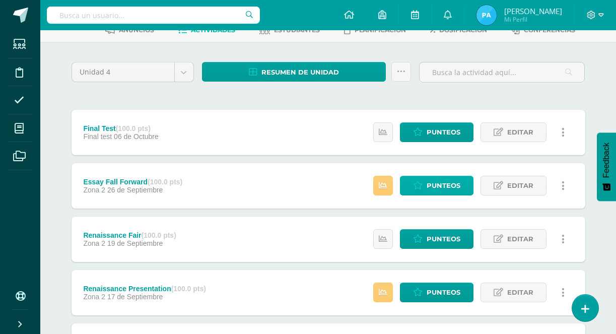
click at [421, 187] on icon at bounding box center [418, 185] width 10 height 9
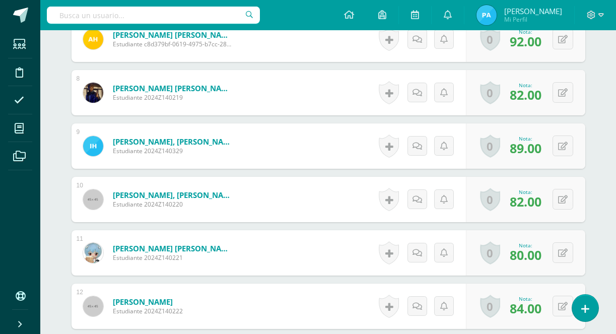
scroll to position [670, 0]
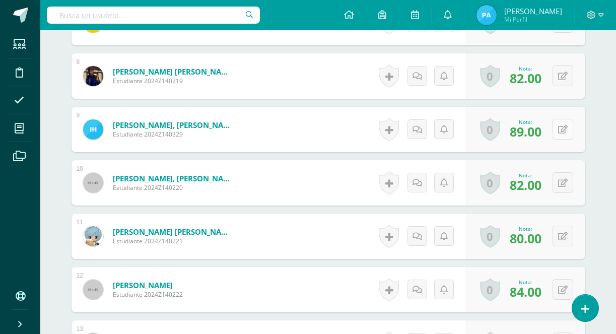
click at [564, 126] on icon at bounding box center [563, 129] width 10 height 9
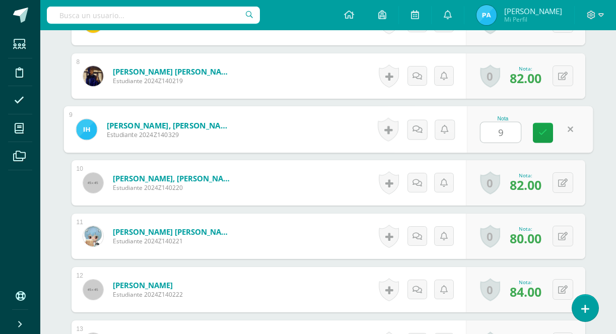
scroll to position [671, 0]
type input "94"
click at [541, 136] on icon at bounding box center [542, 132] width 9 height 9
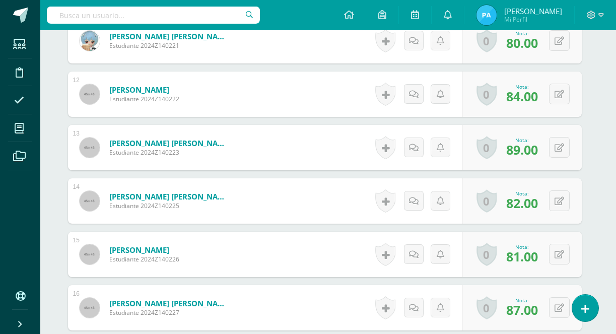
scroll to position [869, 4]
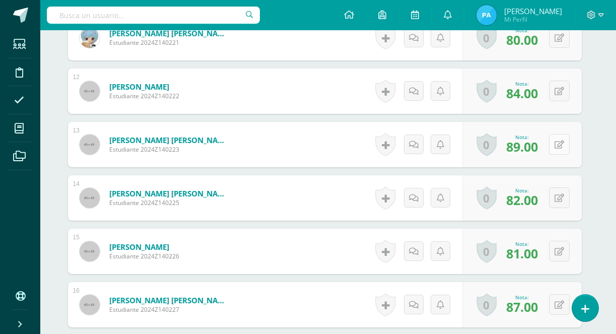
click at [561, 153] on button at bounding box center [559, 144] width 21 height 21
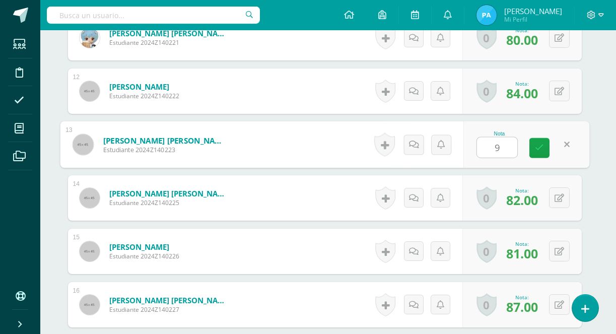
type input "93"
click at [536, 147] on icon at bounding box center [539, 148] width 9 height 9
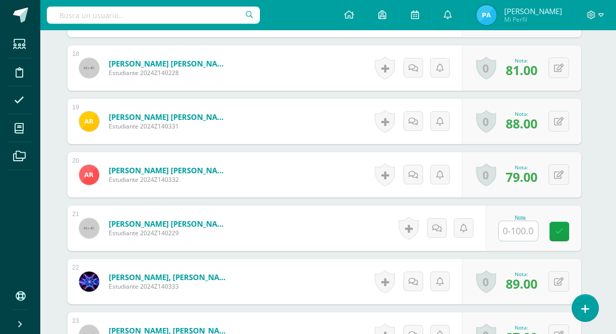
scroll to position [1228, 4]
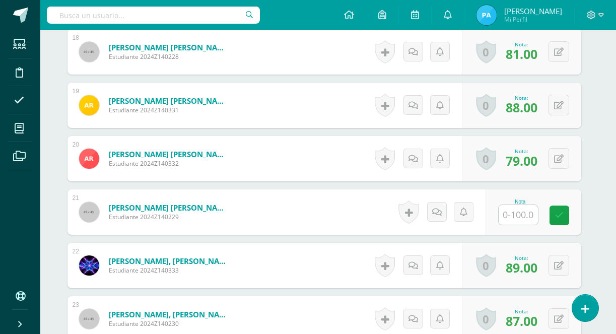
click at [521, 219] on input "text" at bounding box center [518, 215] width 39 height 20
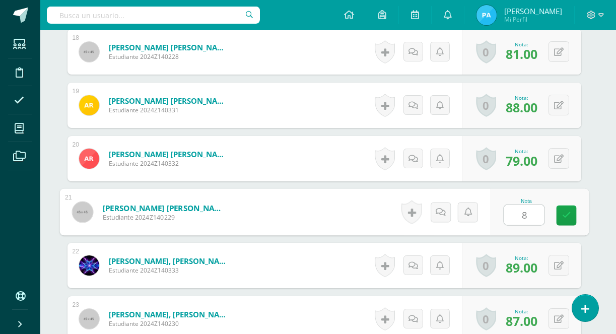
type input "80"
click at [566, 218] on icon at bounding box center [566, 215] width 9 height 9
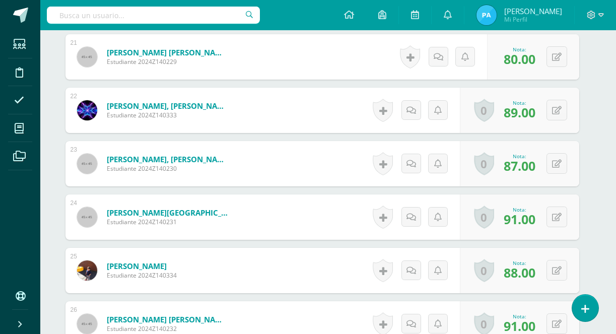
scroll to position [1392, 6]
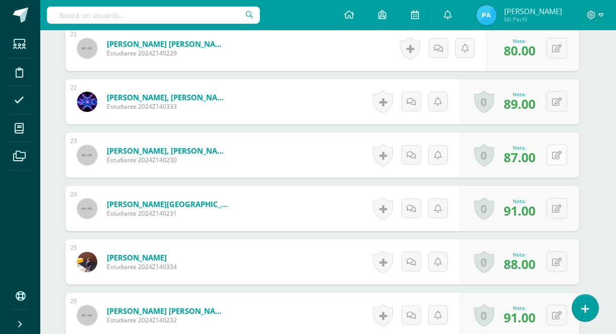
click at [556, 159] on button at bounding box center [556, 155] width 21 height 21
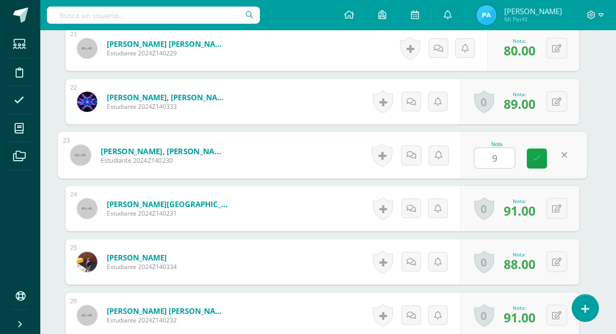
type input "92"
click at [537, 158] on icon at bounding box center [536, 158] width 9 height 9
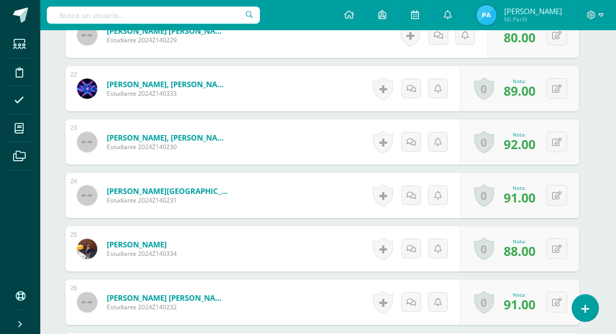
scroll to position [1407, 6]
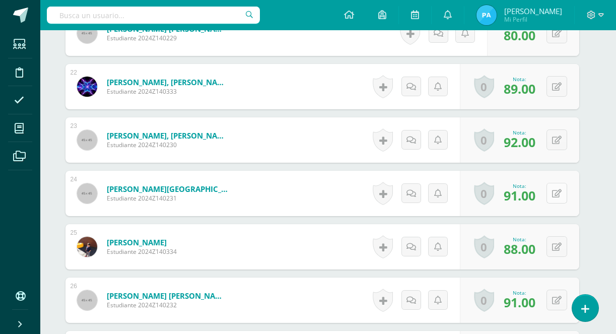
click at [557, 195] on icon at bounding box center [557, 193] width 10 height 9
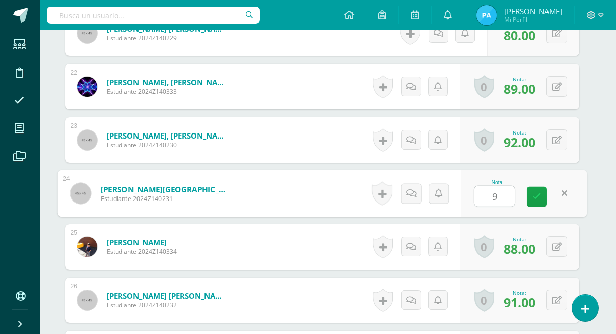
type input "95"
click at [535, 199] on icon at bounding box center [536, 196] width 9 height 9
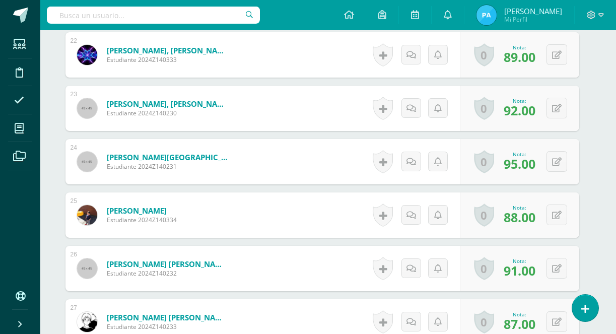
scroll to position [1439, 7]
click at [557, 271] on icon at bounding box center [557, 268] width 10 height 9
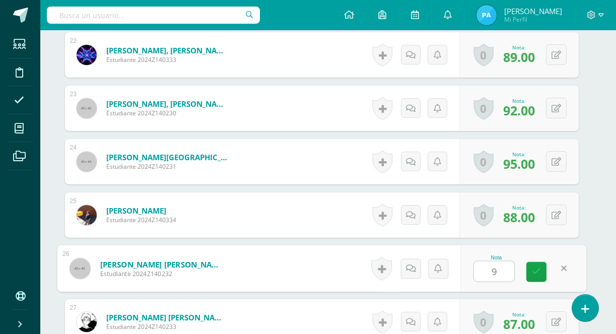
type input "95"
click at [529, 265] on link at bounding box center [536, 272] width 20 height 20
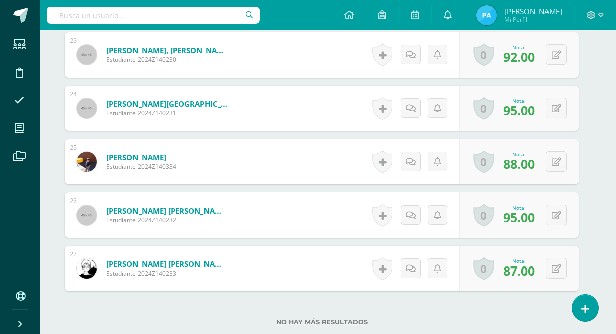
scroll to position [1493, 7]
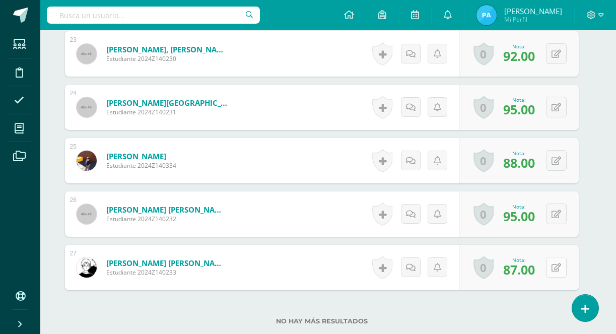
click at [548, 272] on button at bounding box center [556, 267] width 21 height 21
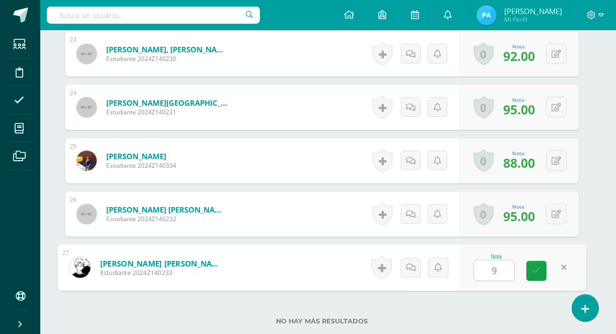
type input "93"
click at [539, 269] on icon at bounding box center [536, 270] width 9 height 9
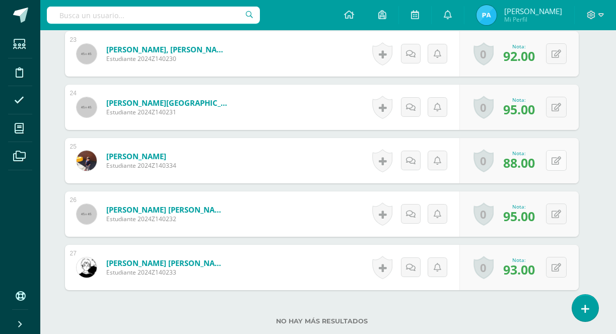
click at [559, 162] on icon at bounding box center [557, 161] width 10 height 9
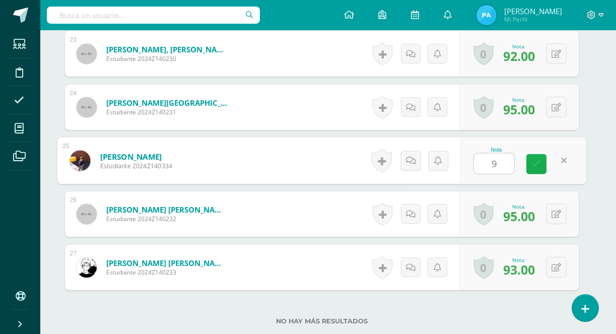
type input "91"
click at [536, 166] on icon at bounding box center [536, 164] width 9 height 9
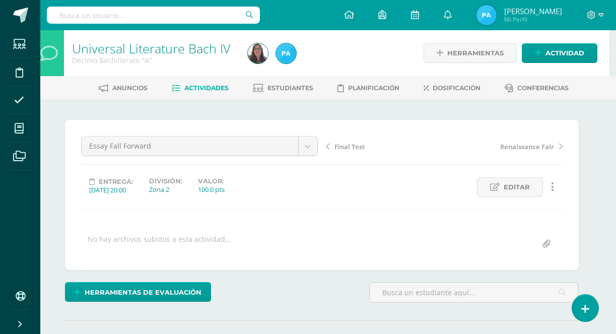
scroll to position [0, 7]
click at [207, 87] on span "Actividades" at bounding box center [206, 88] width 44 height 8
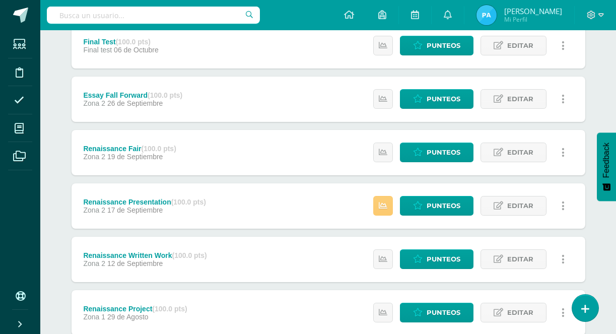
scroll to position [149, 0]
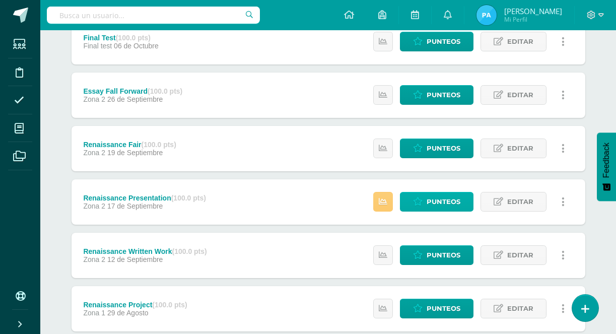
click at [438, 208] on span "Punteos" at bounding box center [444, 201] width 34 height 19
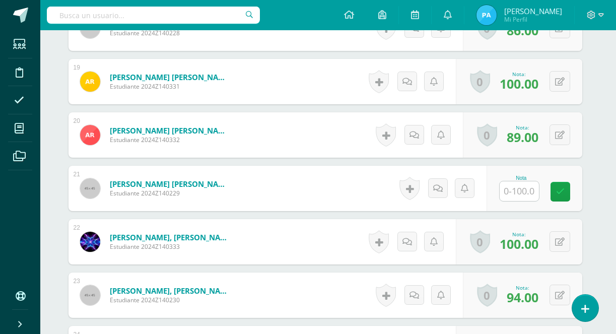
scroll to position [1261, 3]
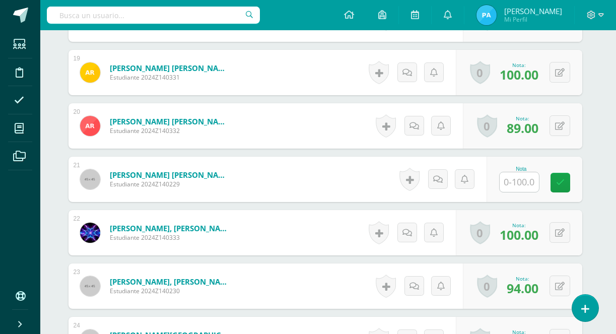
click at [510, 178] on input "text" at bounding box center [519, 182] width 39 height 20
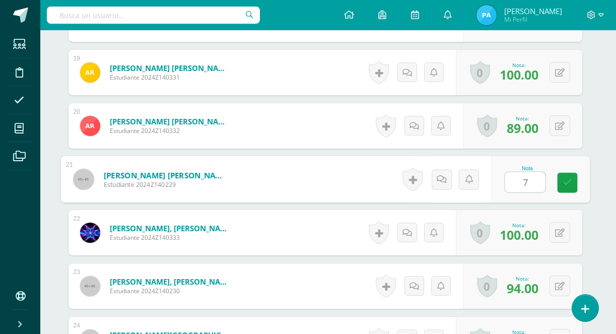
type input "75"
click at [569, 186] on icon at bounding box center [567, 182] width 9 height 9
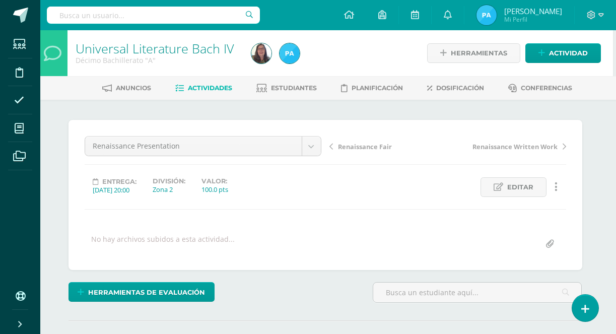
scroll to position [0, 3]
click at [200, 86] on span "Actividades" at bounding box center [210, 88] width 44 height 8
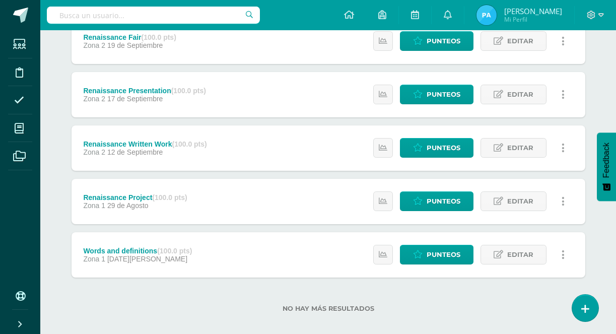
scroll to position [257, 0]
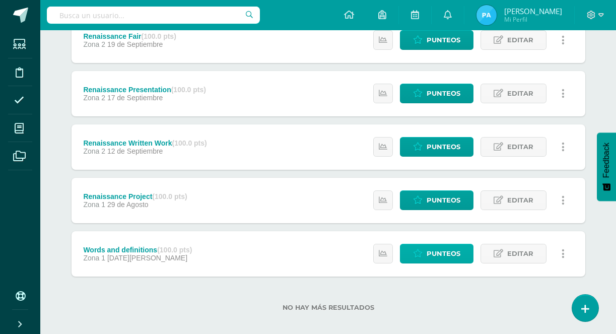
click at [424, 257] on link "Punteos" at bounding box center [437, 254] width 74 height 20
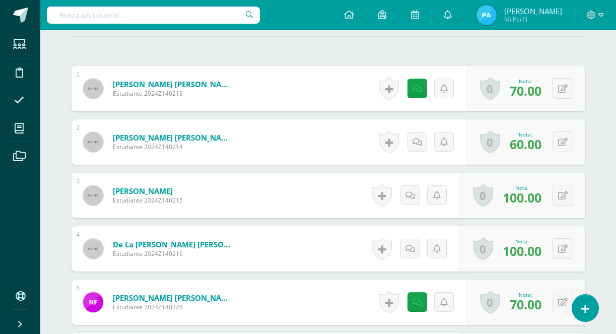
scroll to position [285, 0]
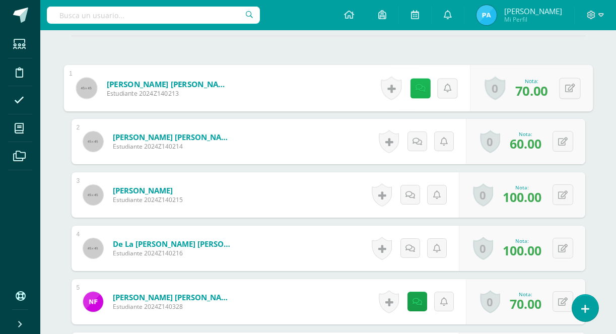
click at [417, 92] on link at bounding box center [420, 88] width 20 height 20
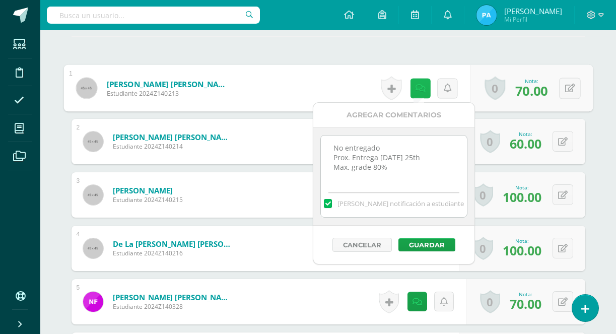
scroll to position [285, 0]
click at [305, 85] on form "Alvarado García, Bridget Andrea Estudiante 2024Z140213 Nota 70.00 0 Logros Logr…" at bounding box center [327, 87] width 529 height 47
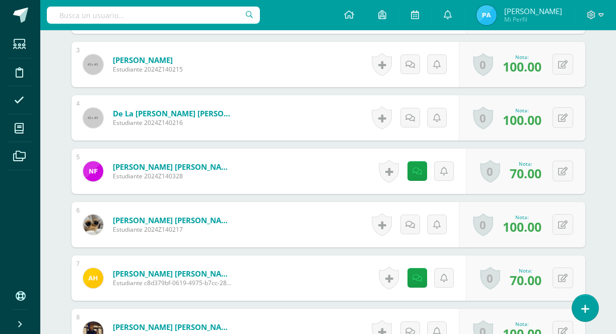
scroll to position [417, 0]
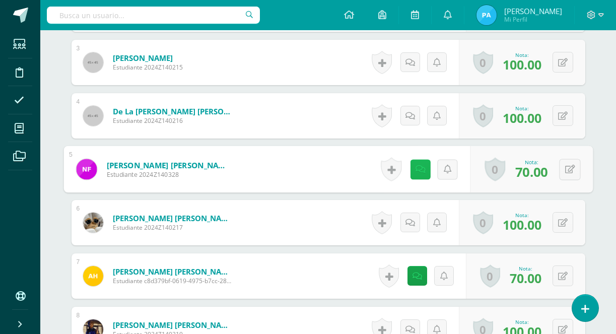
click at [415, 172] on icon at bounding box center [420, 169] width 10 height 9
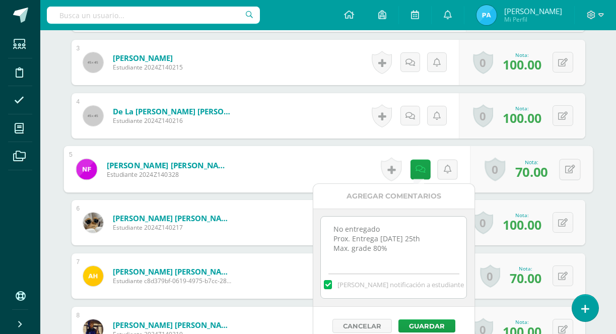
click at [332, 160] on form "Fuentes Rodríguez, Nery Alejandro Estudiante 2024Z140328 Nota 70.00 0 Logros Lo…" at bounding box center [327, 169] width 529 height 47
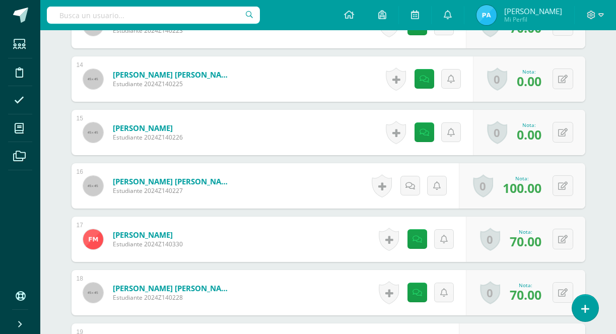
scroll to position [978, 0]
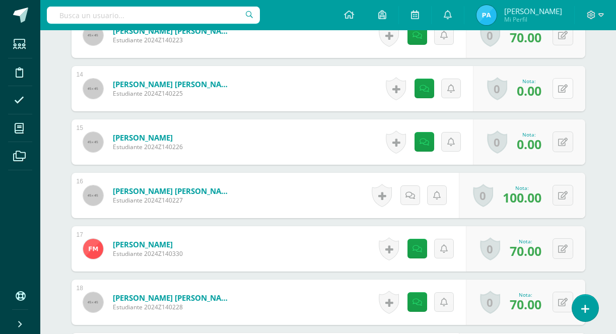
click at [558, 91] on icon at bounding box center [563, 89] width 10 height 9
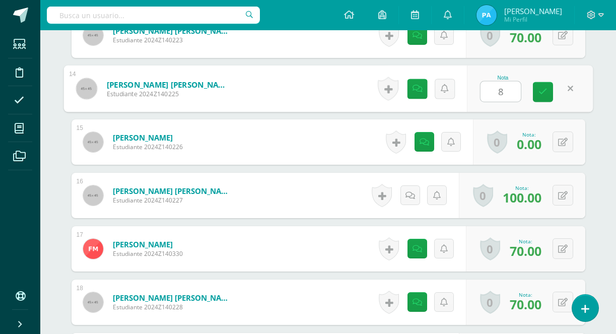
type input "80"
click at [539, 90] on icon at bounding box center [542, 92] width 9 height 9
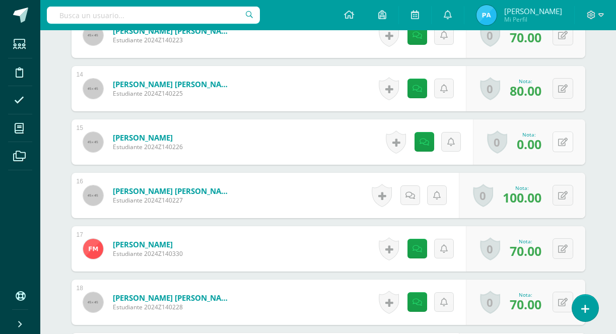
click at [562, 146] on icon at bounding box center [563, 142] width 10 height 9
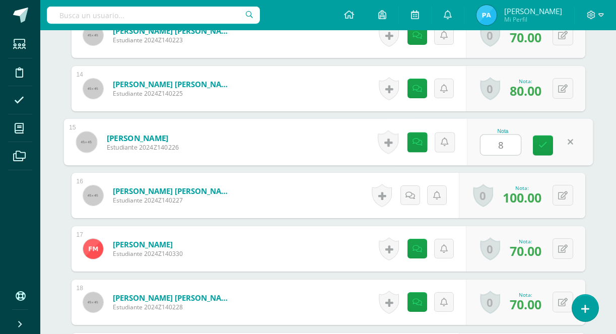
type input "80"
click at [544, 141] on icon at bounding box center [542, 145] width 9 height 9
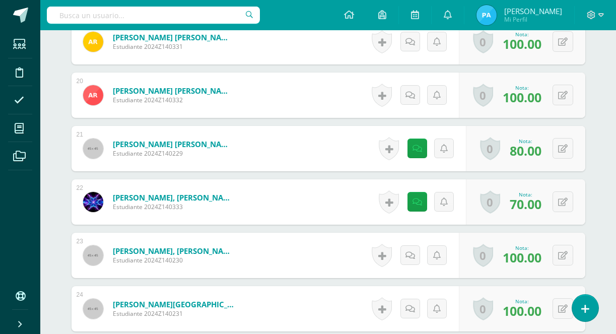
scroll to position [1295, 0]
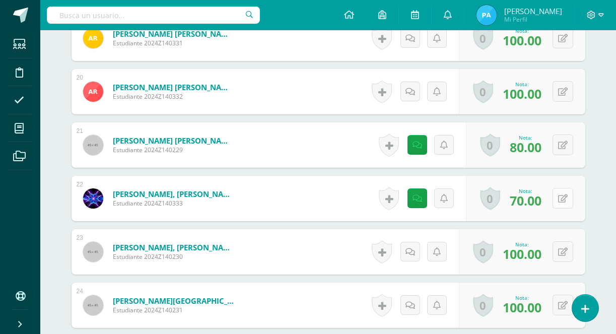
click at [565, 200] on icon at bounding box center [563, 198] width 10 height 9
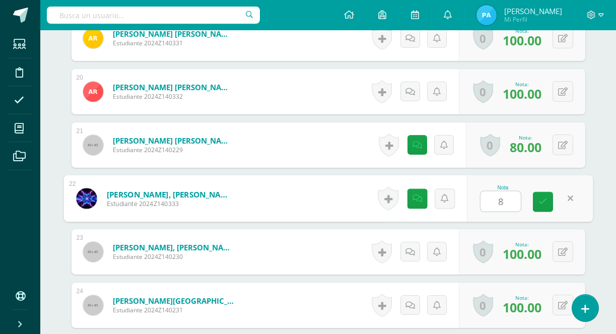
type input "80"
click at [545, 202] on icon at bounding box center [542, 201] width 9 height 9
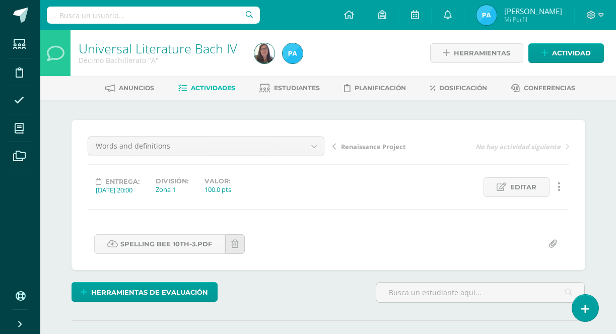
scroll to position [0, 0]
click at [296, 91] on span "Estudiantes" at bounding box center [297, 88] width 46 height 8
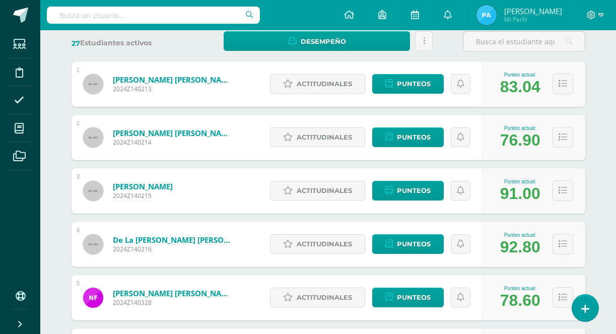
scroll to position [160, 0]
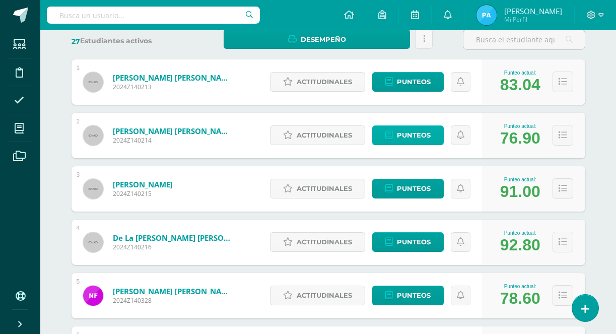
click at [393, 133] on link "Punteos" at bounding box center [408, 135] width 72 height 20
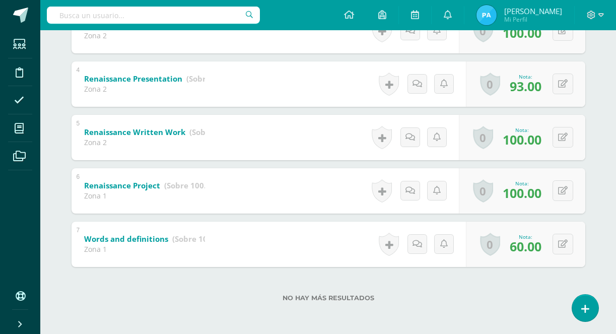
scroll to position [345, 0]
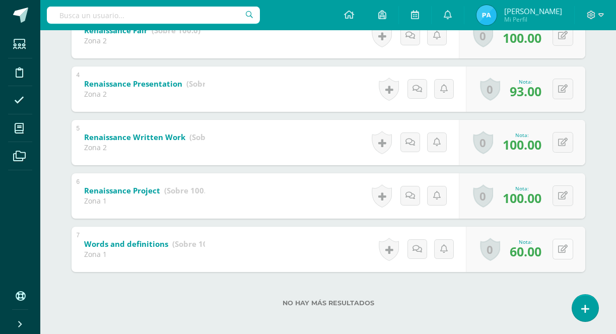
click at [557, 252] on button at bounding box center [563, 249] width 21 height 21
type input "8"
type input "75"
click at [543, 253] on icon at bounding box center [542, 252] width 9 height 9
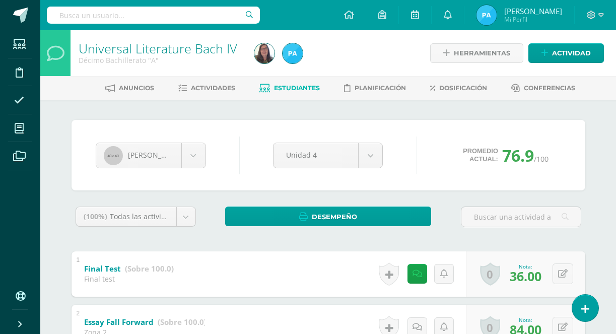
scroll to position [0, 0]
click at [281, 88] on span "Estudiantes" at bounding box center [297, 88] width 46 height 8
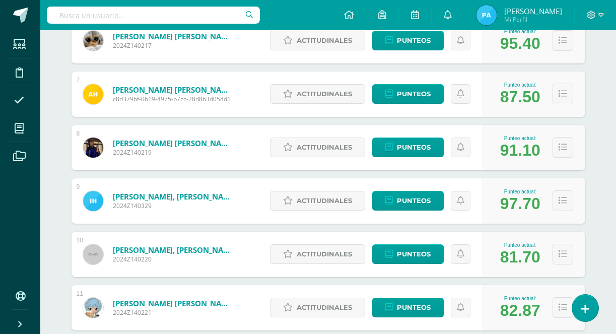
scroll to position [472, 0]
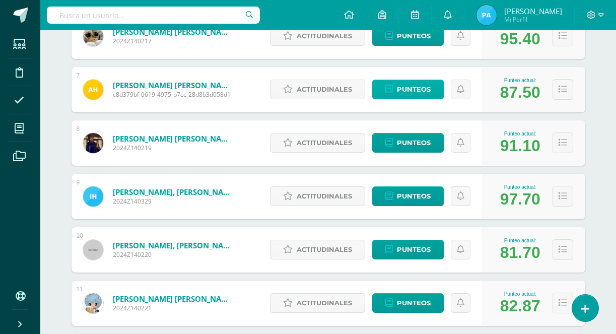
click at [403, 92] on span "Punteos" at bounding box center [414, 89] width 34 height 19
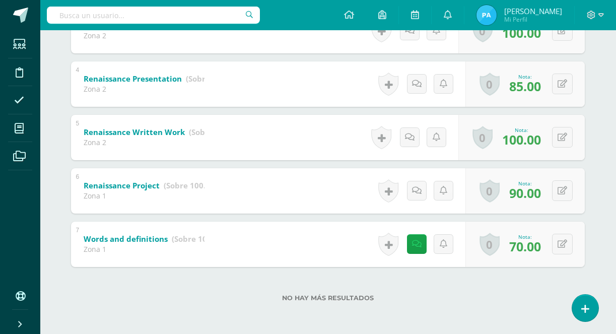
scroll to position [350, 1]
click at [554, 248] on button at bounding box center [562, 244] width 21 height 21
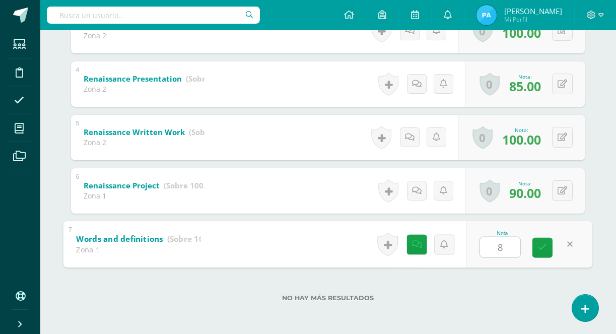
type input "80"
click at [539, 250] on icon at bounding box center [542, 247] width 9 height 9
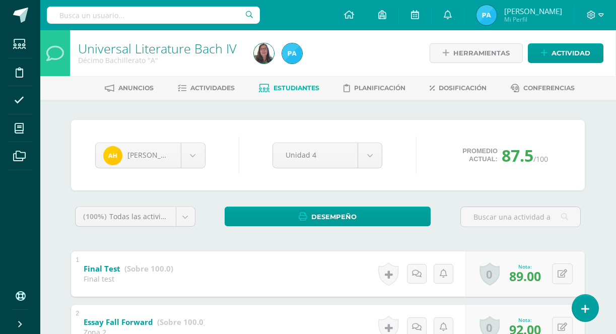
scroll to position [0, 1]
click at [273, 86] on span "Estudiantes" at bounding box center [296, 88] width 46 height 8
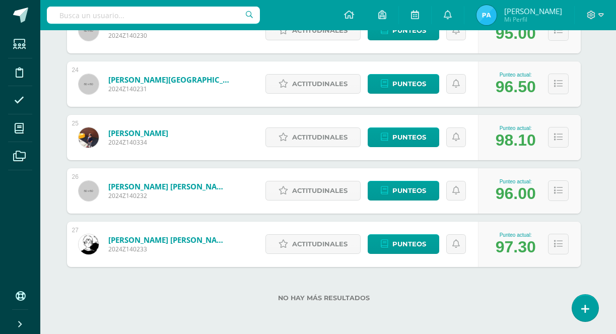
scroll to position [1386, 5]
click at [387, 84] on icon at bounding box center [385, 84] width 8 height 9
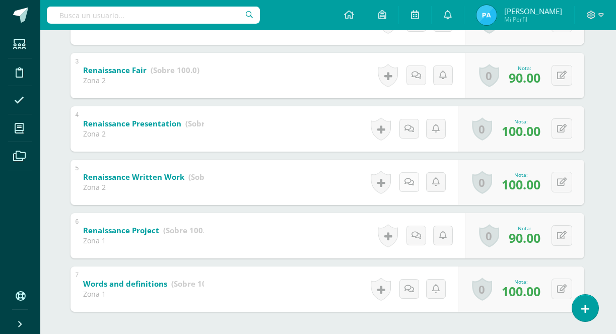
scroll to position [306, 1]
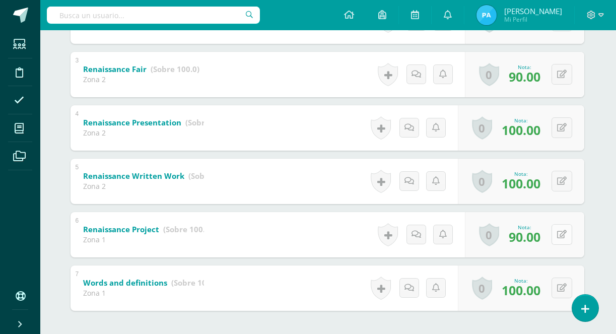
click at [567, 235] on button at bounding box center [562, 234] width 21 height 21
type input "97"
click at [546, 238] on link at bounding box center [542, 238] width 20 height 20
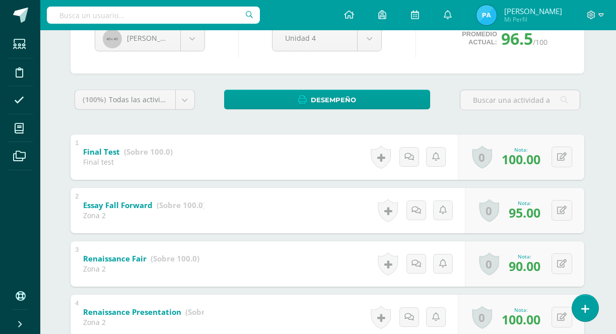
scroll to position [120, 1]
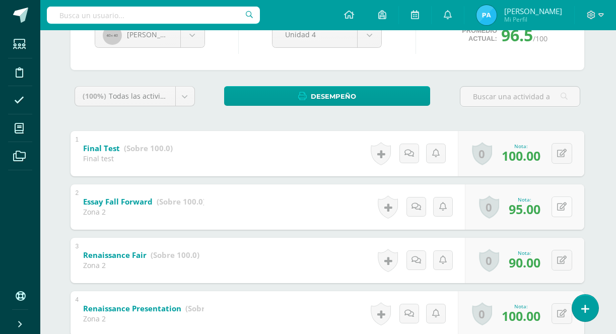
click at [564, 216] on button at bounding box center [562, 206] width 21 height 21
type input "97"
click at [538, 213] on icon at bounding box center [541, 210] width 9 height 9
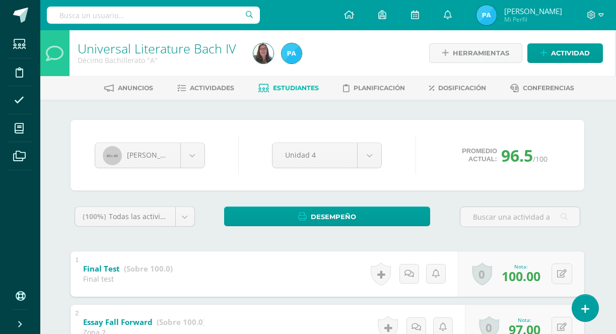
scroll to position [0, 1]
click at [289, 91] on span "Estudiantes" at bounding box center [296, 88] width 46 height 8
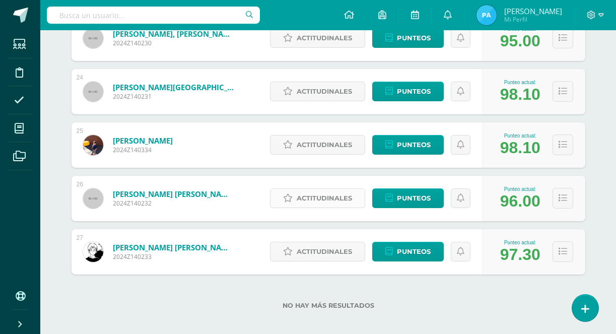
scroll to position [1379, 0]
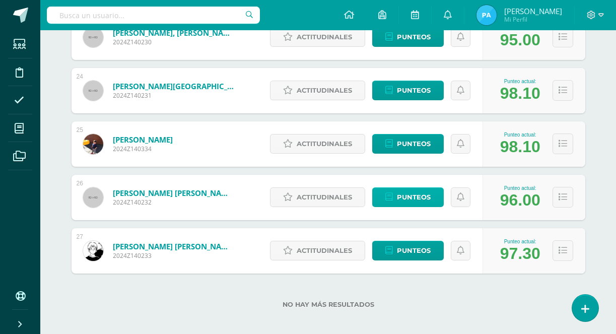
click at [407, 190] on span "Punteos" at bounding box center [414, 197] width 34 height 19
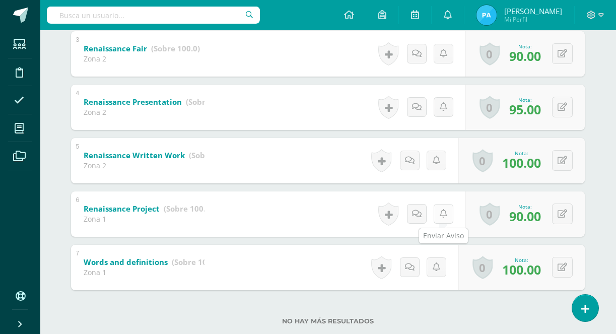
scroll to position [327, 1]
click at [566, 215] on icon at bounding box center [563, 213] width 10 height 9
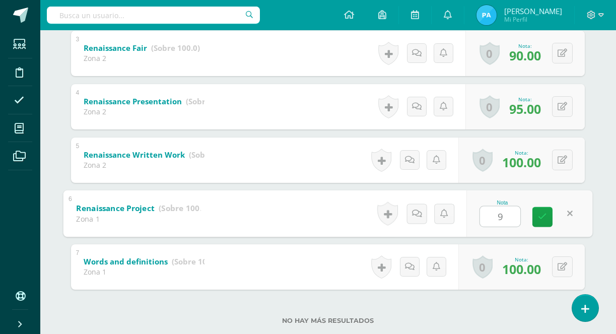
type input "96"
click at [535, 218] on link at bounding box center [542, 217] width 20 height 20
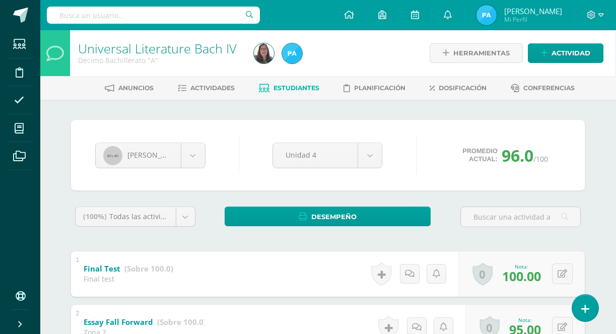
scroll to position [0, 1]
click at [308, 86] on span "Estudiantes" at bounding box center [296, 88] width 46 height 8
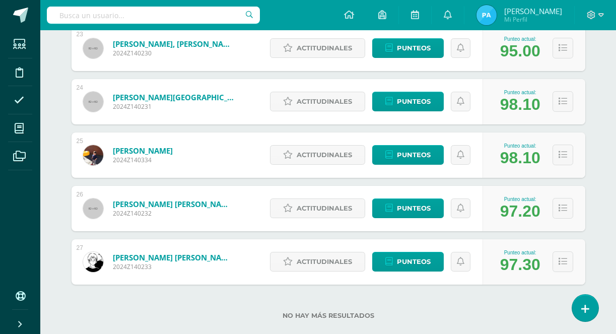
scroll to position [1366, 0]
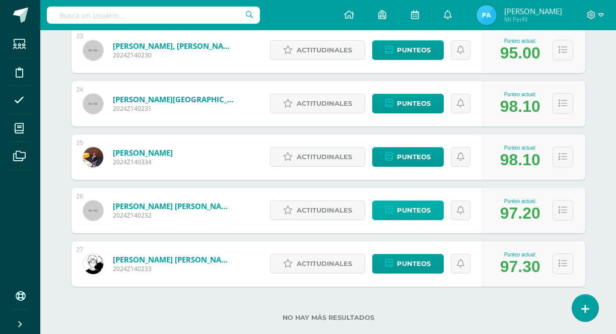
click at [410, 209] on span "Punteos" at bounding box center [414, 210] width 34 height 19
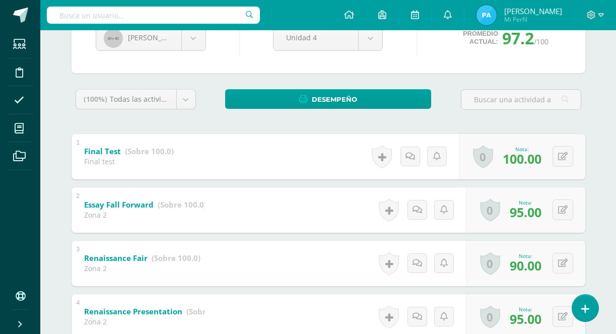
scroll to position [120, 0]
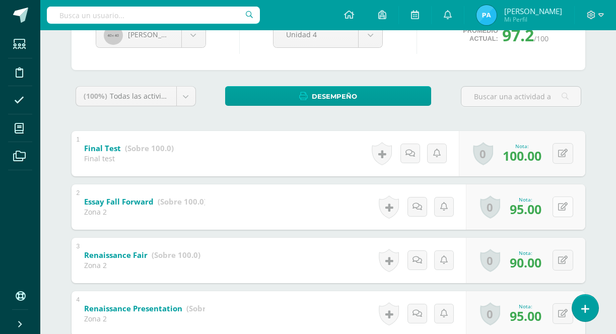
click at [561, 208] on icon at bounding box center [563, 206] width 10 height 9
type input "97"
click at [545, 207] on icon at bounding box center [542, 210] width 9 height 9
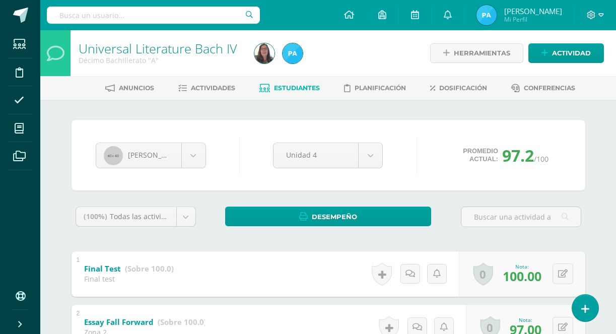
scroll to position [0, 0]
click at [307, 87] on span "Estudiantes" at bounding box center [297, 88] width 46 height 8
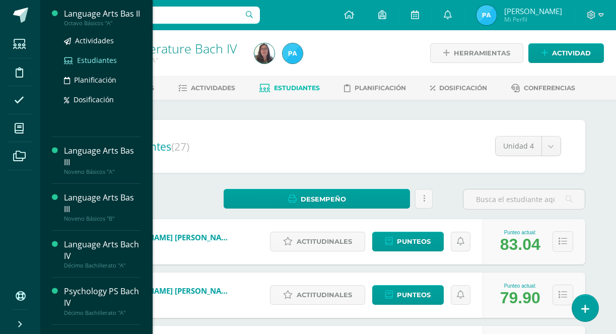
click at [88, 65] on span "Estudiantes" at bounding box center [97, 60] width 40 height 10
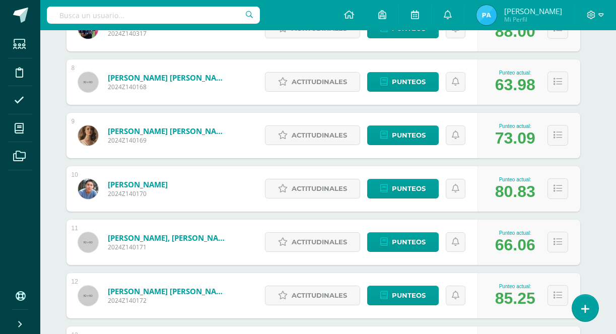
scroll to position [535, 5]
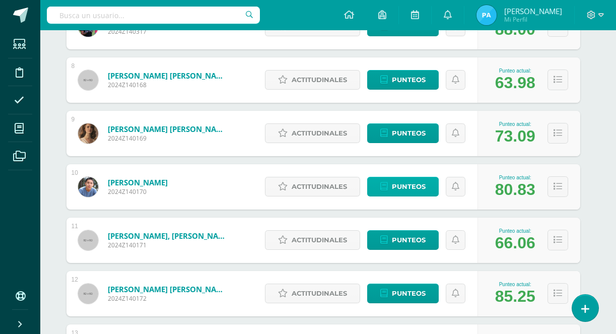
click at [391, 191] on link "Punteos" at bounding box center [403, 187] width 72 height 20
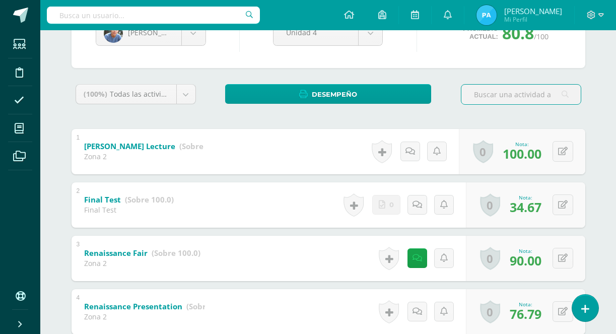
scroll to position [128, 1]
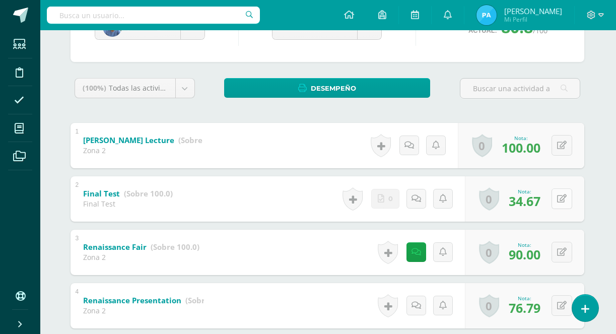
click at [566, 200] on button at bounding box center [562, 198] width 21 height 21
type input "65"
click at [417, 200] on icon at bounding box center [416, 198] width 10 height 9
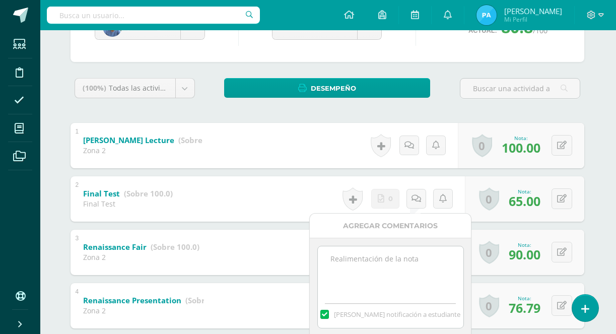
click at [380, 266] on textarea at bounding box center [391, 271] width 146 height 50
click at [398, 247] on textarea "Video in Spanish." at bounding box center [391, 271] width 146 height 50
drag, startPoint x: 401, startPoint y: 255, endPoint x: 310, endPoint y: 255, distance: 91.7
click at [310, 255] on div "Video in Spanish. Mandar notificación a estudiante" at bounding box center [390, 287] width 161 height 98
paste textarea "The video is in Spanish."
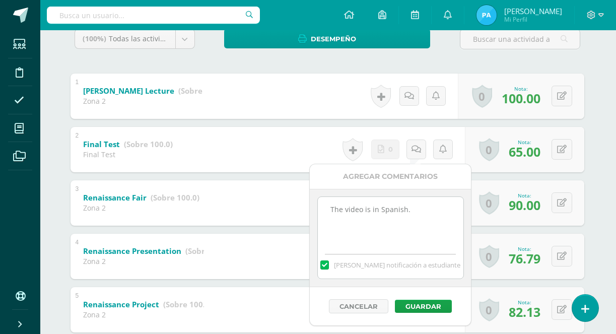
scroll to position [179, 1]
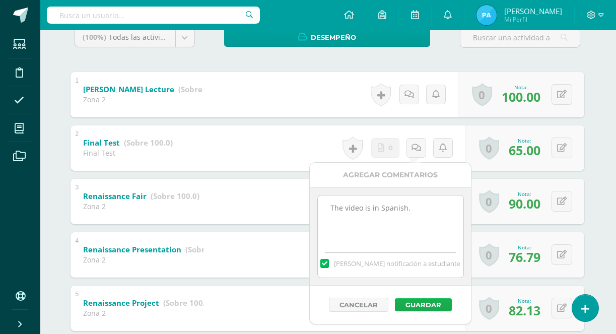
type textarea "The video is in Spanish."
click at [420, 303] on button "Guardar" at bounding box center [423, 304] width 57 height 13
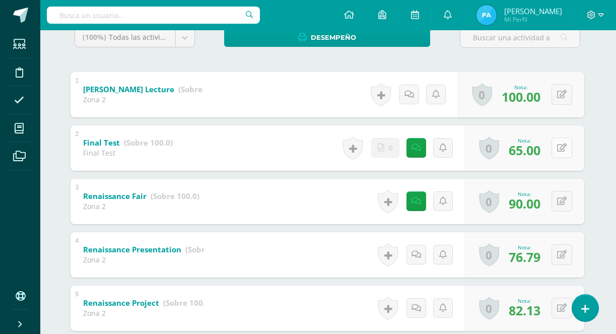
click at [563, 144] on icon at bounding box center [562, 148] width 10 height 9
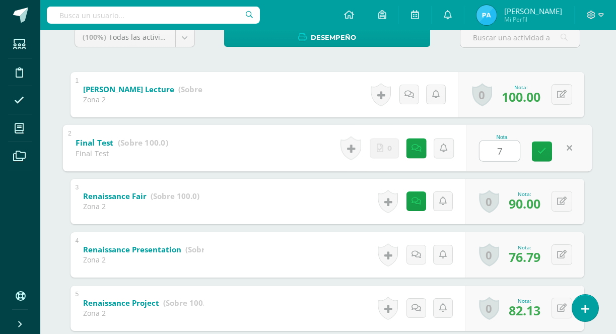
type input "70"
click at [547, 150] on link at bounding box center [542, 151] width 20 height 20
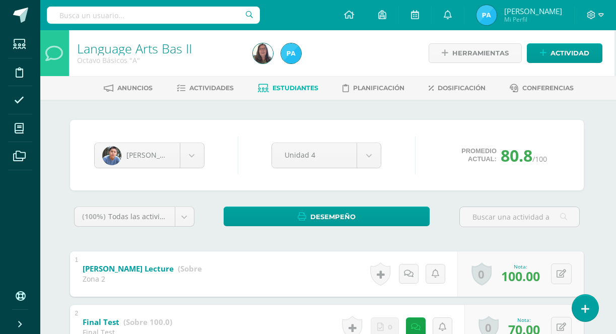
scroll to position [0, 2]
click at [301, 88] on span "Estudiantes" at bounding box center [295, 88] width 46 height 8
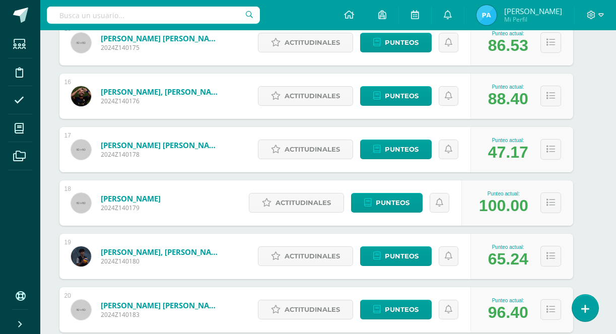
scroll to position [947, 12]
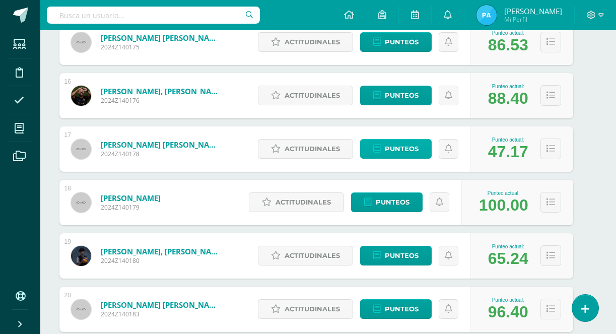
click at [396, 151] on span "Punteos" at bounding box center [402, 149] width 34 height 19
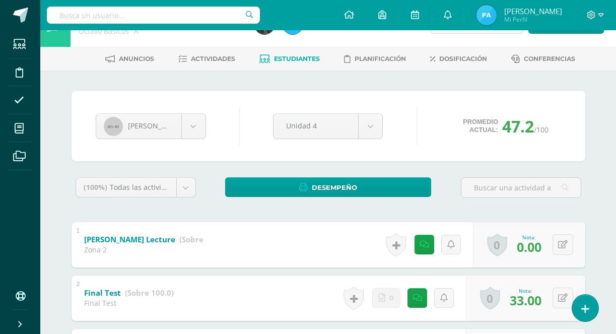
scroll to position [102, 0]
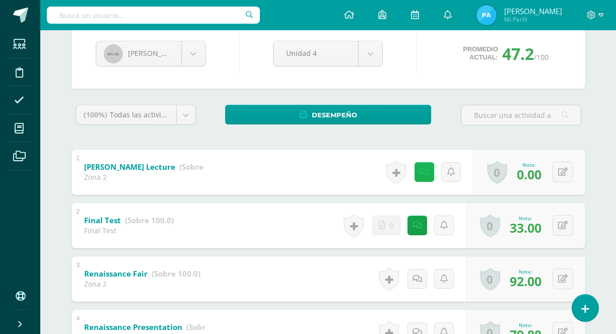
click at [424, 169] on icon at bounding box center [425, 172] width 10 height 9
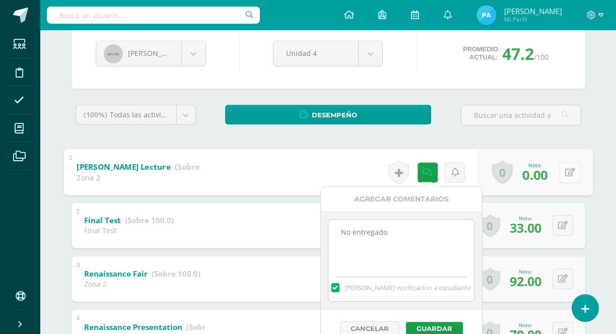
click at [564, 173] on button at bounding box center [569, 172] width 21 height 21
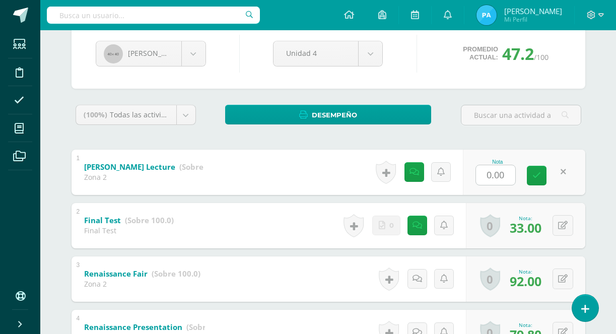
click at [564, 173] on link at bounding box center [564, 172] width 20 height 20
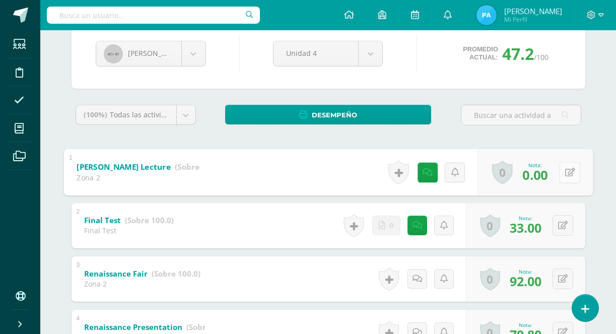
click at [561, 173] on button at bounding box center [569, 172] width 21 height 21
type input "70"
click at [543, 175] on icon at bounding box center [542, 175] width 9 height 9
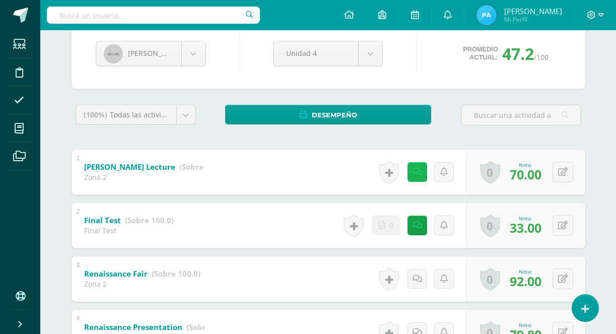
click at [419, 175] on icon at bounding box center [418, 172] width 10 height 9
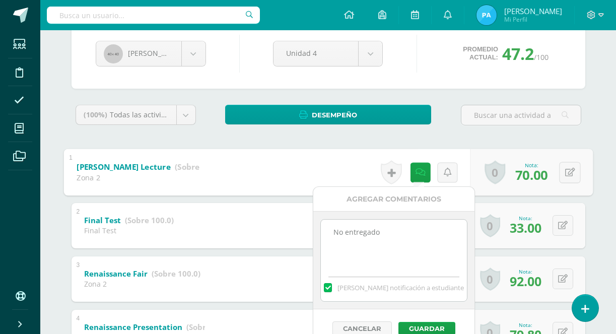
click at [401, 238] on textarea "No entregado" at bounding box center [394, 245] width 146 height 50
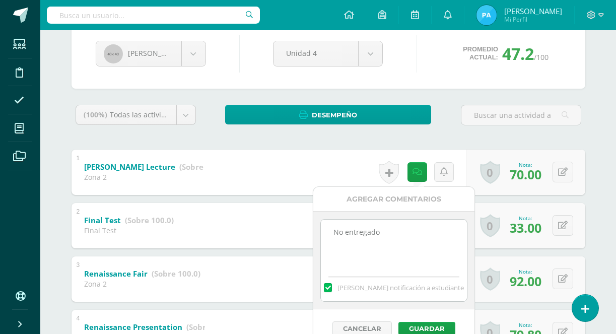
click at [401, 238] on textarea "No entregado" at bounding box center [394, 245] width 146 height 50
type textarea "N"
type textarea "Entrego tarde"
click at [345, 287] on label "Mandar notificación a estudiante" at bounding box center [394, 287] width 146 height 9
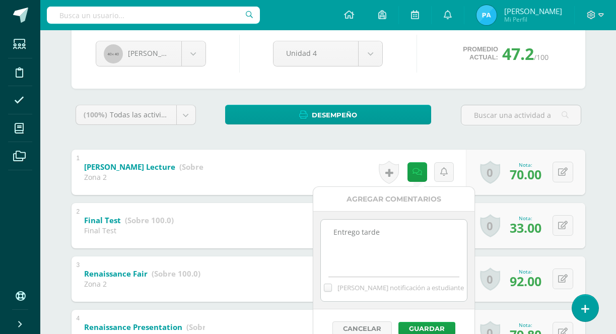
click at [0, 0] on input "[PERSON_NAME] notificación a estudiante" at bounding box center [0, 0] width 0 height 0
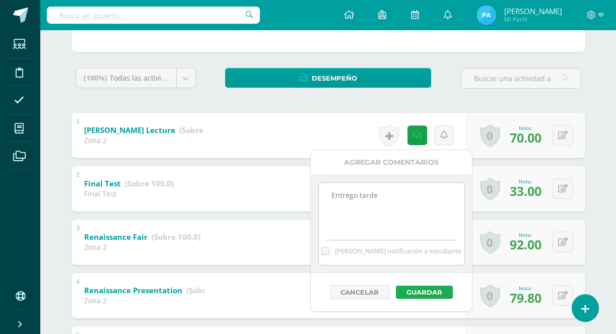
click at [414, 288] on button "Guardar" at bounding box center [424, 292] width 57 height 13
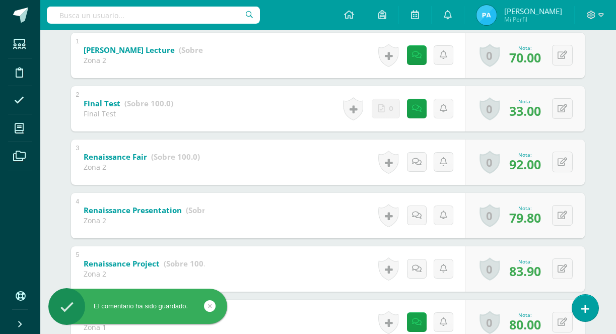
scroll to position [211, 1]
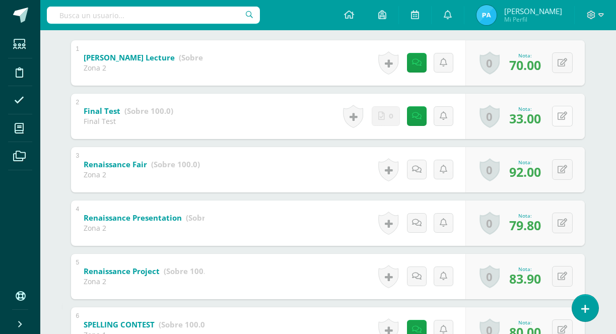
click at [564, 114] on icon at bounding box center [563, 116] width 10 height 9
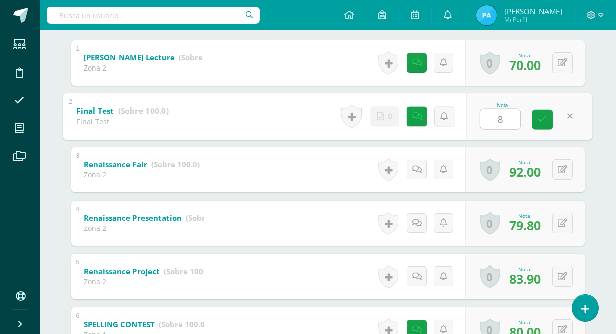
type input "80"
click at [541, 121] on icon at bounding box center [542, 119] width 9 height 9
click at [421, 117] on link at bounding box center [419, 116] width 20 height 20
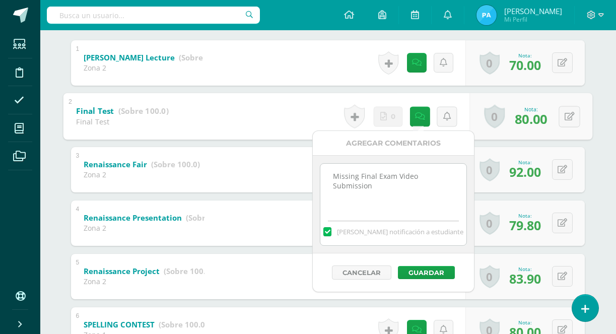
click at [409, 203] on textarea "Missing Final Exam Video Submission" at bounding box center [393, 189] width 146 height 50
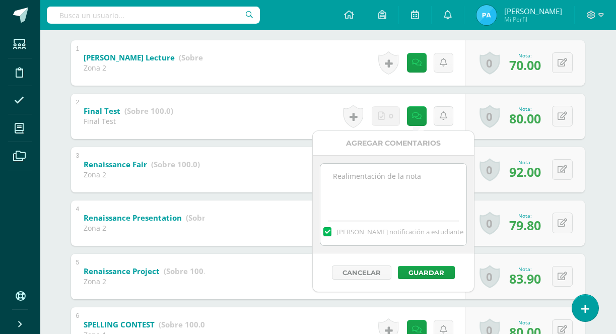
click at [331, 233] on label at bounding box center [327, 231] width 8 height 9
click at [0, 0] on input "Mandar notificación a estudiante" at bounding box center [0, 0] width 0 height 0
click at [426, 272] on button "Guardar" at bounding box center [426, 272] width 57 height 13
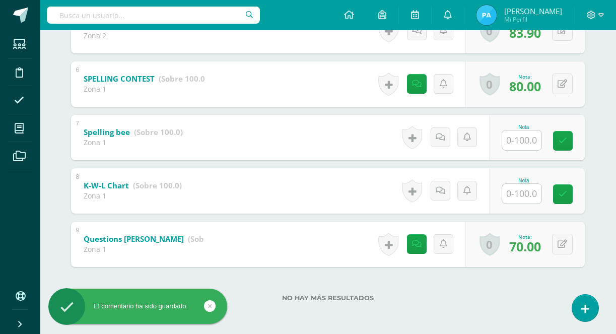
scroll to position [457, 1]
click at [518, 194] on input "text" at bounding box center [521, 194] width 39 height 20
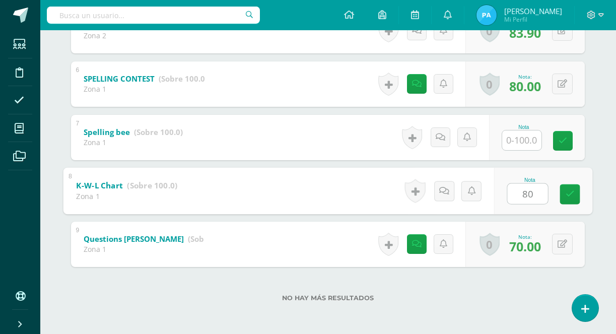
type input "80"
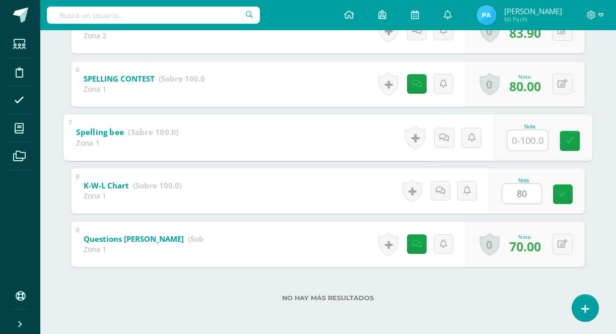
click at [527, 141] on input "text" at bounding box center [527, 140] width 40 height 20
click at [575, 144] on link at bounding box center [570, 140] width 20 height 20
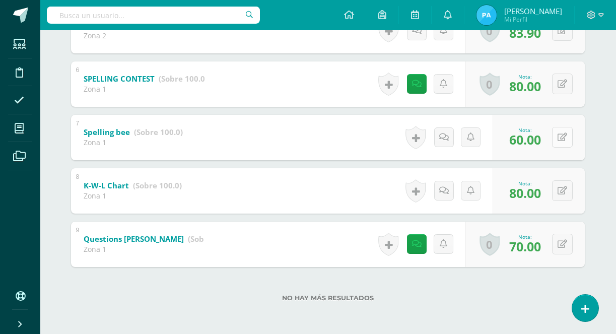
click at [565, 144] on button at bounding box center [562, 137] width 21 height 21
type input "70"
click at [547, 141] on link at bounding box center [542, 140] width 20 height 20
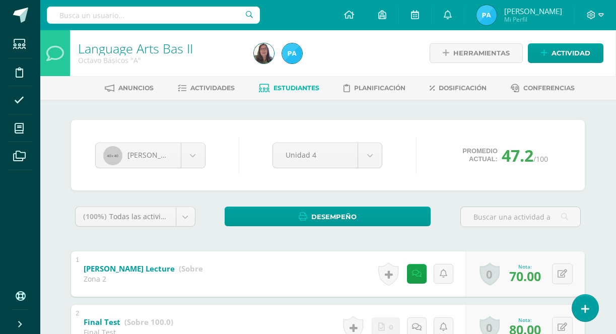
scroll to position [0, 1]
click at [306, 90] on span "Estudiantes" at bounding box center [296, 88] width 46 height 8
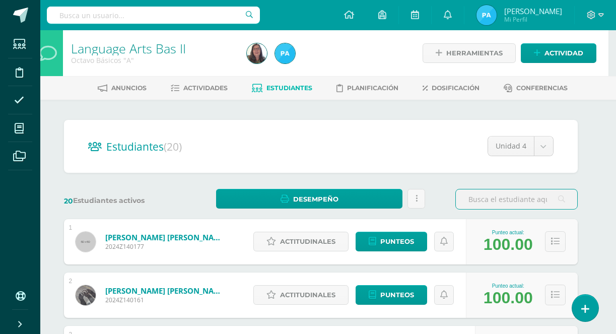
scroll to position [0, 8]
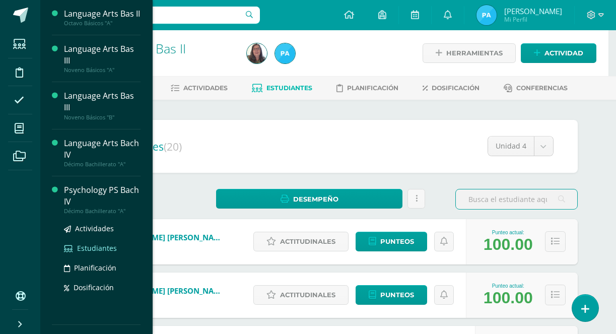
click at [88, 253] on span "Estudiantes" at bounding box center [97, 248] width 40 height 10
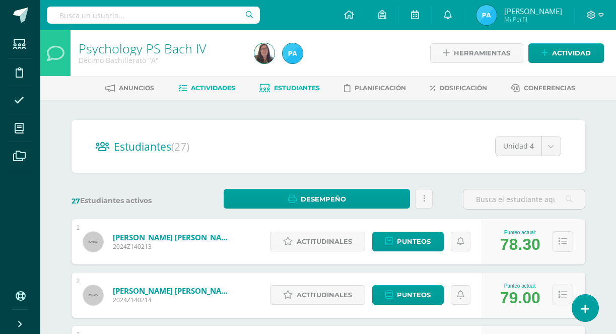
click at [205, 86] on span "Actividades" at bounding box center [213, 88] width 44 height 8
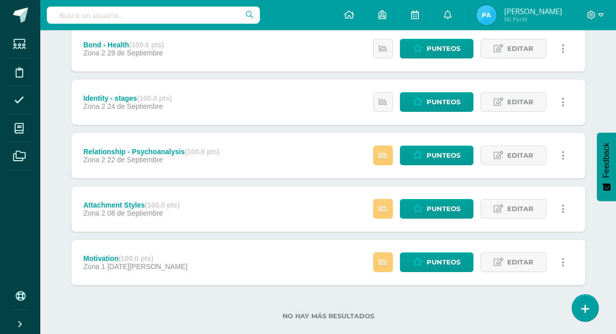
scroll to position [142, 0]
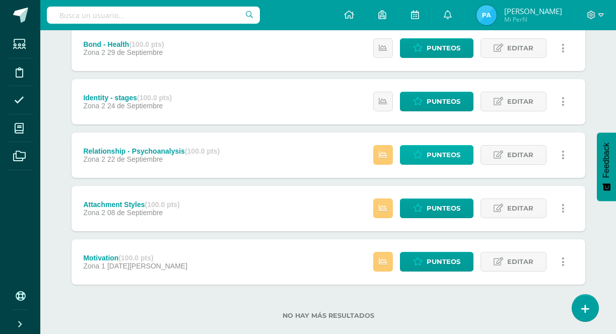
click at [426, 155] on link "Punteos" at bounding box center [437, 155] width 74 height 20
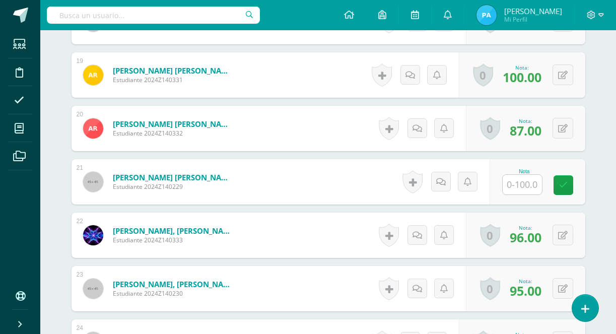
scroll to position [1271, 0]
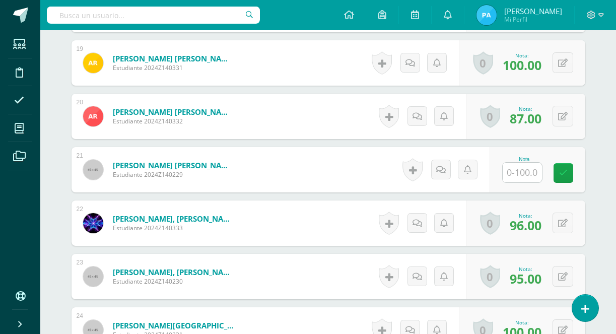
click at [518, 174] on input "text" at bounding box center [522, 173] width 39 height 20
type input "79"
click at [571, 176] on icon at bounding box center [570, 173] width 9 height 9
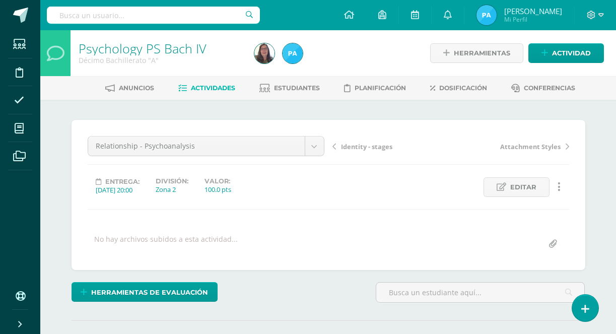
scroll to position [0, 0]
click at [210, 87] on span "Actividades" at bounding box center [213, 88] width 44 height 8
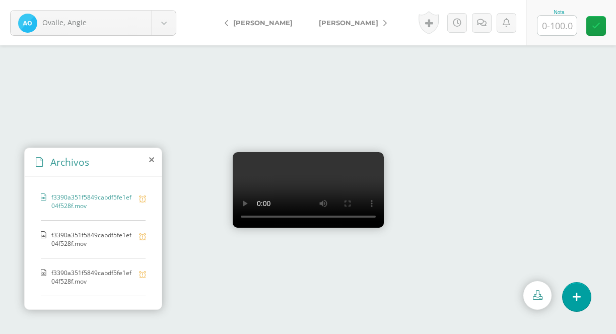
scroll to position [65, 0]
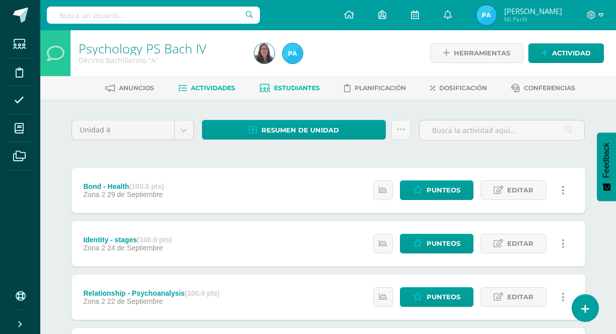
click at [271, 90] on link "Estudiantes" at bounding box center [289, 88] width 60 height 16
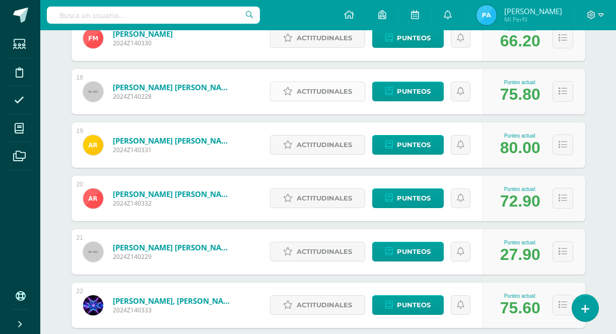
scroll to position [1059, 0]
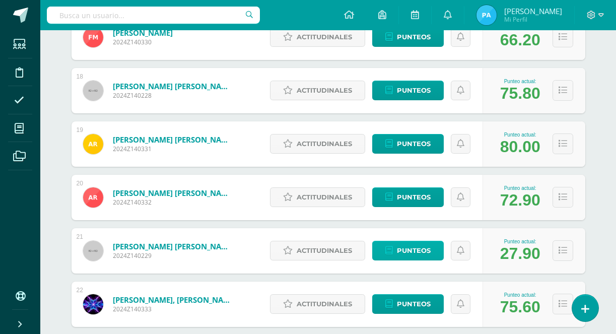
click at [415, 254] on span "Punteos" at bounding box center [414, 250] width 34 height 19
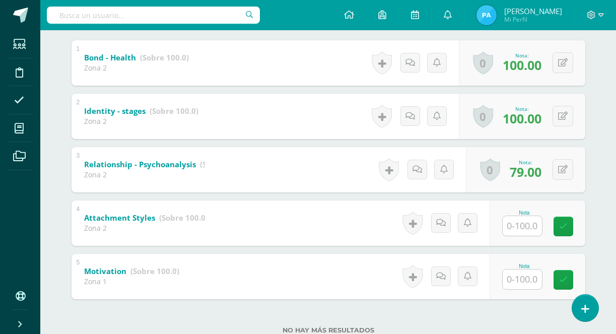
scroll to position [212, 0]
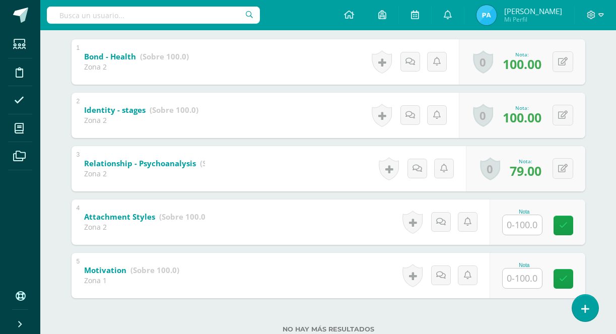
click at [533, 227] on input "text" at bounding box center [522, 225] width 39 height 20
type input "79"
click at [523, 277] on input "text" at bounding box center [528, 278] width 40 height 20
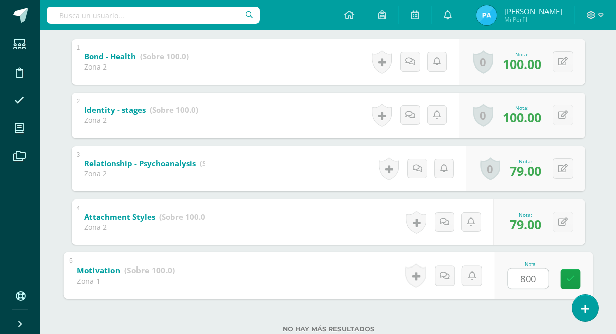
type input "80"
click at [577, 276] on link at bounding box center [570, 278] width 20 height 20
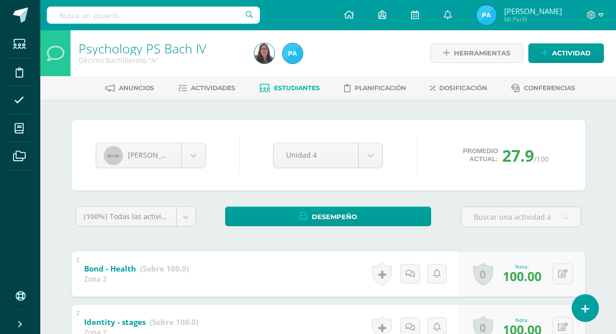
scroll to position [0, 0]
click at [297, 82] on link "Estudiantes" at bounding box center [289, 88] width 60 height 16
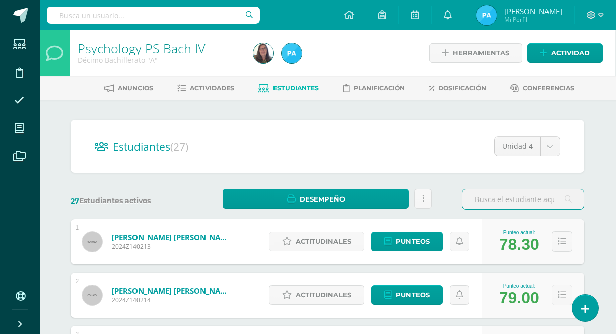
scroll to position [0, 1]
click at [213, 88] on span "Actividades" at bounding box center [212, 88] width 44 height 8
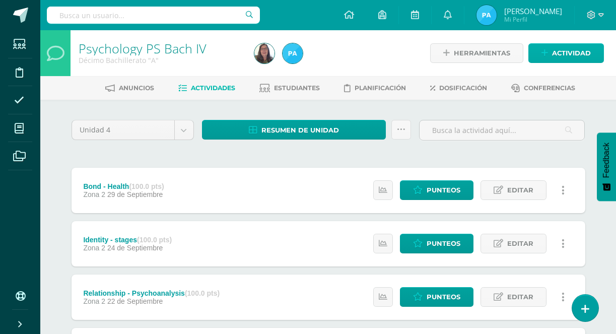
click at [558, 53] on span "Actividad" at bounding box center [571, 53] width 39 height 19
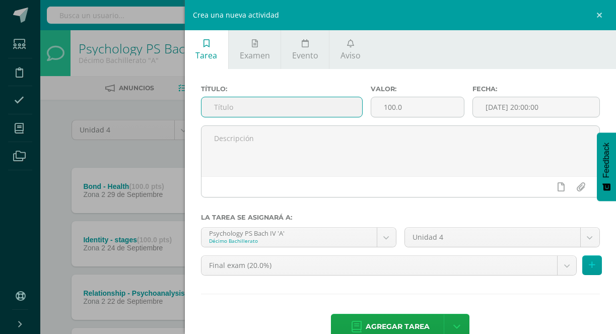
click at [280, 110] on input "text" at bounding box center [281, 107] width 161 height 20
type input "Final Test"
click at [499, 103] on input "[DATE] 20:00:00" at bounding box center [536, 107] width 126 height 20
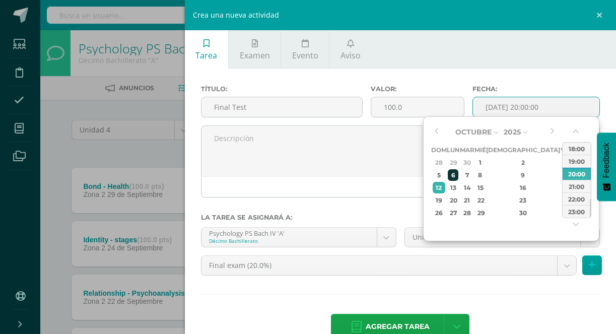
click at [458, 174] on div "6" at bounding box center [453, 175] width 11 height 12
type input "2025-10-06 20:00"
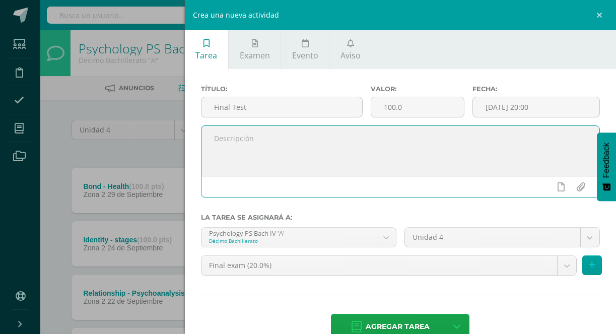
click at [362, 136] on textarea at bounding box center [400, 151] width 398 height 50
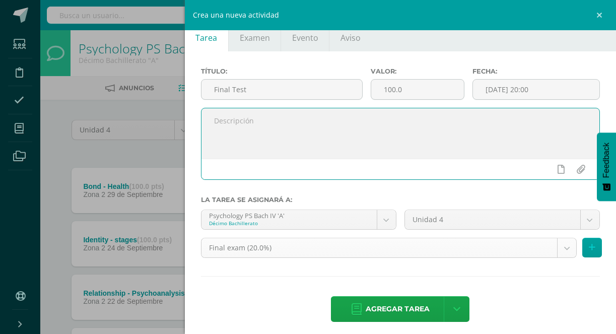
scroll to position [23, 0]
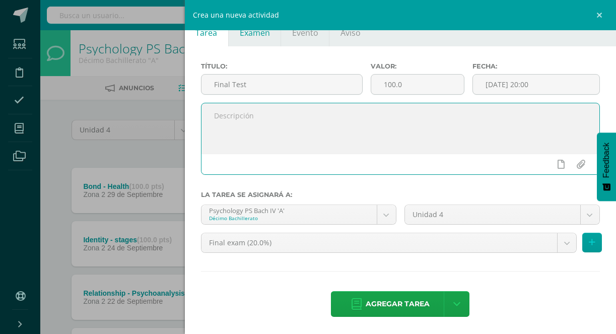
click at [259, 39] on link "Examen" at bounding box center [255, 27] width 52 height 39
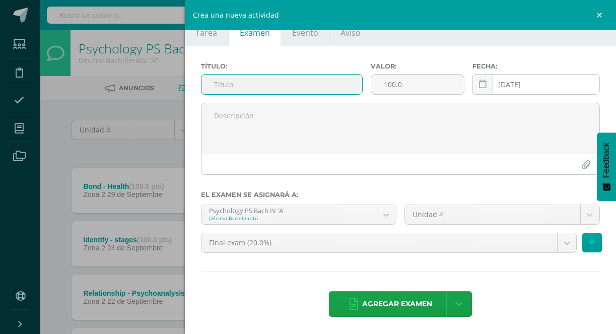
click at [536, 92] on input "[DATE]" at bounding box center [536, 85] width 126 height 20
click at [481, 82] on icon at bounding box center [483, 84] width 8 height 9
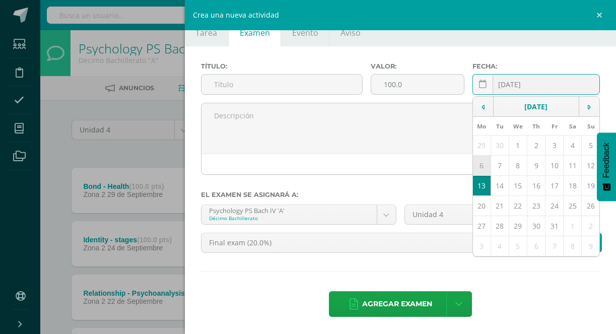
click at [483, 166] on td "6" at bounding box center [482, 166] width 18 height 20
type input "2025-10-06"
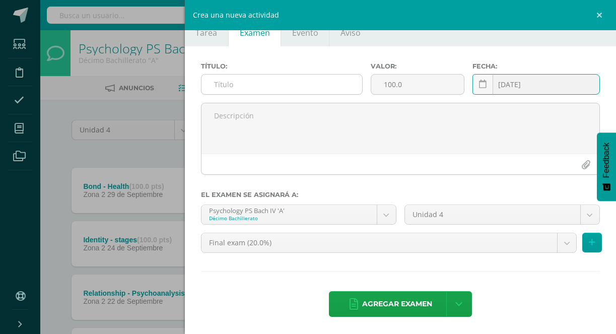
click at [282, 90] on input "text" at bounding box center [281, 85] width 161 height 20
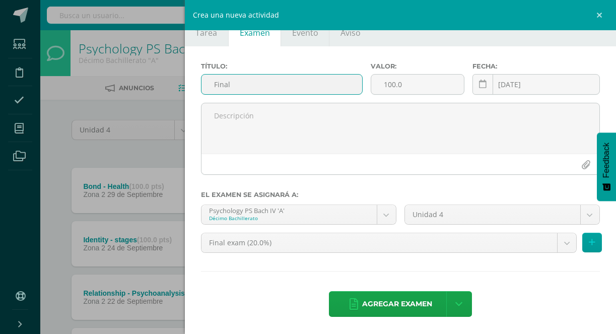
type input "Final Test"
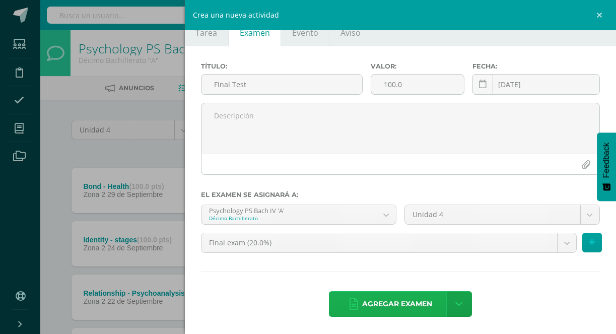
click at [380, 308] on span "Agregar examen" at bounding box center [397, 304] width 70 height 25
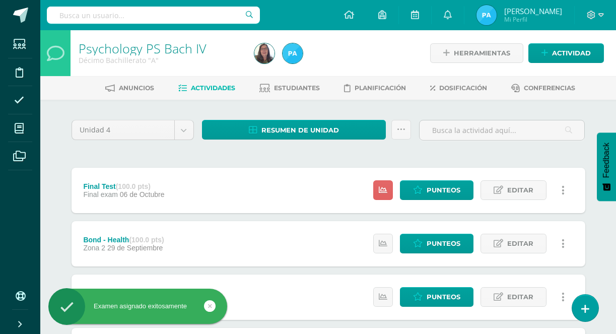
scroll to position [13, 0]
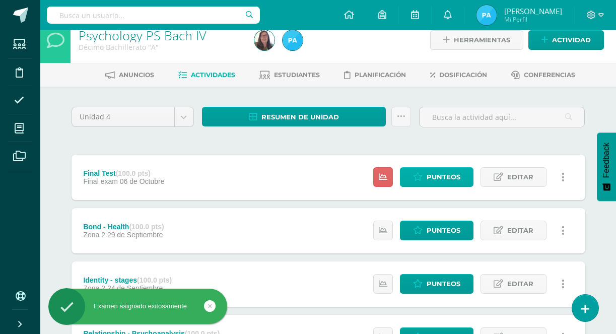
click at [442, 181] on span "Punteos" at bounding box center [444, 177] width 34 height 19
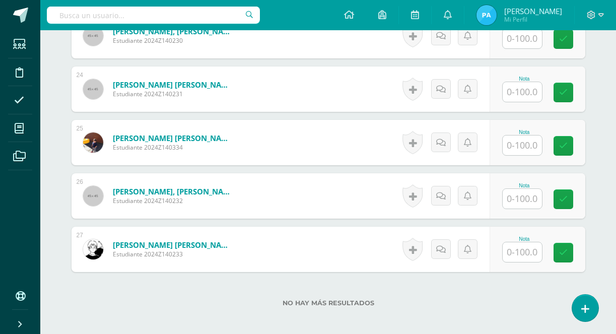
scroll to position [1565, 0]
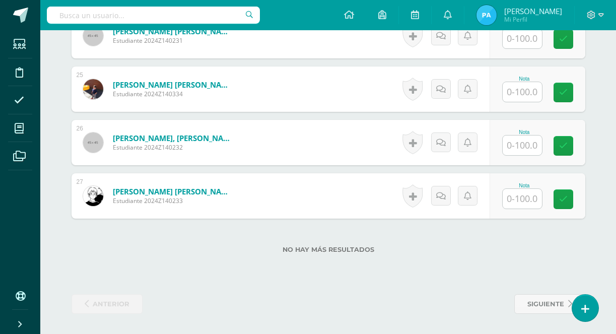
click at [513, 146] on input "text" at bounding box center [522, 145] width 39 height 20
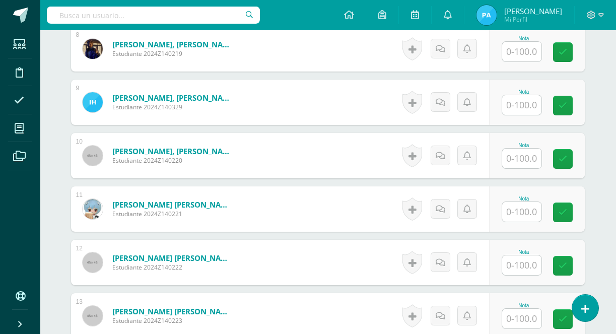
scroll to position [702, 1]
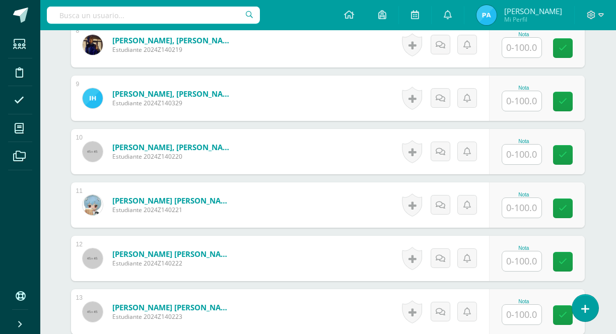
type input "100"
click at [534, 265] on input "text" at bounding box center [521, 261] width 39 height 20
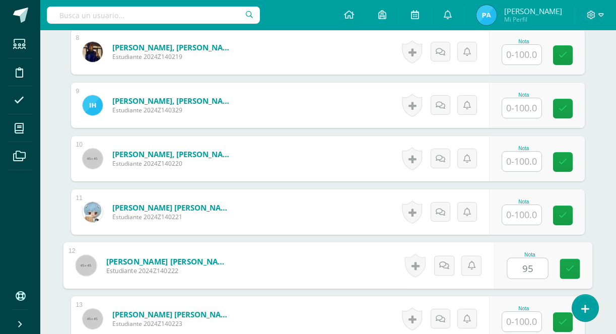
type input "95"
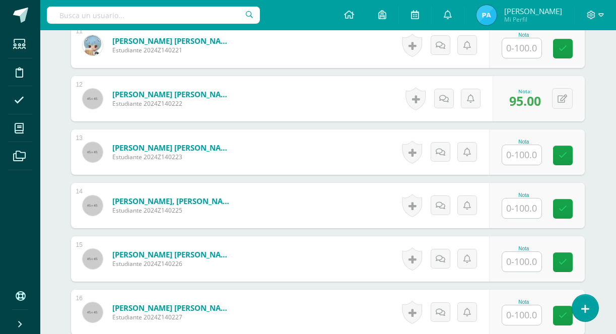
scroll to position [865, 1]
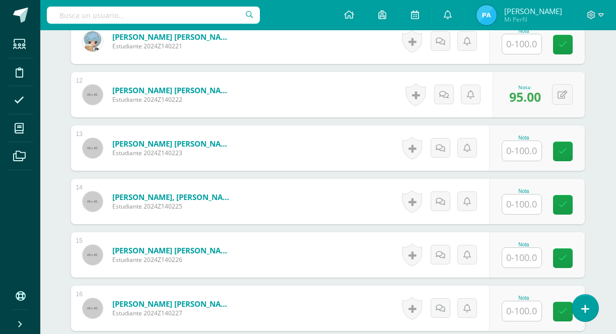
click at [522, 208] on input "text" at bounding box center [521, 204] width 39 height 20
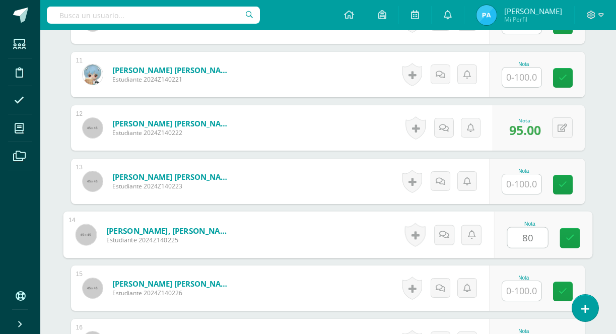
scroll to position [825, 1]
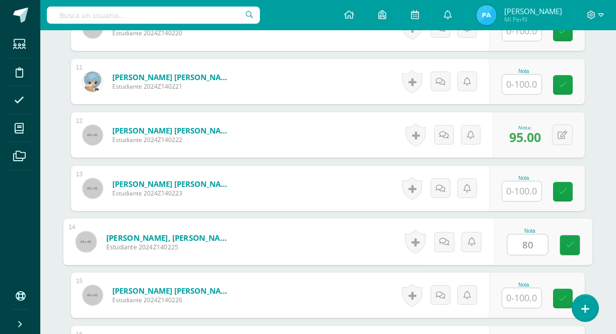
type input "80"
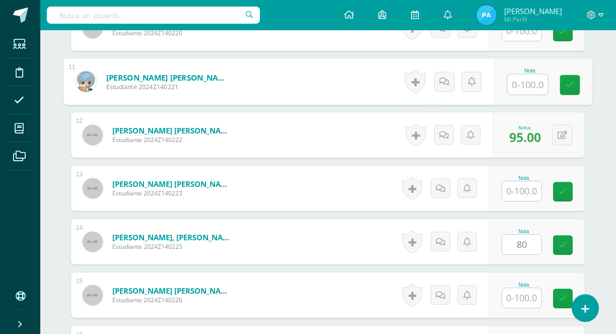
click at [524, 81] on input "text" at bounding box center [527, 85] width 40 height 20
type input "93"
click at [572, 88] on icon at bounding box center [569, 85] width 9 height 9
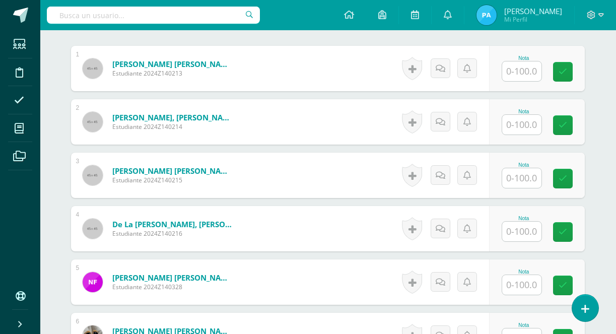
scroll to position [279, 1]
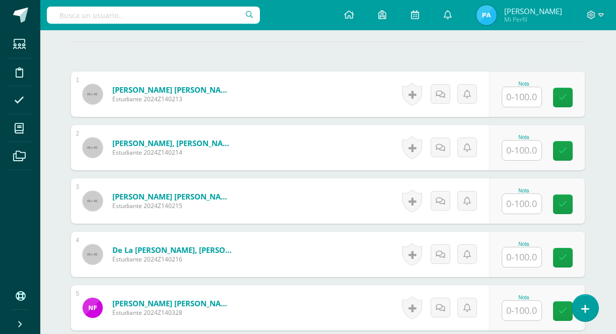
click at [528, 98] on input "text" at bounding box center [521, 97] width 39 height 20
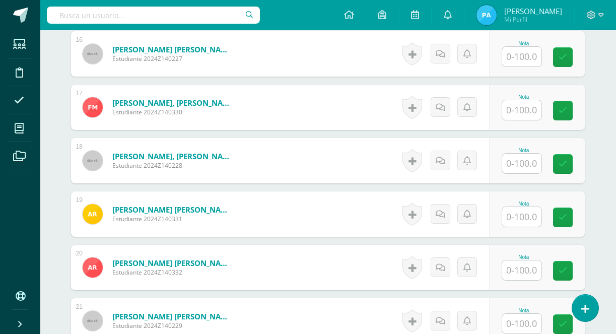
scroll to position [1121, 1]
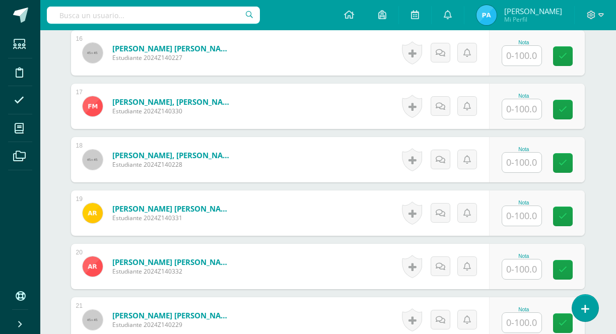
type input "70"
click at [514, 217] on input "text" at bounding box center [521, 216] width 39 height 20
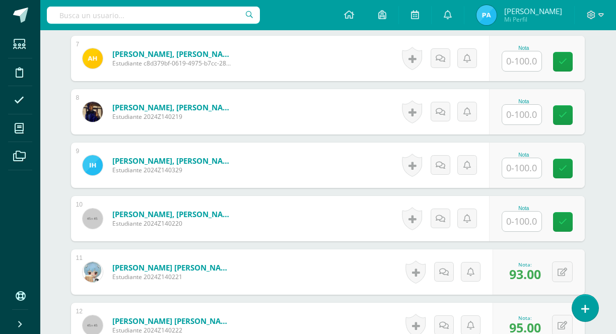
scroll to position [631, 1]
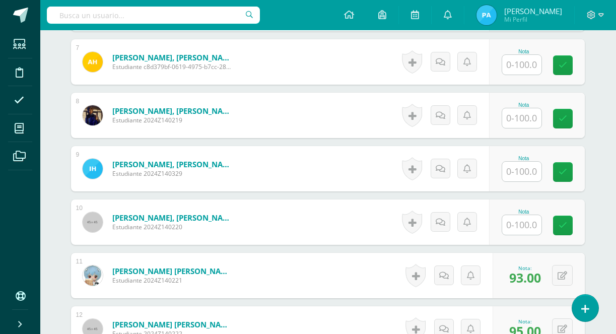
type input "95"
click at [524, 65] on input "text" at bounding box center [521, 65] width 39 height 20
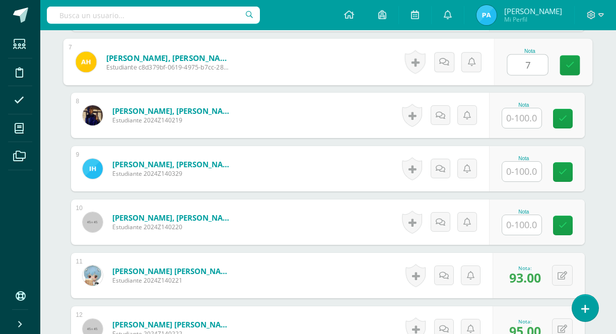
type input "78"
click at [576, 62] on link at bounding box center [570, 65] width 20 height 20
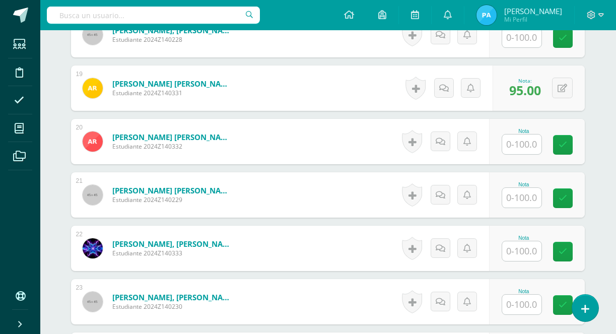
scroll to position [1246, 1]
click at [531, 257] on input "text" at bounding box center [521, 251] width 39 height 20
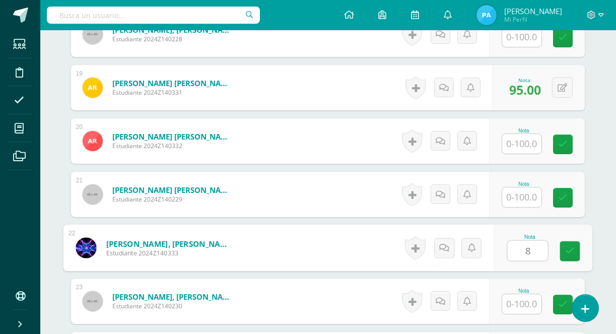
type input "85"
click at [570, 245] on link at bounding box center [570, 251] width 20 height 20
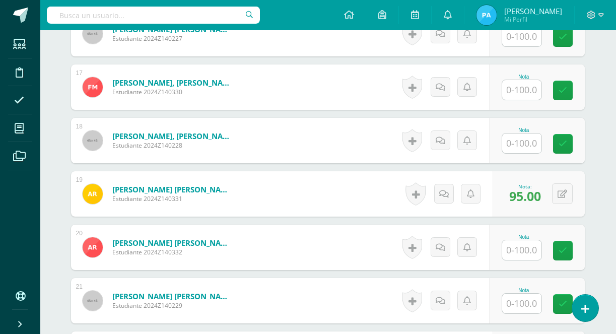
scroll to position [1139, 1]
click at [520, 142] on input "text" at bounding box center [521, 144] width 39 height 20
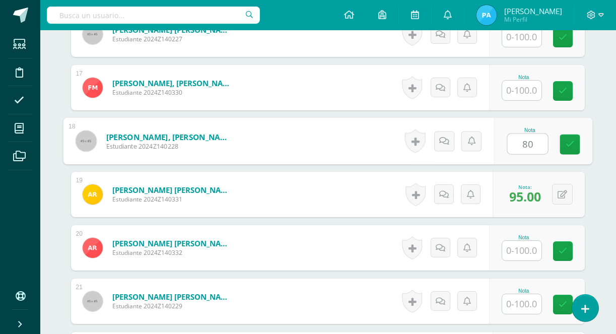
type input "80"
click at [311, 134] on form "Monterroso Martínez, Guillermo Sebastian Estudiante 2024Z140228 Nota 80 0 Logros" at bounding box center [327, 141] width 529 height 47
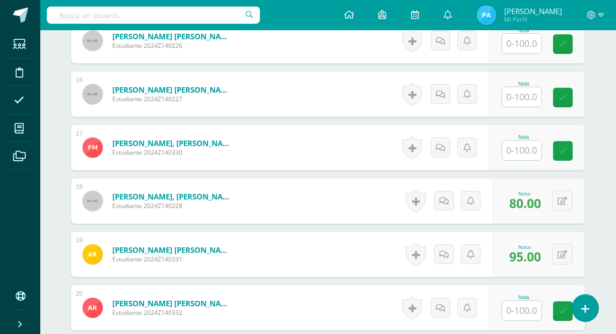
scroll to position [1079, 1]
click at [518, 97] on input "text" at bounding box center [521, 98] width 39 height 20
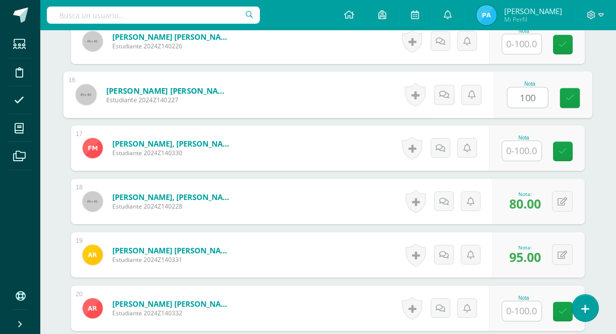
type input "100"
click at [323, 142] on form "Mechel Ruiz, Franz Estudiante 2024Z140330 Nota 0 Logros N/A" at bounding box center [328, 147] width 514 height 45
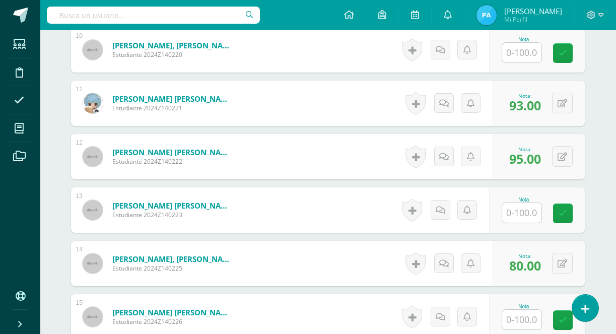
scroll to position [805, 1]
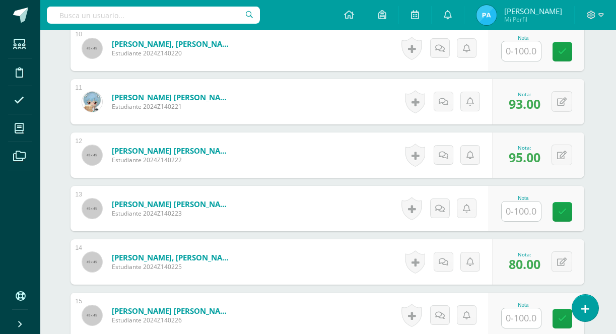
click at [507, 207] on input "text" at bounding box center [521, 211] width 39 height 20
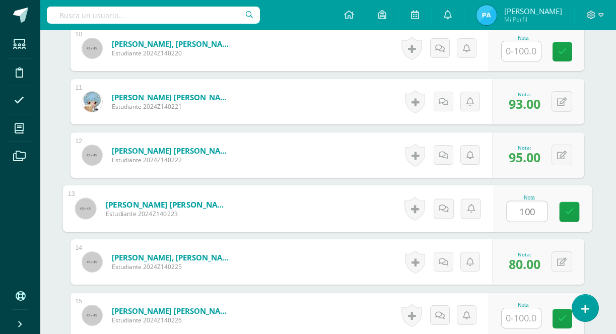
type input "100"
click at [294, 209] on form "Lopez Monterroso, Gabriela Sofía Estudiante 2024Z140223 Nota 100 0 Logros N/A" at bounding box center [326, 208] width 529 height 47
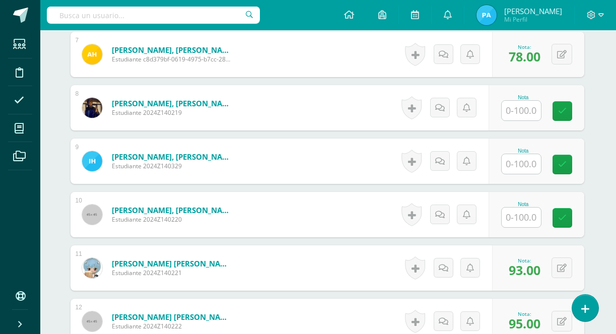
scroll to position [631, 1]
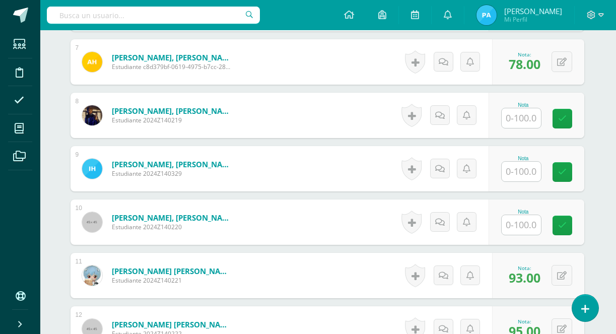
click at [515, 121] on input "text" at bounding box center [521, 118] width 39 height 20
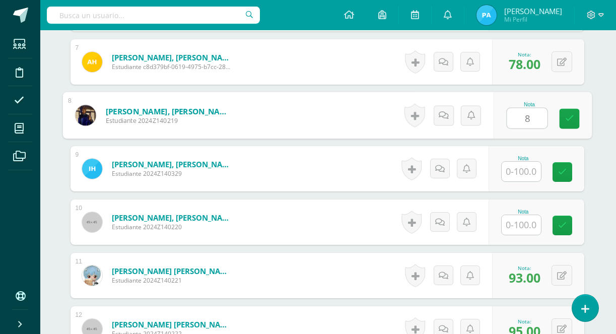
type input "85"
click at [569, 114] on icon at bounding box center [569, 118] width 9 height 9
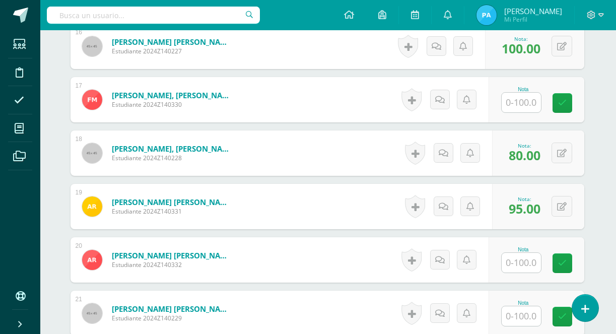
scroll to position [1149, 1]
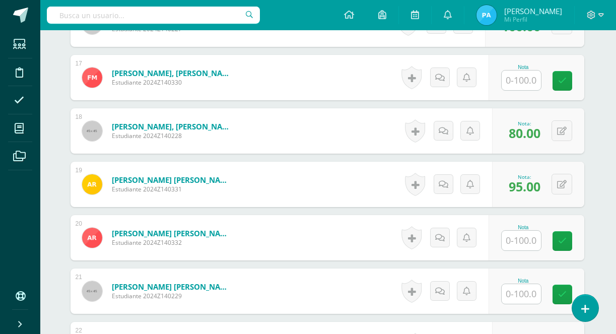
click at [513, 238] on input "text" at bounding box center [521, 241] width 39 height 20
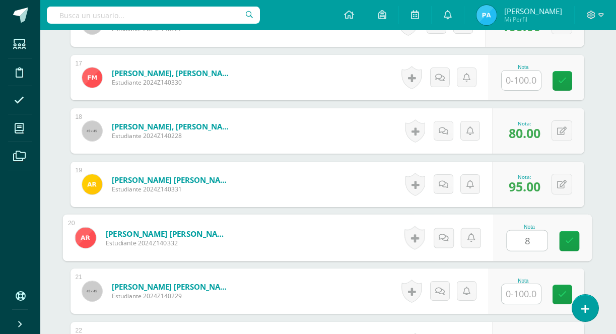
type input "80"
click at [579, 246] on link at bounding box center [569, 241] width 20 height 20
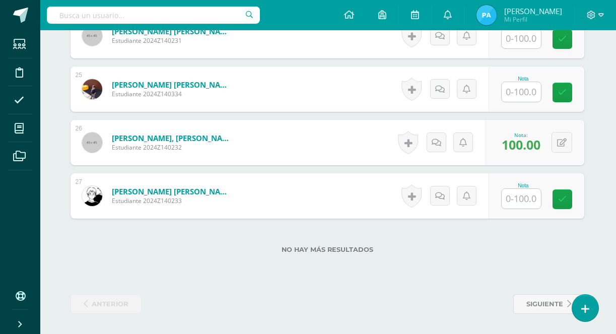
scroll to position [1565, 1]
click at [524, 203] on input "text" at bounding box center [521, 199] width 39 height 20
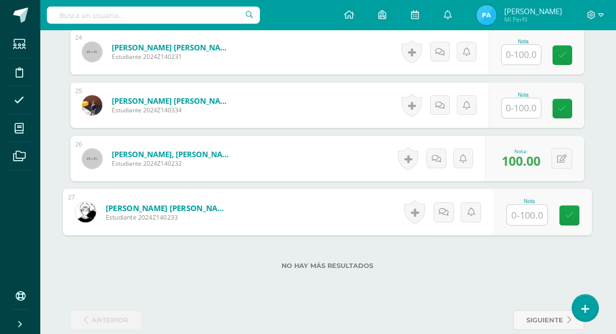
scroll to position [1548, 1]
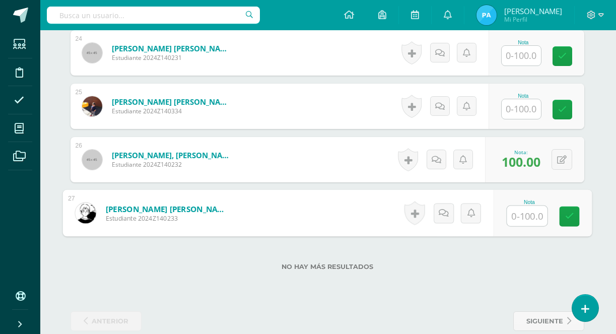
click at [526, 58] on input "text" at bounding box center [521, 56] width 39 height 20
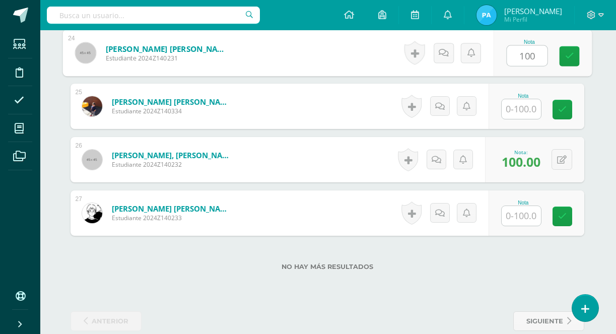
type input "100"
click at [308, 254] on div "No hay más resultados" at bounding box center [328, 259] width 514 height 47
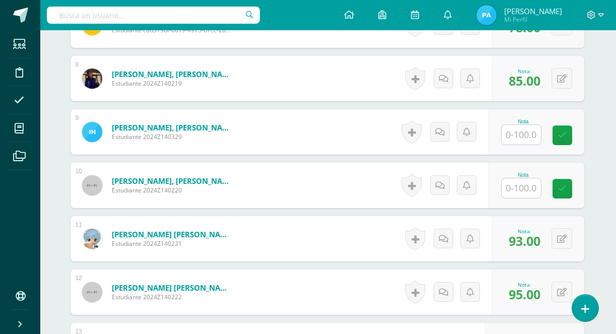
scroll to position [666, 1]
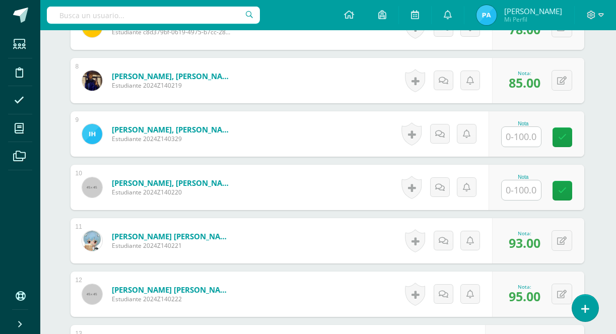
click at [525, 131] on input "text" at bounding box center [521, 137] width 39 height 20
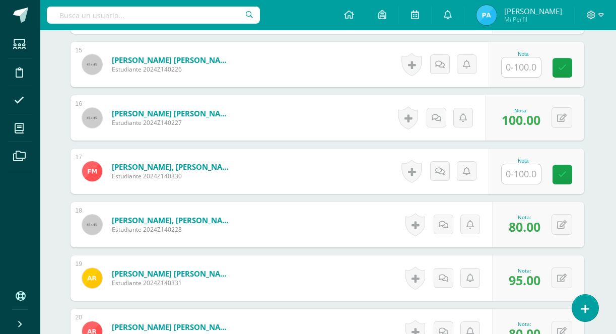
scroll to position [1071, 1]
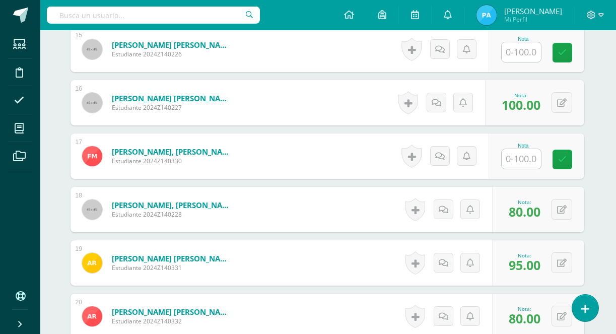
type input "100"
click at [515, 157] on input "text" at bounding box center [521, 159] width 39 height 20
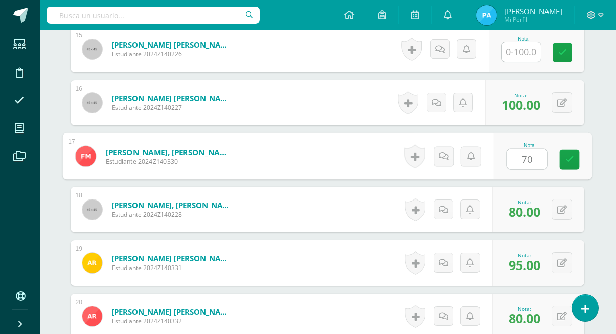
type input "70"
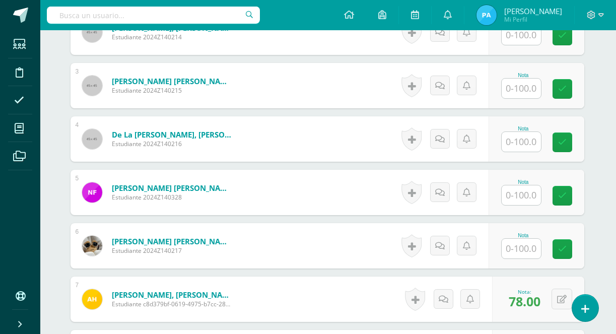
scroll to position [381, 1]
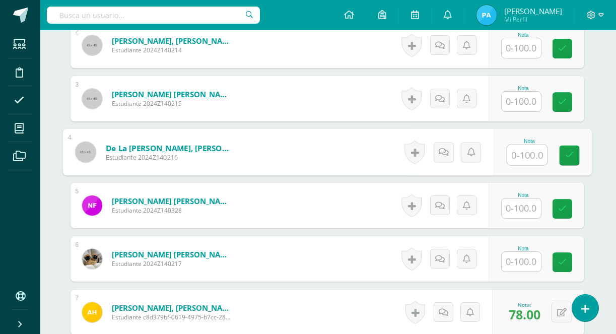
click at [521, 155] on input "text" at bounding box center [527, 155] width 40 height 20
type input "100"
click at [570, 157] on icon at bounding box center [569, 155] width 9 height 9
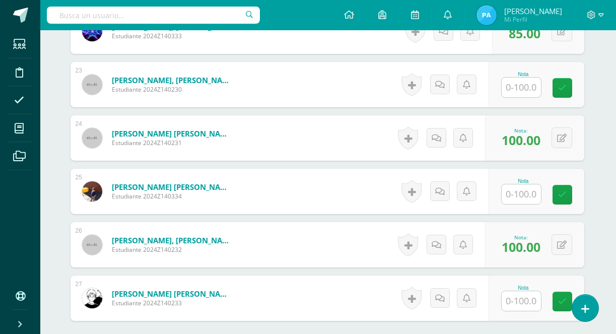
scroll to position [1465, 1]
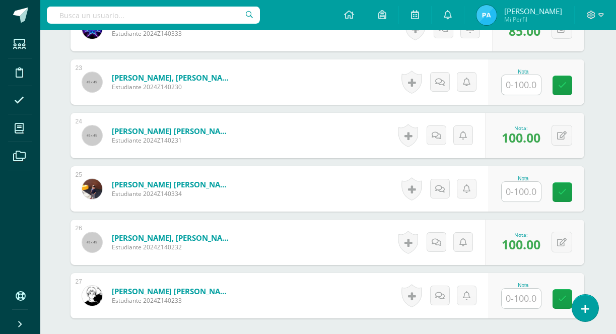
click at [515, 193] on input "text" at bounding box center [521, 192] width 39 height 20
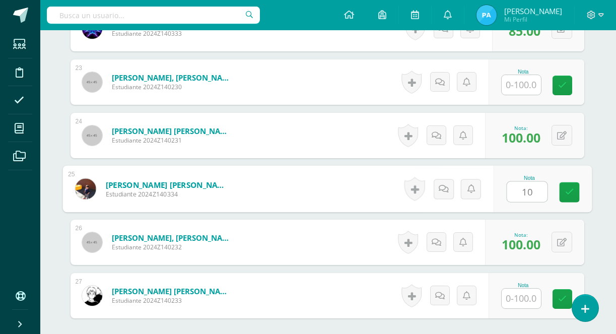
type input "100"
click at [573, 199] on link at bounding box center [569, 192] width 20 height 20
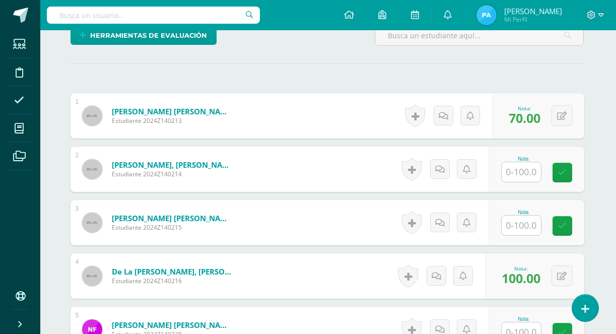
scroll to position [255, 1]
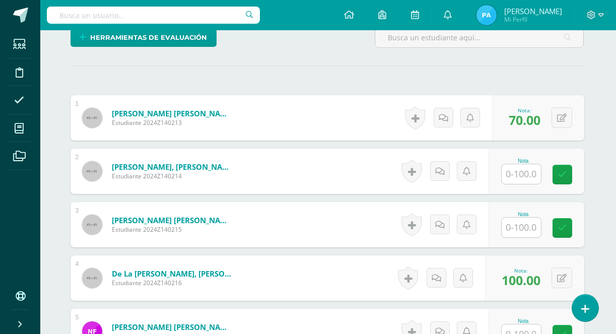
click at [512, 176] on input "text" at bounding box center [521, 174] width 39 height 20
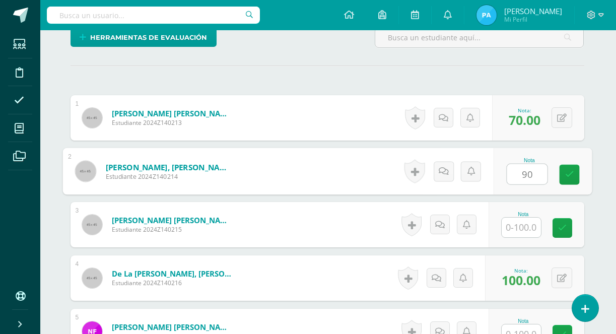
type input "90"
click at [249, 272] on form "De la Cruz Castro, José Rodrigo Estudiante 2024Z140216 Nota 100.00 0 Logros 100…" at bounding box center [328, 277] width 514 height 45
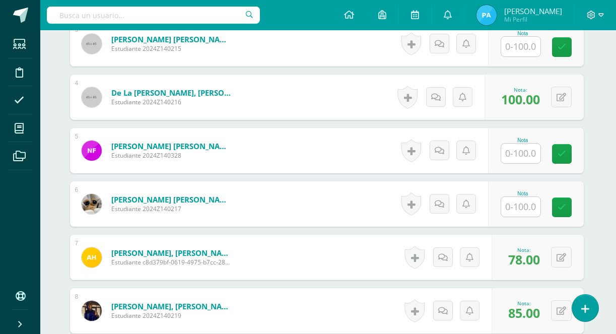
scroll to position [435, 2]
click at [521, 204] on input "text" at bounding box center [520, 207] width 39 height 20
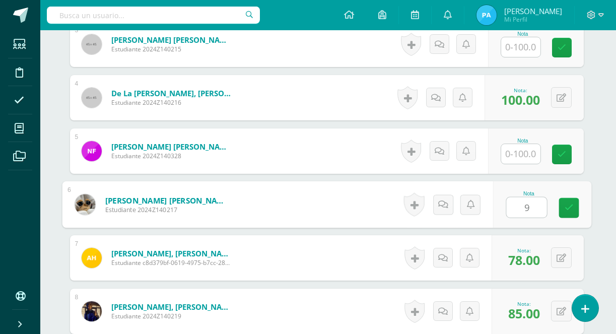
type input "95"
click at [573, 210] on icon at bounding box center [568, 207] width 9 height 9
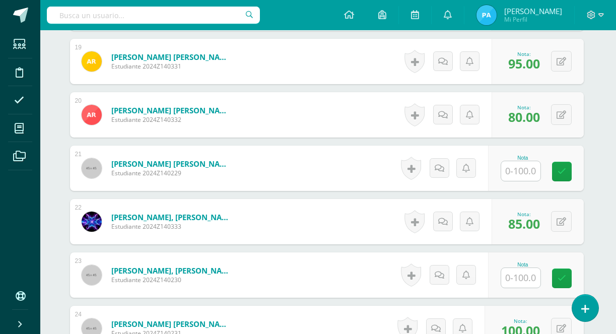
scroll to position [1276, 2]
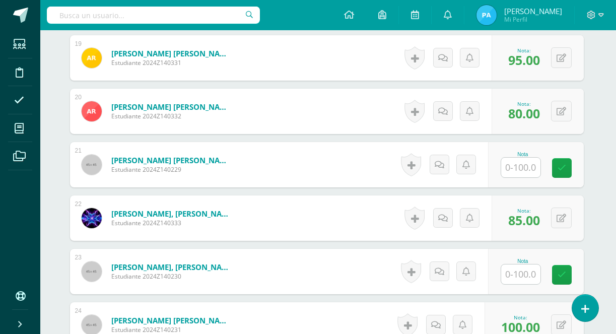
click at [515, 277] on input "text" at bounding box center [520, 274] width 39 height 20
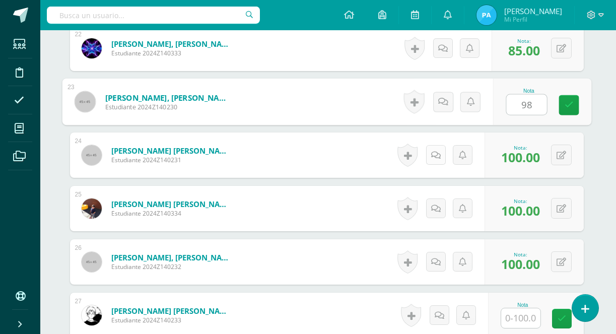
scroll to position [1471, 2]
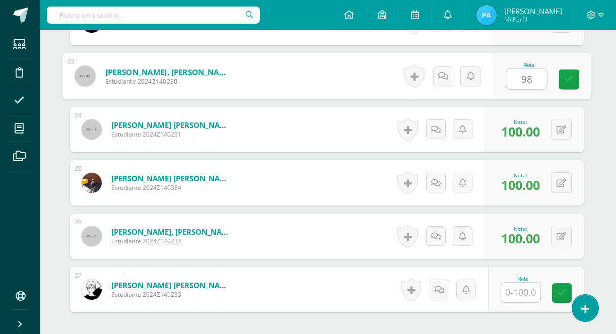
type input "98"
click at [518, 293] on input "text" at bounding box center [520, 293] width 39 height 20
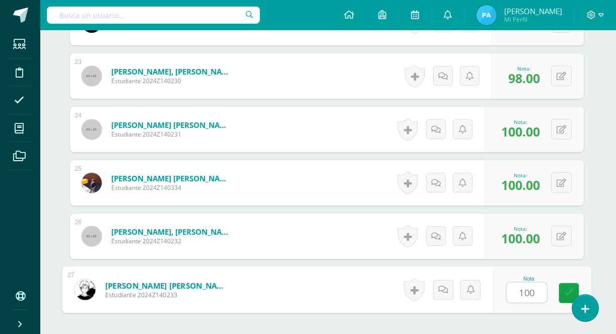
type input "100"
click at [367, 287] on form "Vásquez Ruano, Andrea Sofía Estudiante 2024Z140233 Nota 100 0 Logros" at bounding box center [326, 289] width 529 height 47
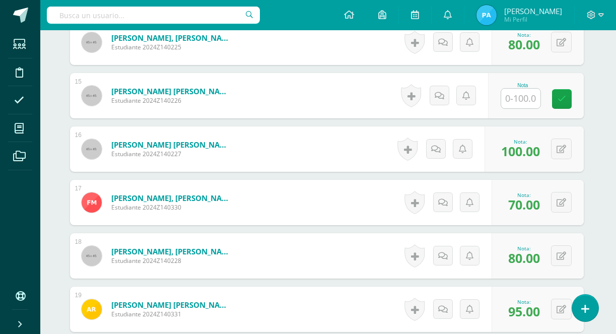
scroll to position [1022, 2]
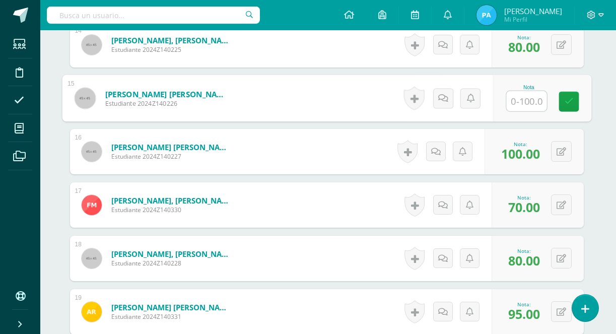
click at [518, 102] on input "text" at bounding box center [526, 101] width 40 height 20
type input "60"
click at [569, 102] on icon at bounding box center [568, 101] width 9 height 9
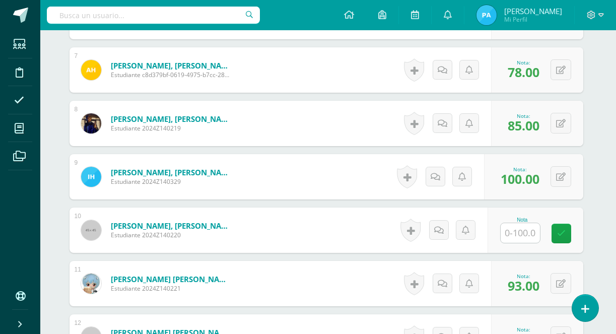
scroll to position [624, 2]
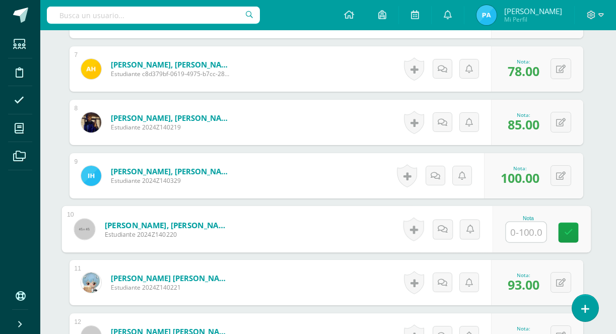
click at [534, 231] on input "text" at bounding box center [526, 232] width 40 height 20
type input "0"
type input "80"
click at [564, 235] on link at bounding box center [568, 233] width 20 height 20
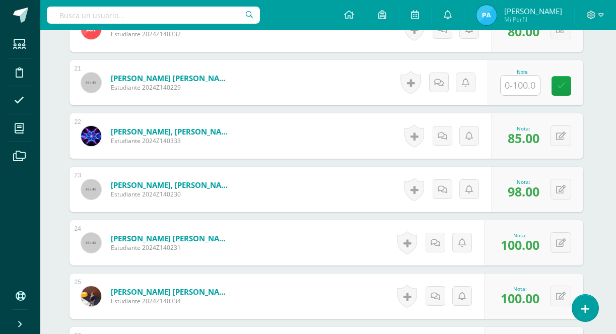
scroll to position [1339, 2]
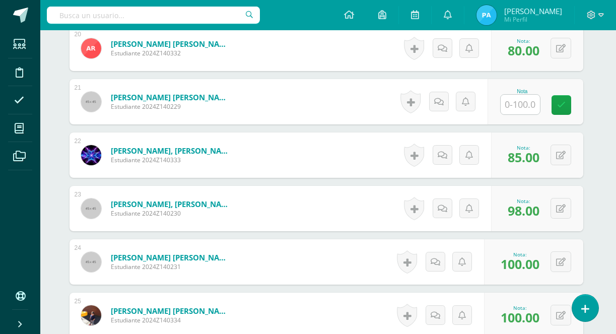
click at [525, 109] on input "text" at bounding box center [520, 105] width 39 height 20
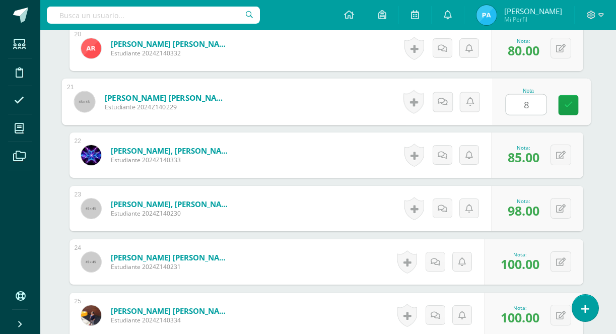
type input "80"
click at [569, 104] on icon at bounding box center [568, 105] width 9 height 9
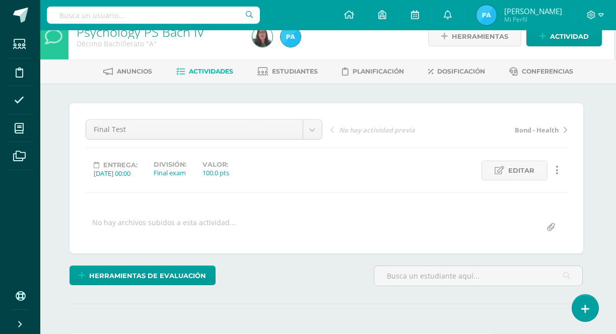
scroll to position [15, 2]
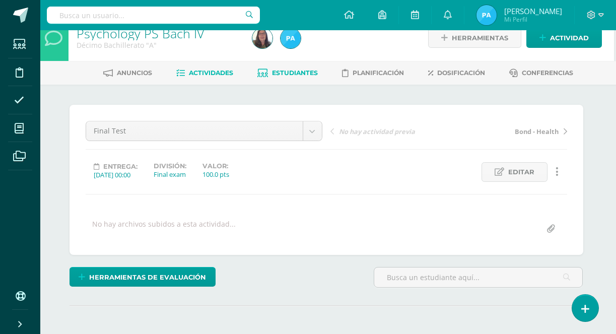
click at [300, 76] on span "Estudiantes" at bounding box center [295, 73] width 46 height 8
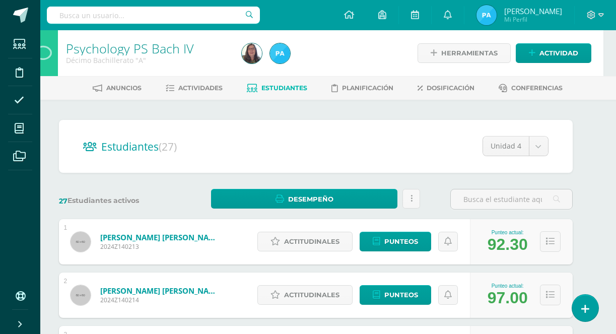
scroll to position [0, 13]
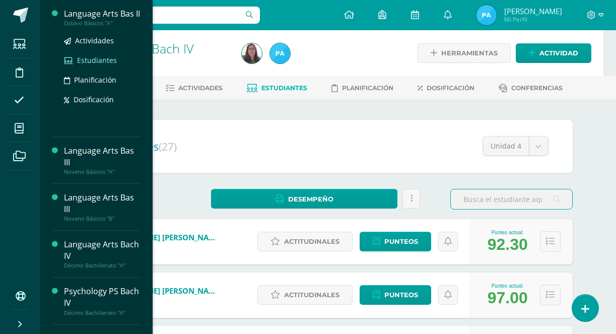
click at [91, 65] on span "Estudiantes" at bounding box center [97, 60] width 40 height 10
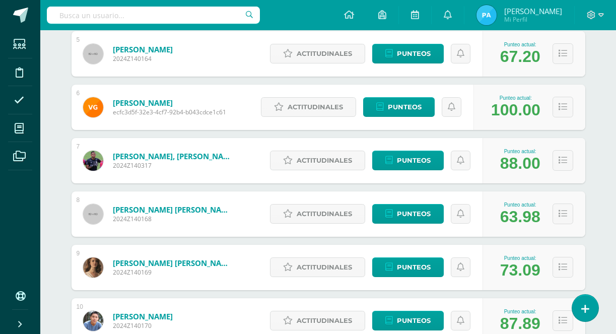
scroll to position [469, 0]
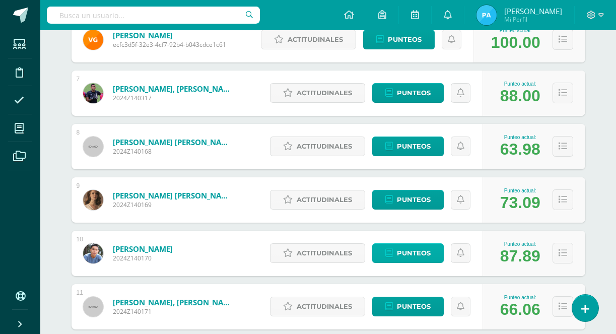
click at [394, 254] on link "Punteos" at bounding box center [408, 253] width 72 height 20
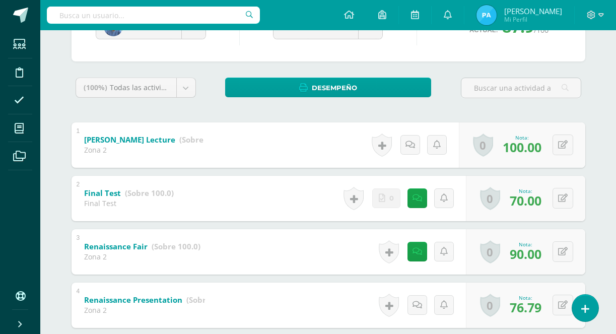
scroll to position [129, 0]
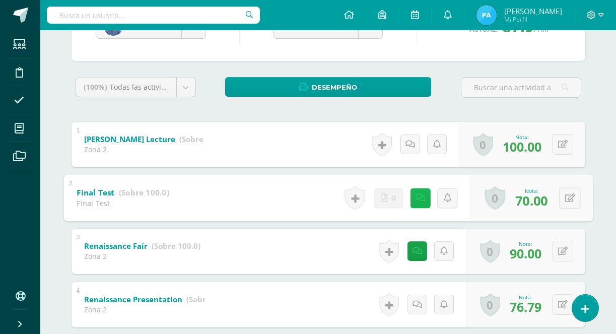
click at [420, 191] on link at bounding box center [420, 198] width 20 height 20
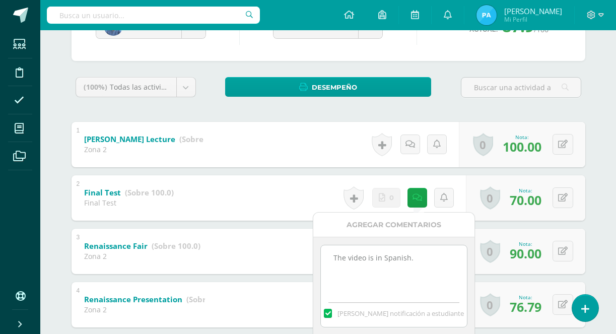
drag, startPoint x: 421, startPoint y: 263, endPoint x: 325, endPoint y: 255, distance: 96.0
click at [325, 255] on textarea "The video is in Spanish." at bounding box center [394, 270] width 146 height 50
click at [332, 316] on label at bounding box center [328, 313] width 8 height 9
click at [0, 0] on input "Mandar notificación a estudiante" at bounding box center [0, 0] width 0 height 0
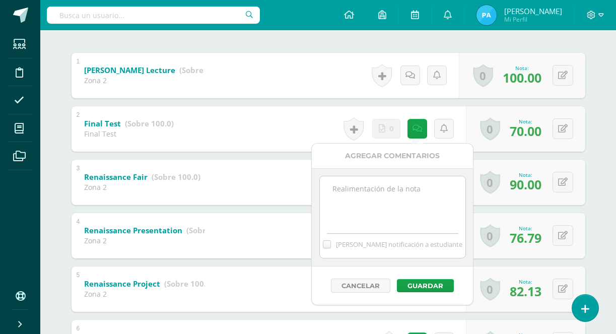
scroll to position [197, 0]
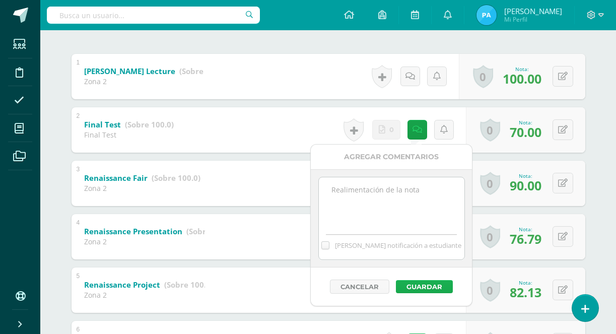
click at [424, 278] on div "Cancelar Guardar" at bounding box center [391, 286] width 161 height 38
click at [424, 284] on button "Guardar" at bounding box center [424, 286] width 57 height 13
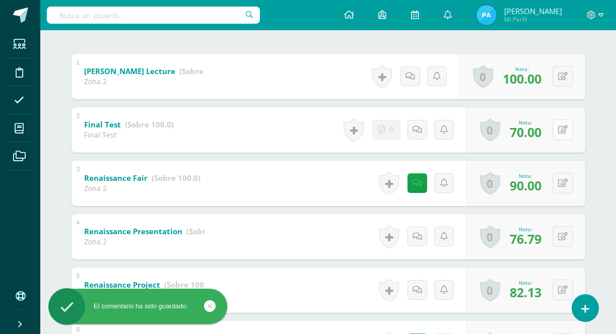
click at [570, 131] on button at bounding box center [563, 129] width 21 height 21
type input "81"
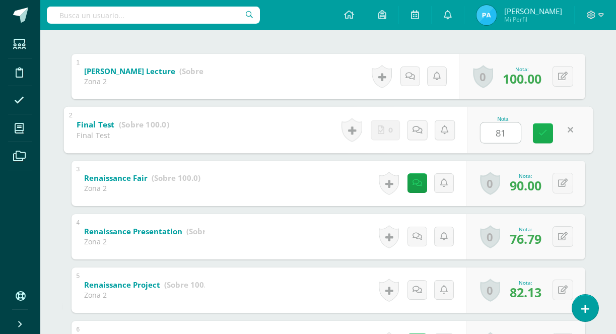
click at [539, 140] on link at bounding box center [543, 133] width 20 height 20
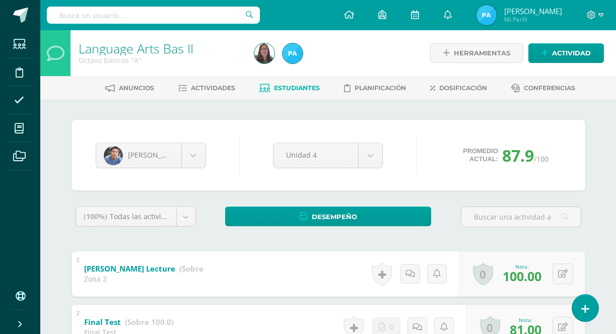
scroll to position [0, 0]
click at [288, 90] on span "Estudiantes" at bounding box center [297, 88] width 46 height 8
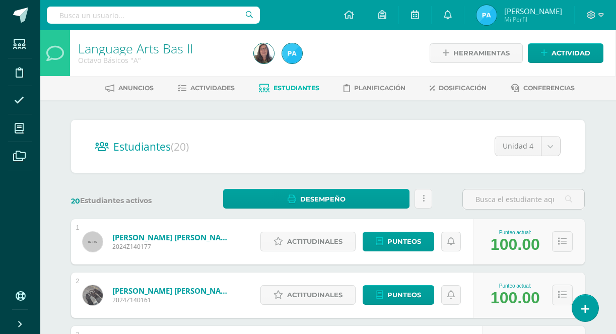
scroll to position [0, 1]
click at [220, 83] on link "Actividades" at bounding box center [206, 88] width 57 height 16
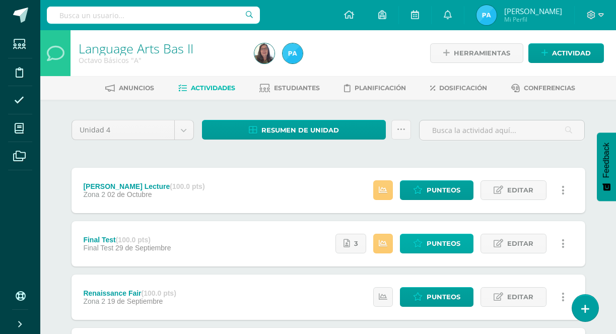
click at [435, 241] on span "Punteos" at bounding box center [444, 243] width 34 height 19
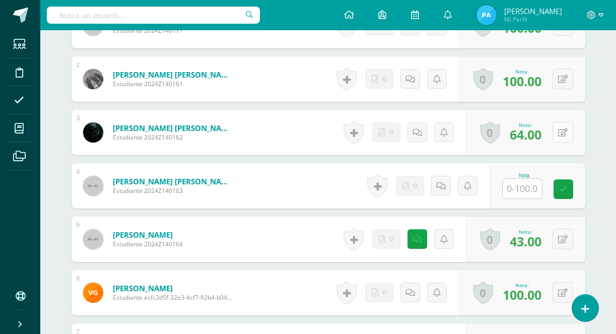
scroll to position [367, 0]
click at [562, 130] on icon at bounding box center [563, 132] width 10 height 9
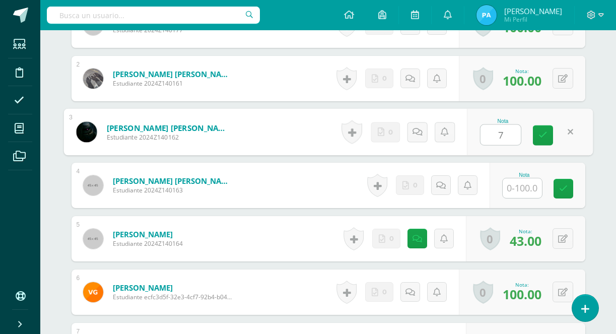
type input "72"
click at [550, 134] on link at bounding box center [543, 135] width 20 height 20
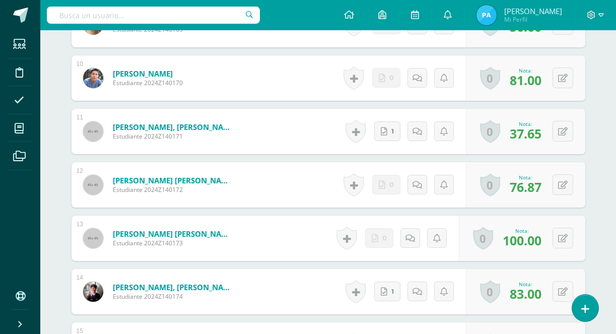
scroll to position [797, 0]
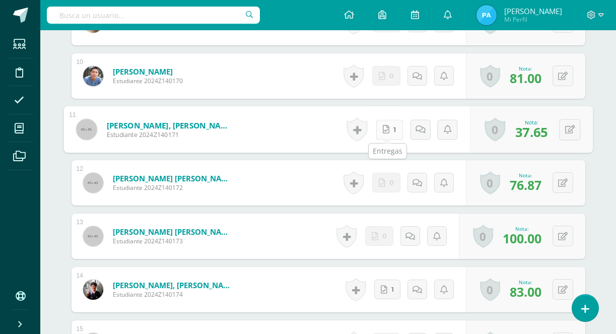
click at [388, 134] on link "1" at bounding box center [389, 129] width 27 height 20
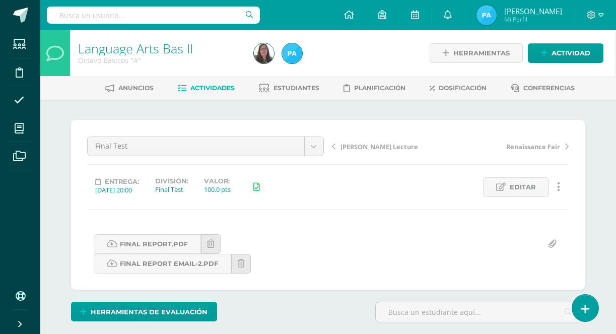
scroll to position [0, 1]
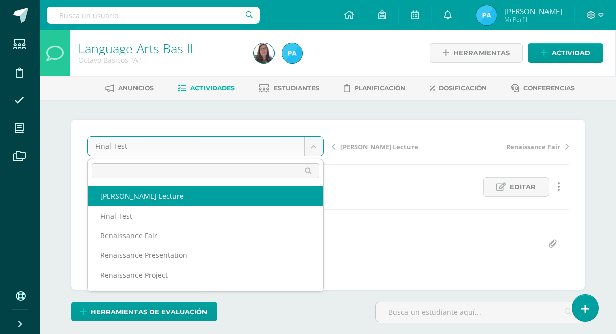
select select "/dashboard/teacher/grade-activity/32604/"
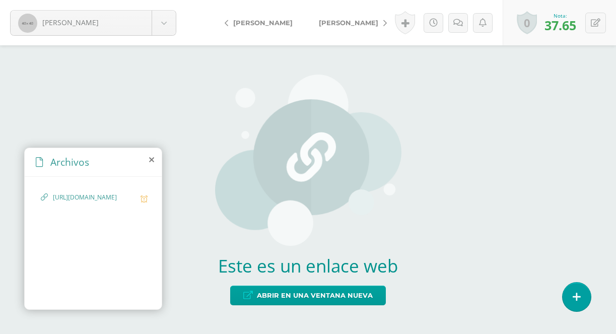
click at [103, 202] on span "[URL][DOMAIN_NAME]" at bounding box center [94, 198] width 83 height 10
click at [81, 202] on span "[URL][DOMAIN_NAME]" at bounding box center [94, 198] width 83 height 10
click at [45, 197] on icon at bounding box center [44, 198] width 7 height 10
click at [64, 201] on span "[URL][DOMAIN_NAME]" at bounding box center [94, 198] width 83 height 10
click at [75, 202] on span "[URL][DOMAIN_NAME]" at bounding box center [94, 198] width 83 height 10
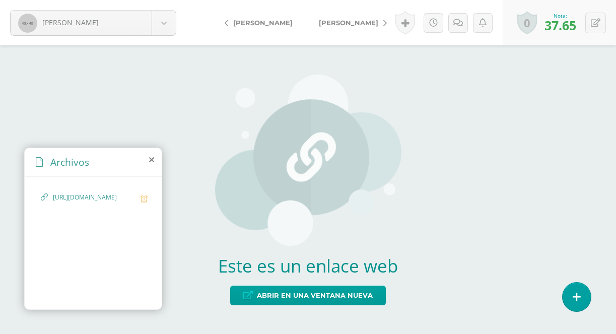
click at [75, 202] on span "[URL][DOMAIN_NAME]" at bounding box center [94, 198] width 83 height 10
click at [74, 202] on span "[URL][DOMAIN_NAME]" at bounding box center [94, 198] width 83 height 10
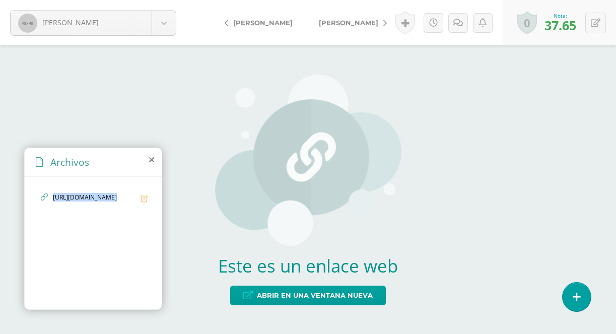
click at [74, 202] on span "[URL][DOMAIN_NAME]" at bounding box center [94, 198] width 83 height 10
click at [91, 213] on div "[URL][DOMAIN_NAME]" at bounding box center [93, 203] width 105 height 20
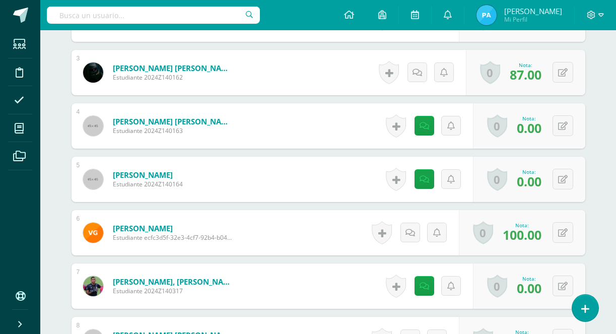
scroll to position [409, 0]
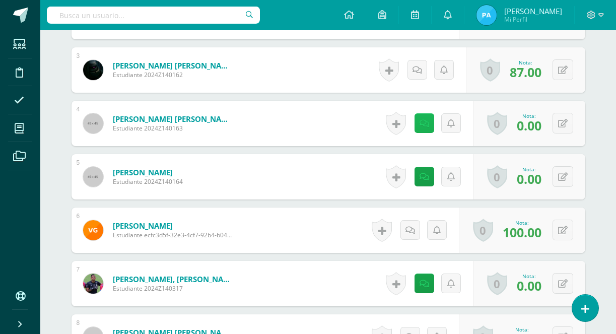
click at [424, 127] on link at bounding box center [425, 123] width 20 height 20
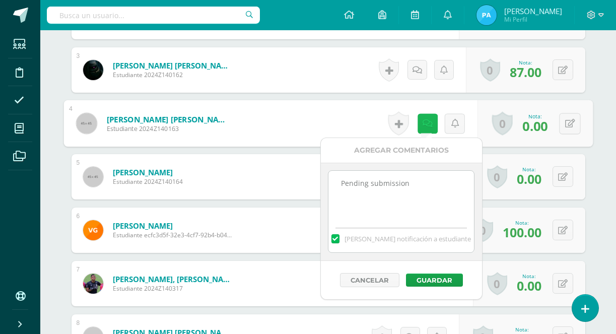
scroll to position [410, 0]
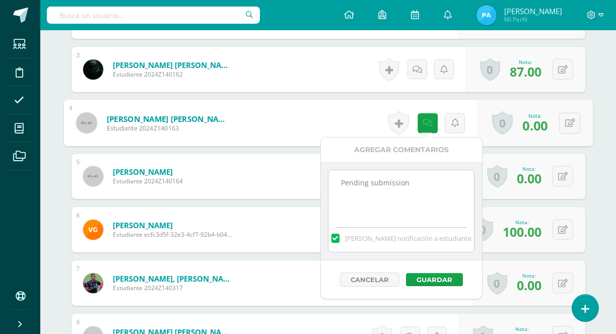
click at [304, 160] on form "[PERSON_NAME] Estudiante 2024Z140164 Nota 0.00 0 [GEOGRAPHIC_DATA] Logros obten…" at bounding box center [329, 176] width 514 height 45
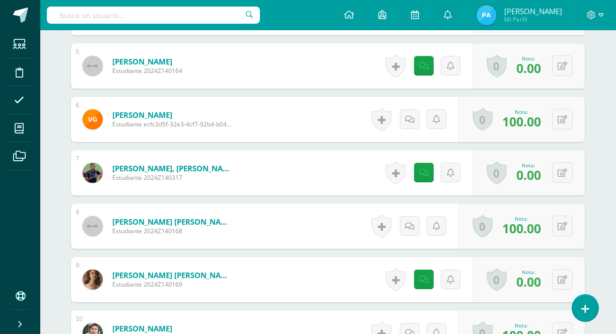
scroll to position [521, 1]
click at [561, 171] on icon at bounding box center [563, 172] width 10 height 9
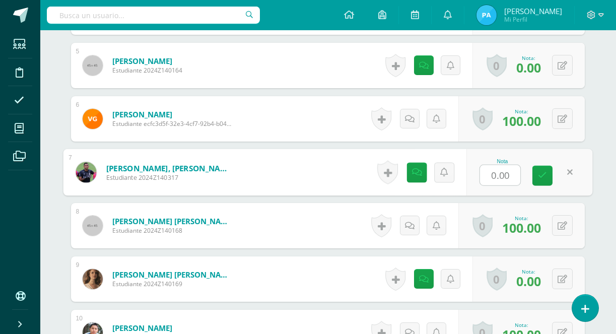
type input "8"
type input "84"
click at [542, 178] on icon at bounding box center [542, 175] width 9 height 9
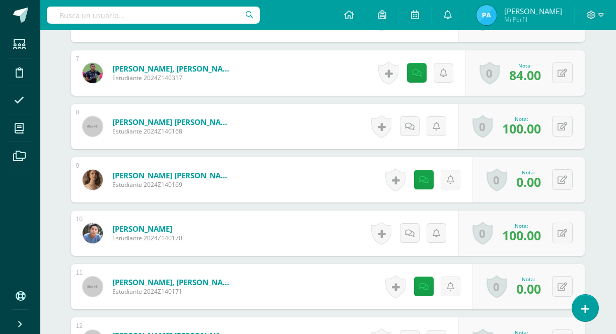
scroll to position [630, 1]
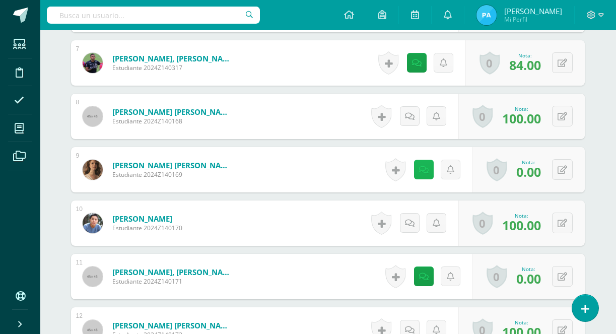
click at [425, 166] on icon at bounding box center [424, 170] width 10 height 9
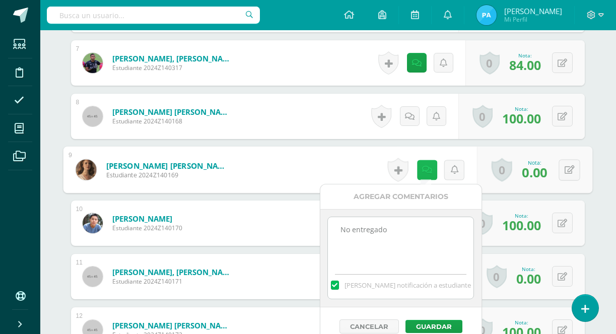
click at [426, 172] on icon at bounding box center [427, 169] width 10 height 9
click at [430, 164] on link at bounding box center [427, 170] width 20 height 20
click at [599, 162] on div "¿Estás seguro que quieres eliminar esta actividad? Esto borrará la actividad y …" at bounding box center [328, 182] width 554 height 1425
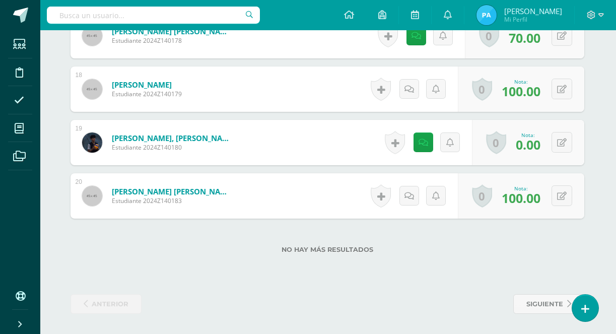
scroll to position [1191, 1]
click at [559, 142] on icon at bounding box center [562, 143] width 10 height 9
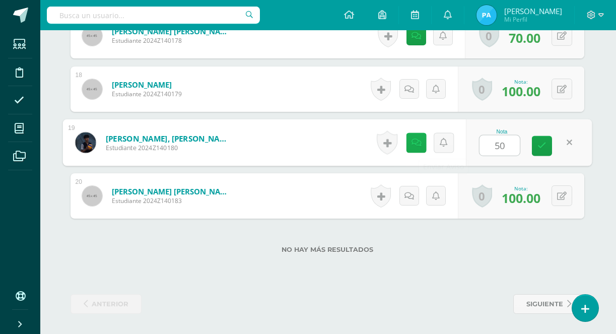
type input "50"
click at [416, 138] on icon at bounding box center [416, 142] width 10 height 9
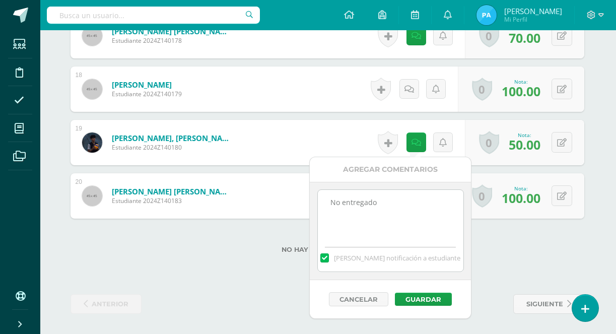
click at [402, 207] on textarea "No entregado" at bounding box center [391, 215] width 146 height 50
type textarea "N"
click at [405, 226] on textarea "No entregado" at bounding box center [391, 215] width 146 height 50
type textarea "Incomplete"
click at [328, 258] on label at bounding box center [324, 257] width 8 height 9
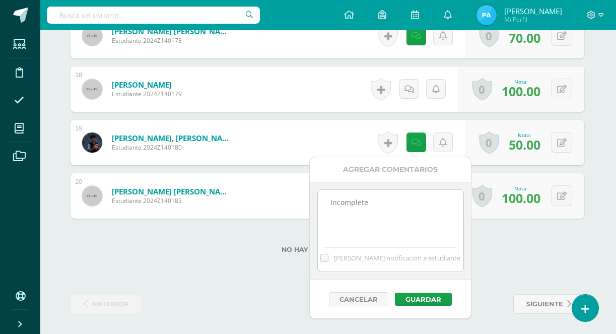
click at [0, 0] on input "Mandar notificación a estudiante" at bounding box center [0, 0] width 0 height 0
click at [409, 297] on button "Guardar" at bounding box center [423, 299] width 57 height 13
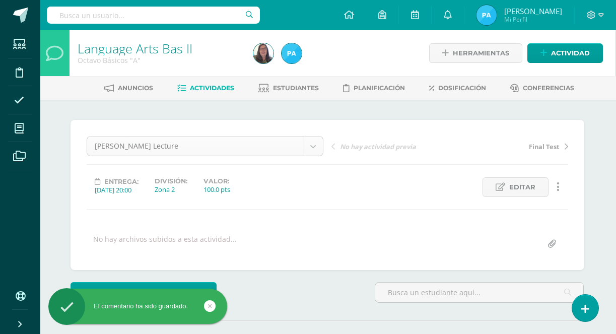
scroll to position [0, 1]
click at [267, 85] on link "Estudiantes" at bounding box center [288, 88] width 60 height 16
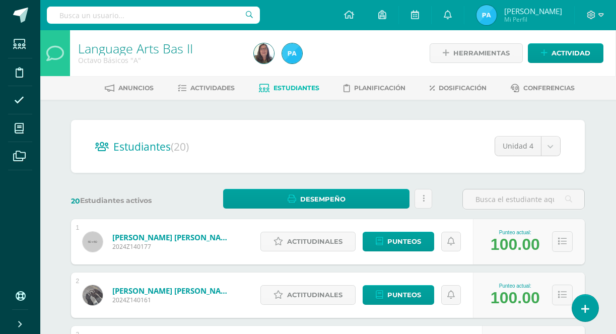
scroll to position [0, 1]
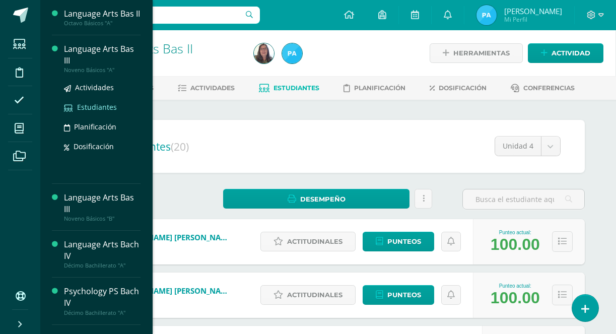
click at [86, 112] on span "Estudiantes" at bounding box center [97, 107] width 40 height 10
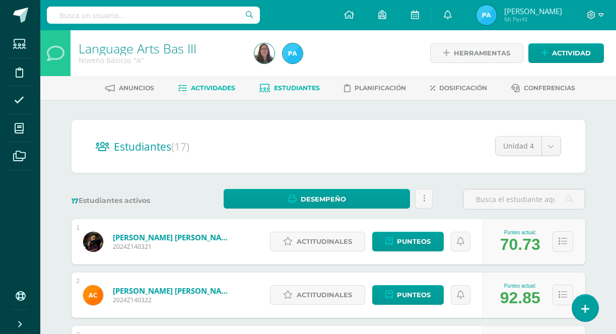
click at [205, 87] on span "Actividades" at bounding box center [213, 88] width 44 height 8
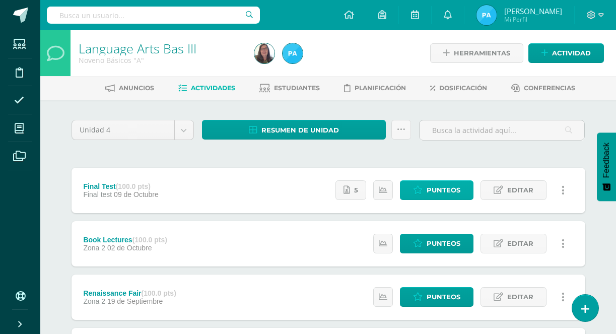
click at [439, 189] on span "Punteos" at bounding box center [444, 190] width 34 height 19
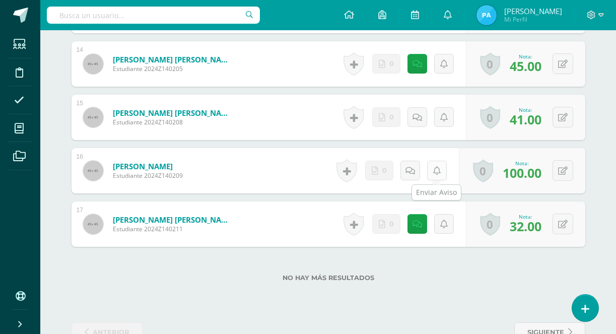
scroll to position [1022, 0]
click at [560, 119] on icon at bounding box center [563, 118] width 10 height 9
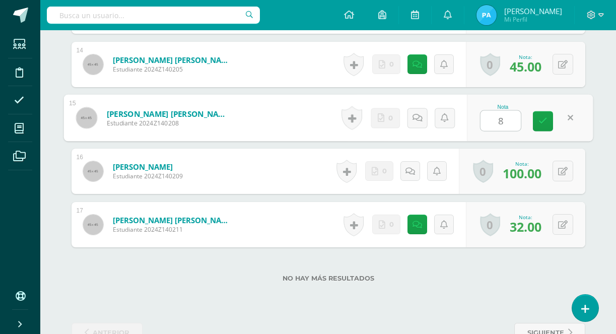
type input "80"
click at [553, 126] on link at bounding box center [543, 121] width 20 height 20
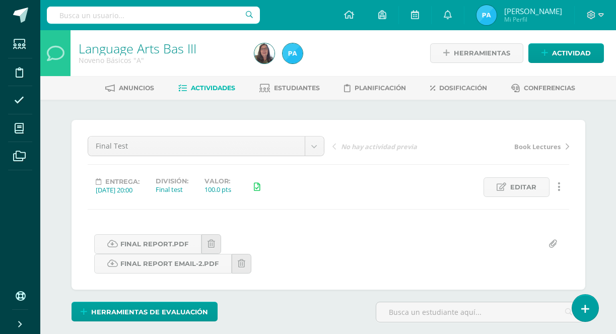
scroll to position [0, 0]
click at [287, 93] on link "Estudiantes" at bounding box center [289, 88] width 60 height 16
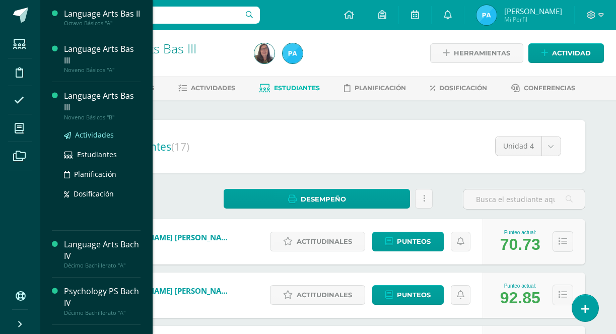
click at [86, 140] on span "Actividades" at bounding box center [94, 135] width 39 height 10
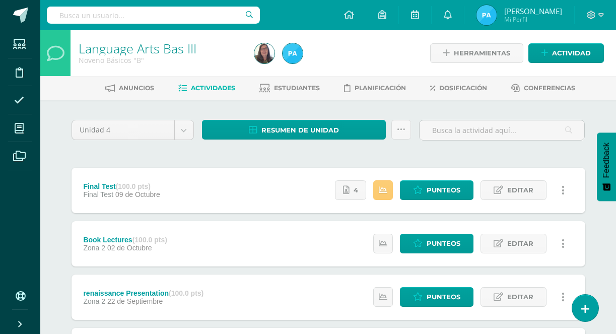
scroll to position [37, 0]
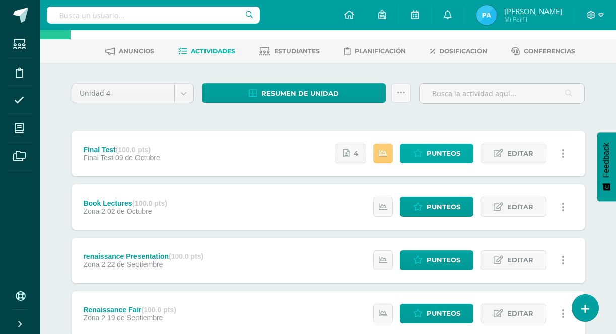
click at [435, 152] on span "Punteos" at bounding box center [444, 153] width 34 height 19
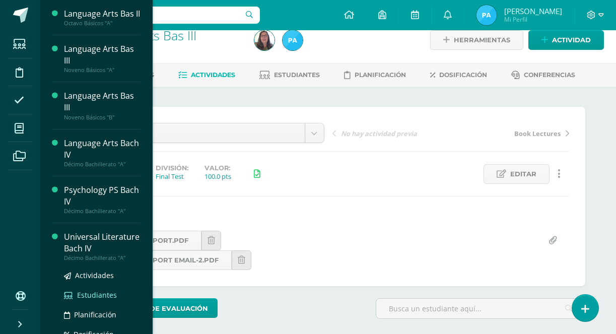
click at [97, 300] on span "Estudiantes" at bounding box center [97, 295] width 40 height 10
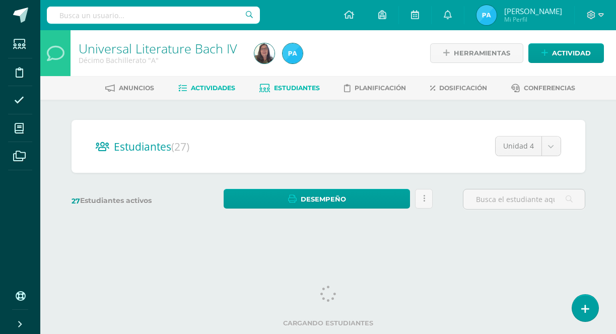
click at [200, 87] on span "Actividades" at bounding box center [213, 88] width 44 height 8
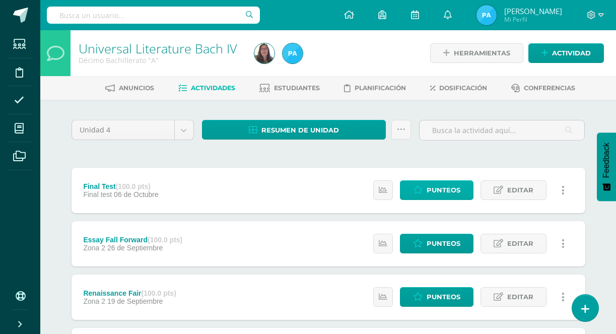
click at [428, 200] on link "Punteos" at bounding box center [437, 190] width 74 height 20
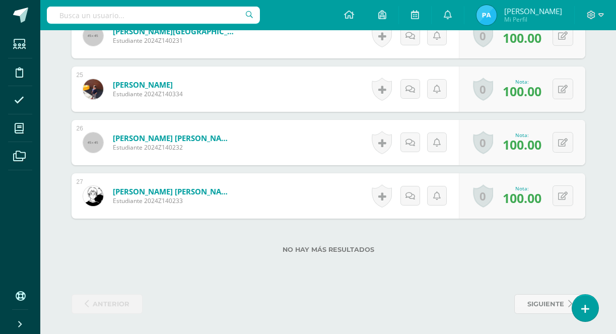
scroll to position [125, 0]
